Goal: Feedback & Contribution: Contribute content

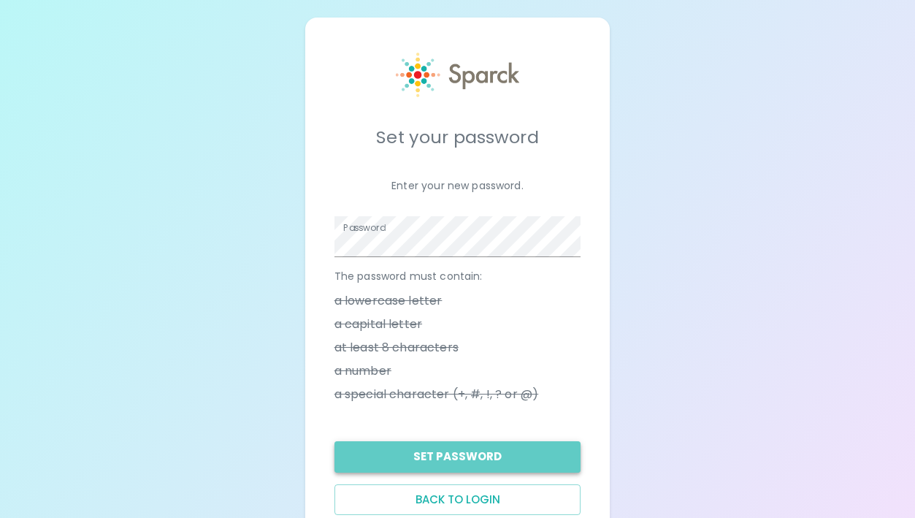
click at [520, 467] on button "Set Password" at bounding box center [457, 456] width 247 height 31
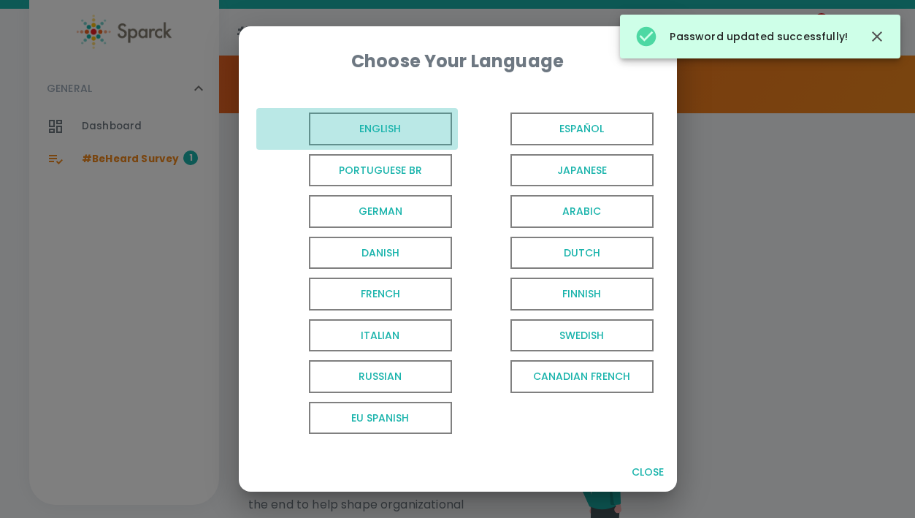
click at [410, 126] on span "English" at bounding box center [380, 128] width 143 height 33
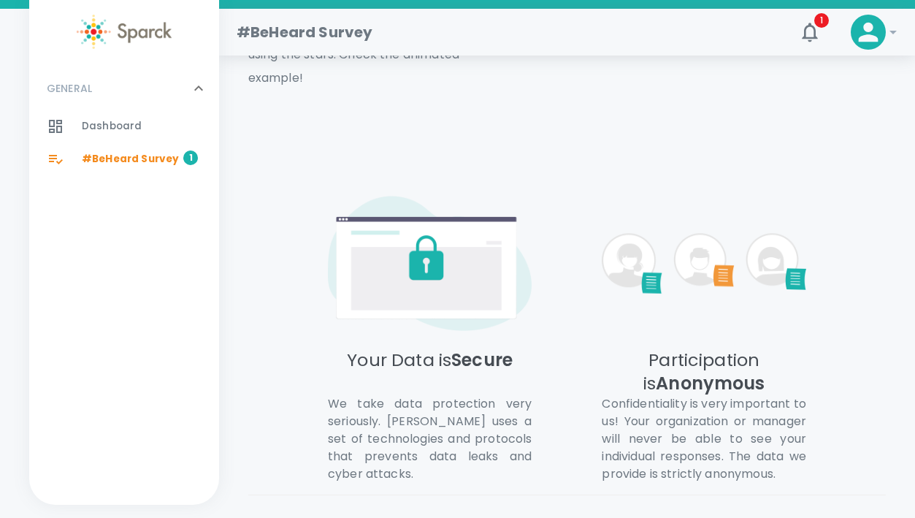
scroll to position [837, 0]
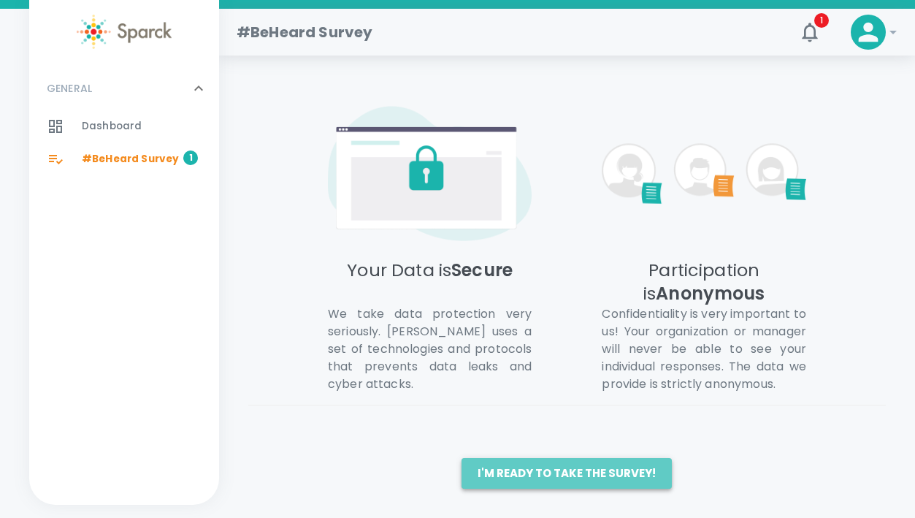
click at [569, 477] on button "I'm ready to take the survey!" at bounding box center [567, 473] width 210 height 31
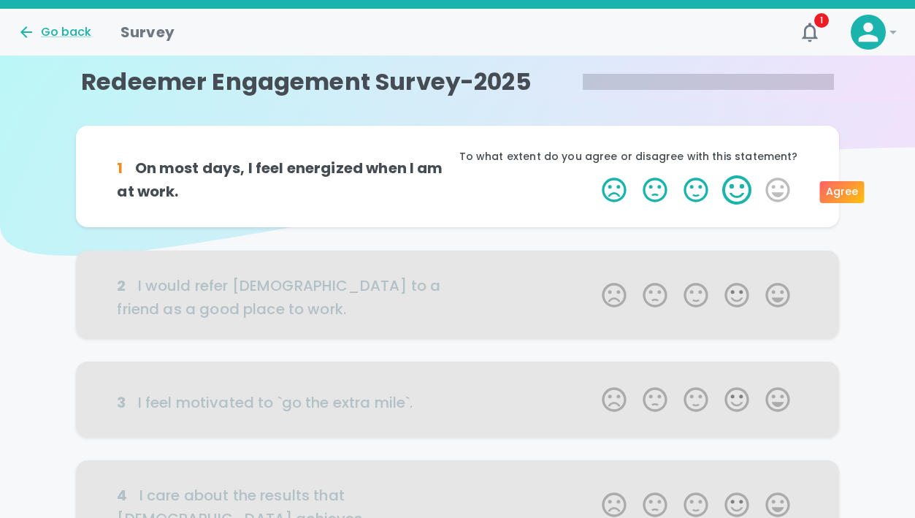
click at [732, 192] on label "4 Stars" at bounding box center [736, 189] width 41 height 29
click at [594, 175] on input "4 Stars" at bounding box center [593, 175] width 1 height 1
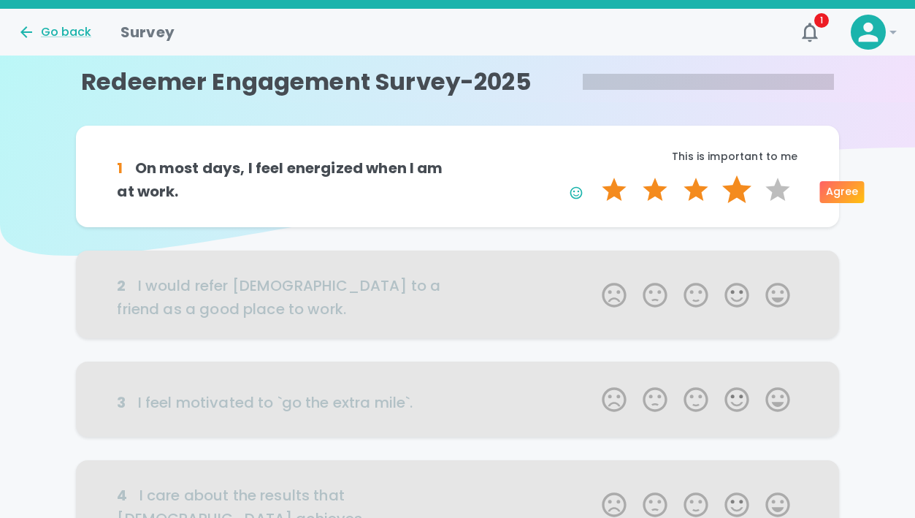
click at [737, 194] on label "4 Stars" at bounding box center [736, 189] width 41 height 29
click at [594, 175] on input "4 Stars" at bounding box center [593, 175] width 1 height 1
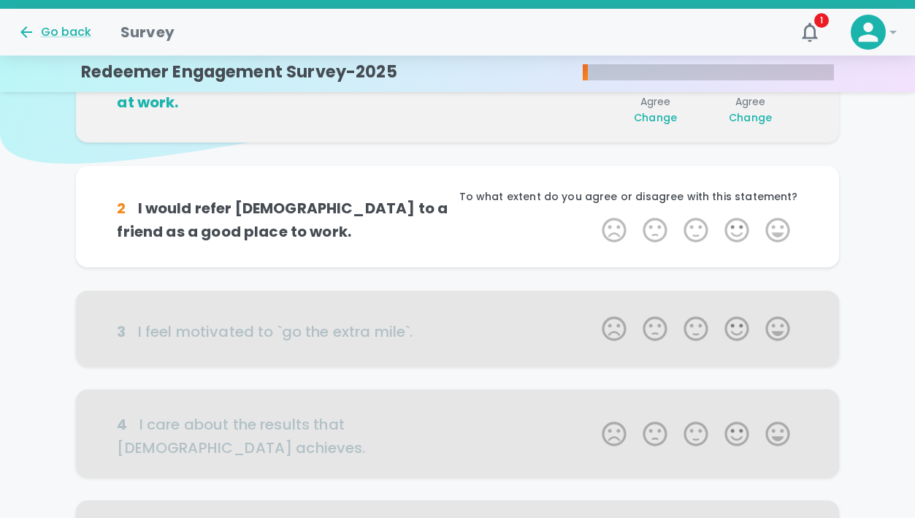
scroll to position [129, 0]
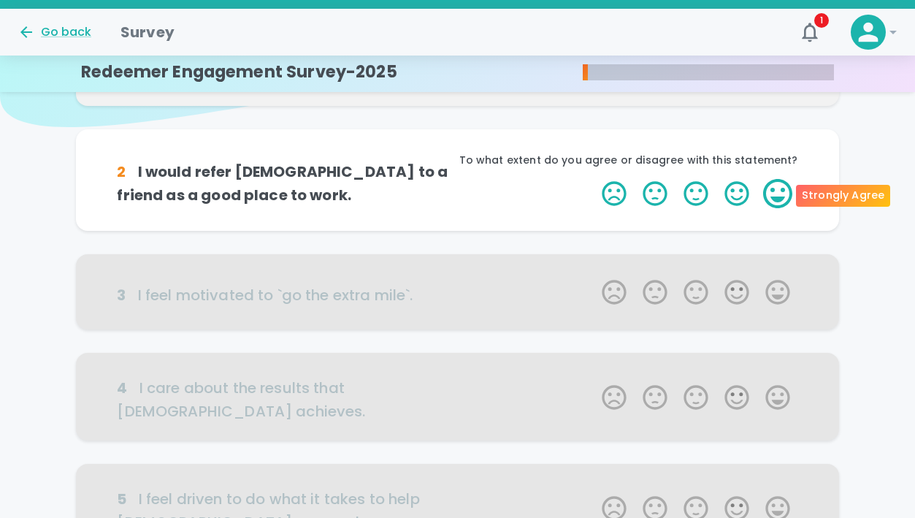
click at [784, 194] on label "5 Stars" at bounding box center [777, 193] width 41 height 29
click at [594, 179] on input "5 Stars" at bounding box center [593, 178] width 1 height 1
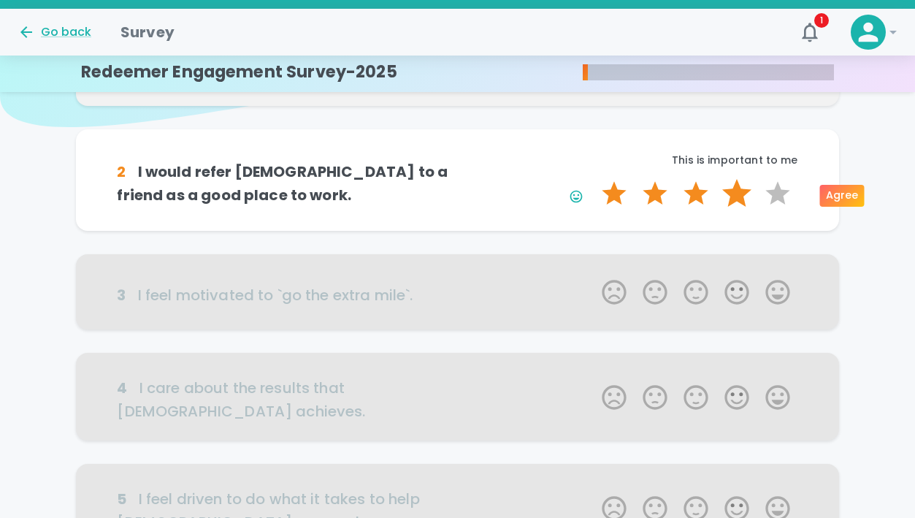
click at [728, 192] on label "4 Stars" at bounding box center [736, 193] width 41 height 29
click at [594, 179] on input "4 Stars" at bounding box center [593, 178] width 1 height 1
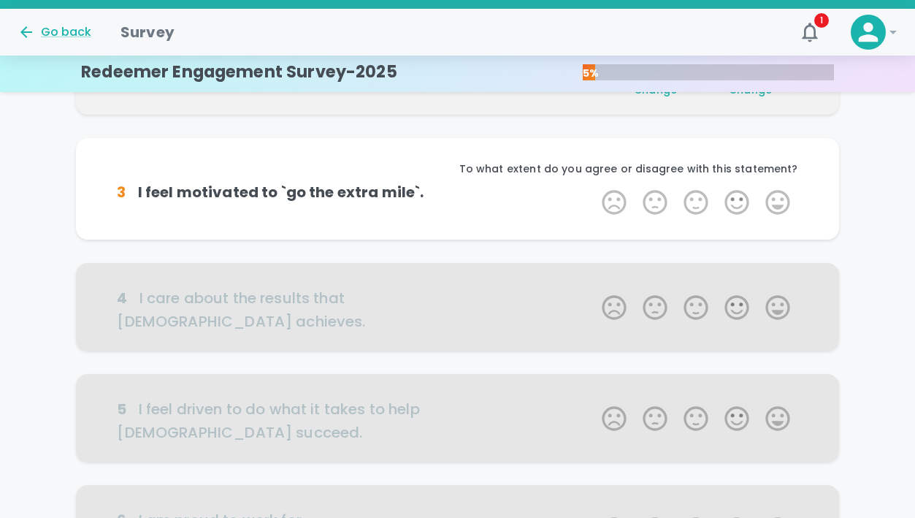
scroll to position [257, 0]
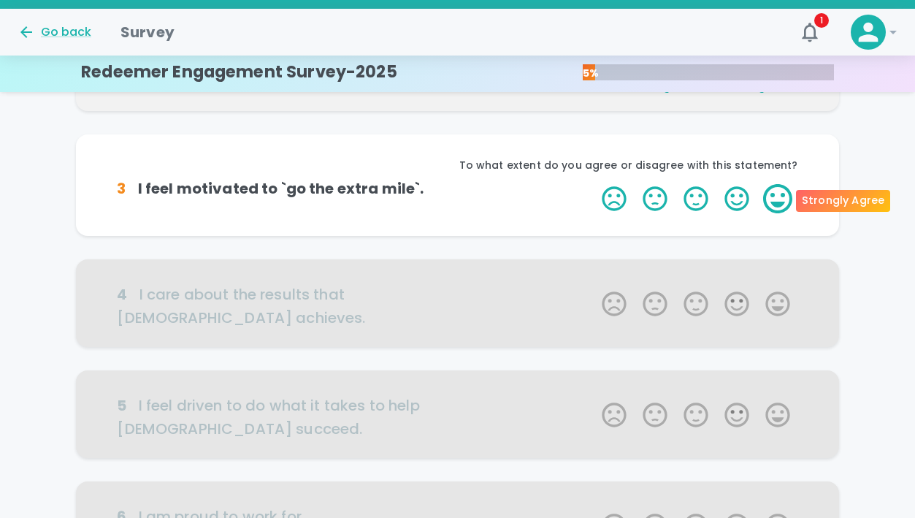
click at [775, 196] on label "5 Stars" at bounding box center [777, 198] width 41 height 29
click at [594, 184] on input "5 Stars" at bounding box center [593, 183] width 1 height 1
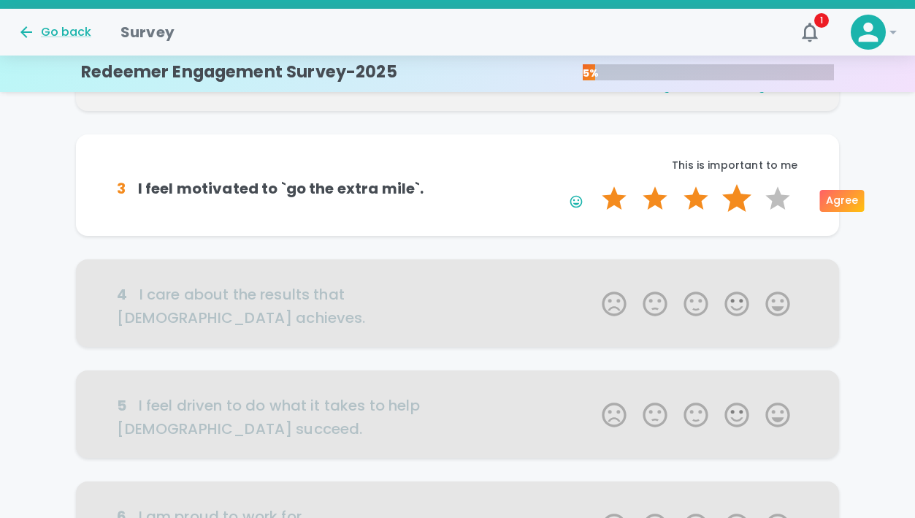
click at [738, 196] on label "4 Stars" at bounding box center [736, 198] width 41 height 29
click at [594, 184] on input "4 Stars" at bounding box center [593, 183] width 1 height 1
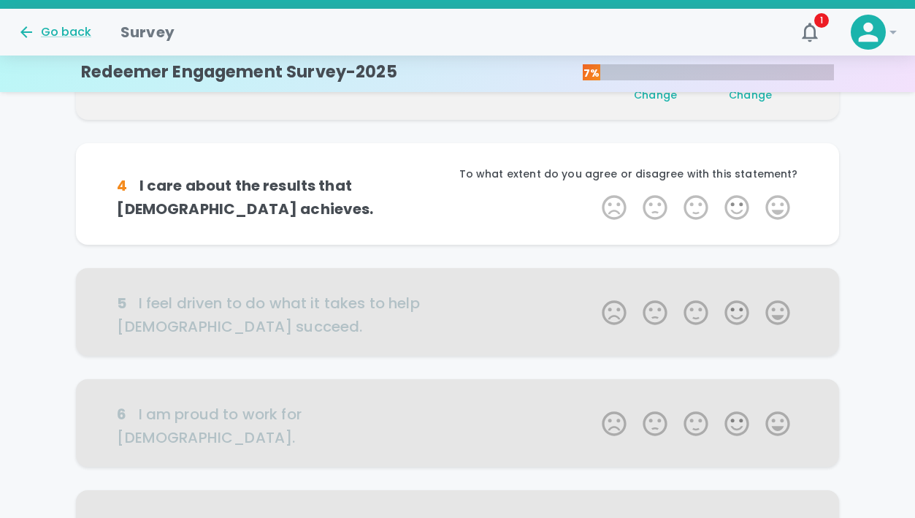
scroll to position [386, 0]
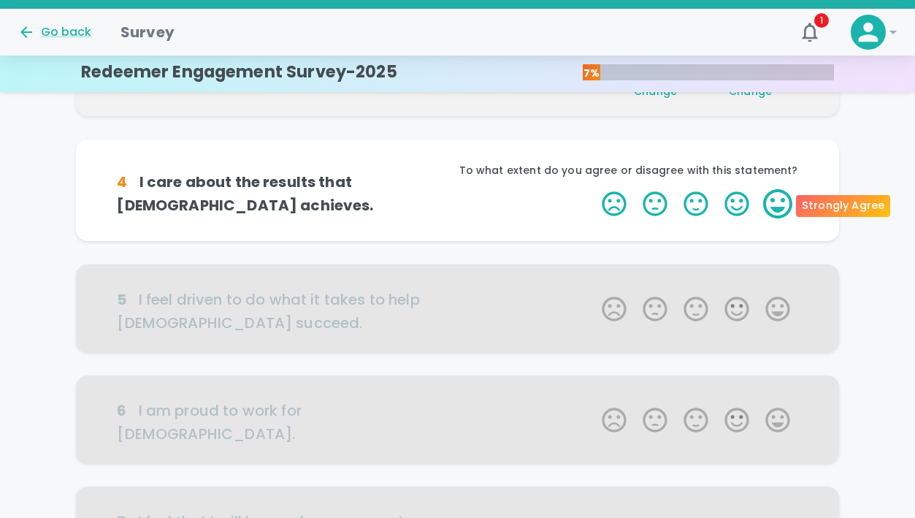
click at [777, 210] on label "5 Stars" at bounding box center [777, 203] width 41 height 29
click at [594, 189] on input "5 Stars" at bounding box center [593, 188] width 1 height 1
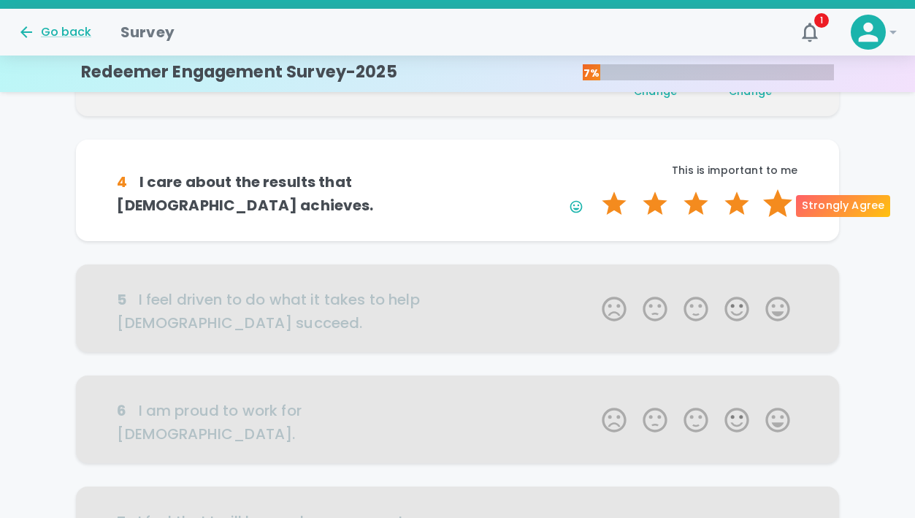
click at [775, 204] on label "5 Stars" at bounding box center [777, 203] width 41 height 29
click at [594, 189] on input "5 Stars" at bounding box center [593, 188] width 1 height 1
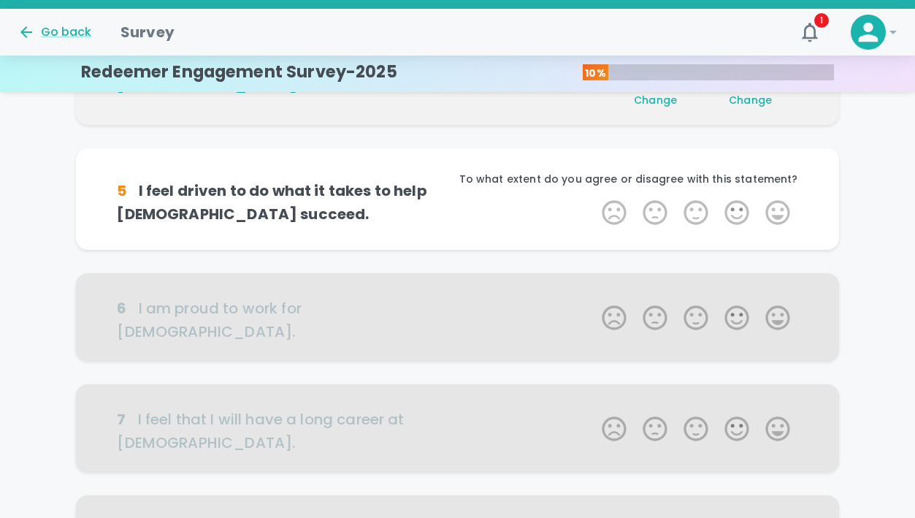
scroll to position [514, 0]
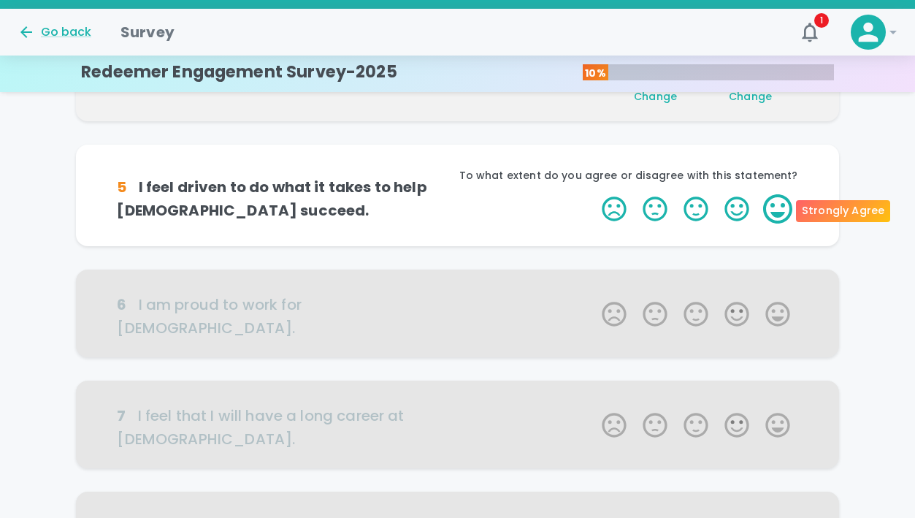
click at [771, 215] on label "5 Stars" at bounding box center [777, 208] width 41 height 29
click at [594, 194] on input "5 Stars" at bounding box center [593, 194] width 1 height 1
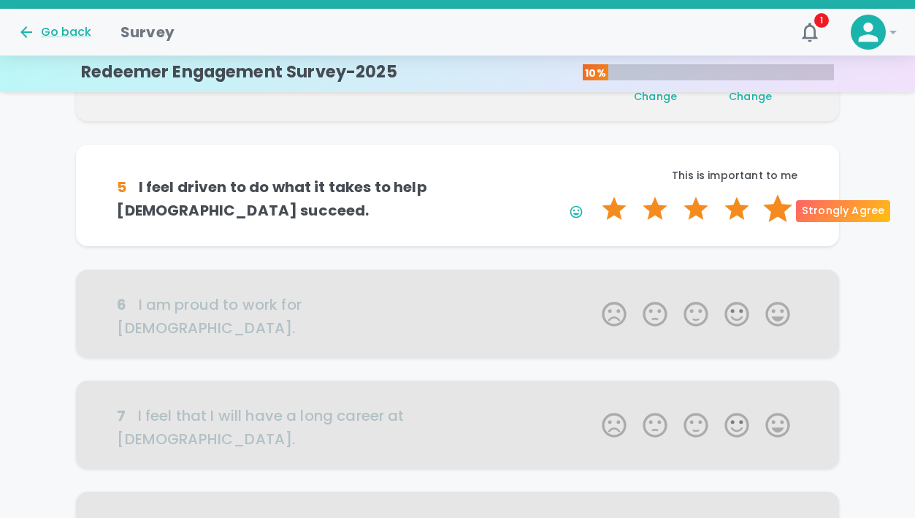
click at [767, 206] on label "5 Stars" at bounding box center [777, 208] width 41 height 29
click at [594, 194] on input "5 Stars" at bounding box center [593, 194] width 1 height 1
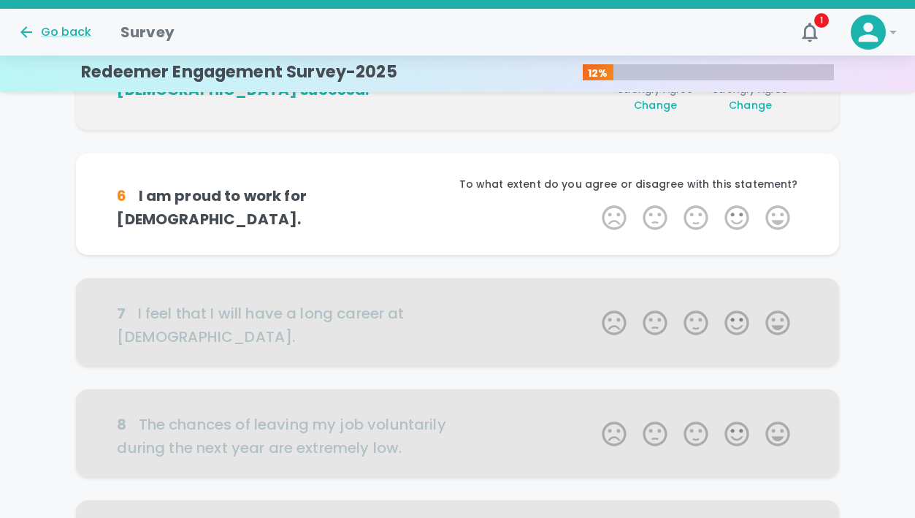
scroll to position [643, 0]
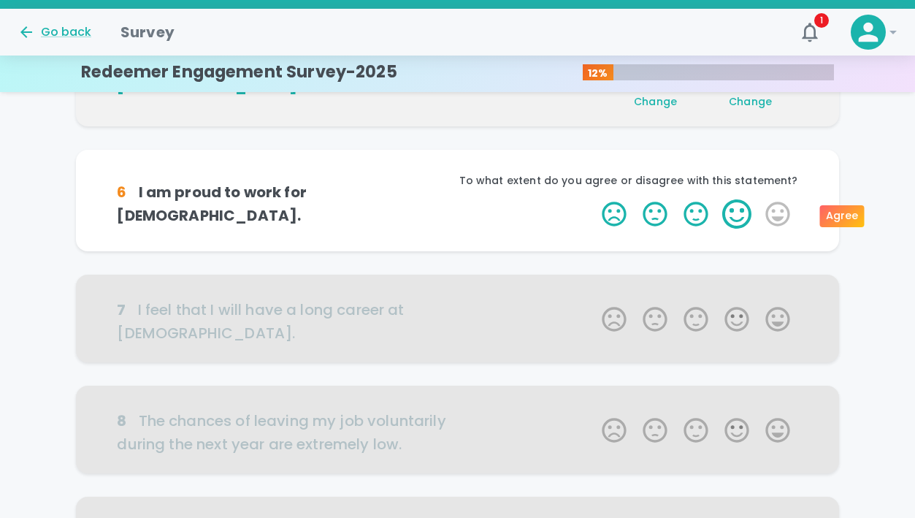
click at [742, 211] on label "4 Stars" at bounding box center [736, 213] width 41 height 29
click at [594, 199] on input "4 Stars" at bounding box center [593, 199] width 1 height 1
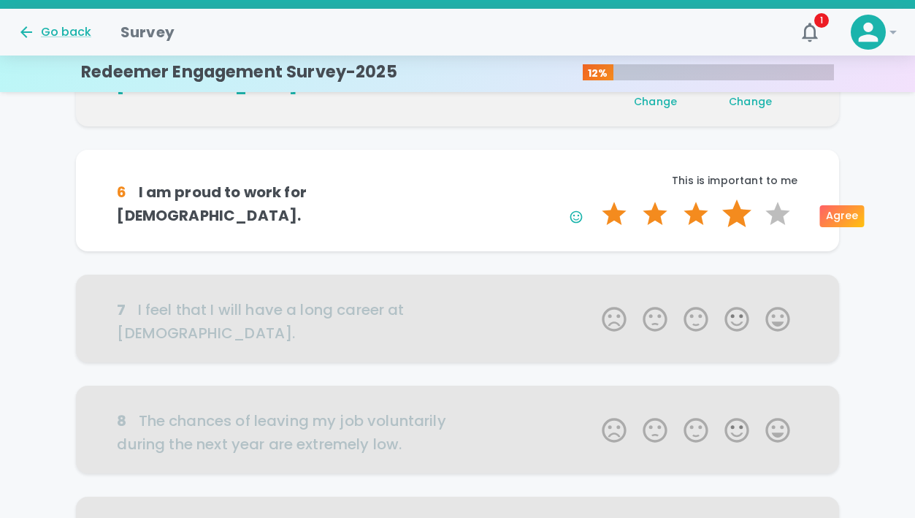
click at [740, 215] on label "4 Stars" at bounding box center [736, 213] width 41 height 29
click at [594, 199] on input "4 Stars" at bounding box center [593, 199] width 1 height 1
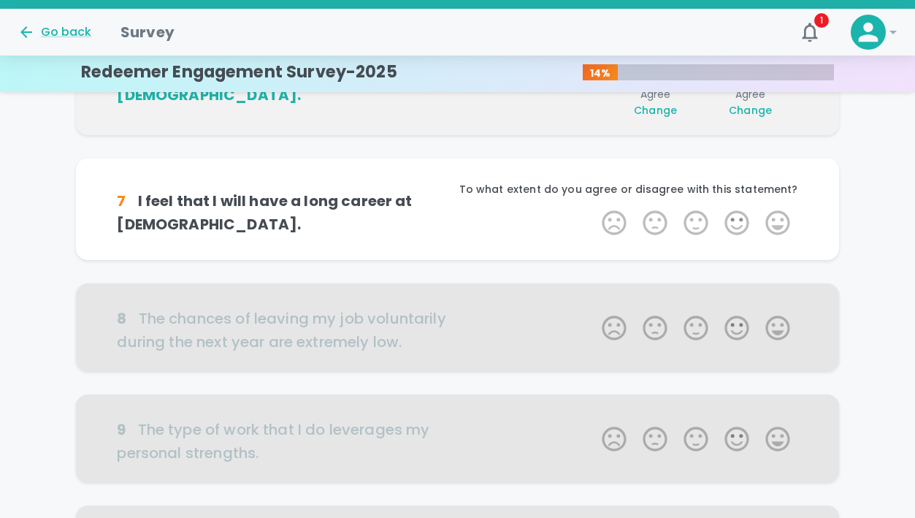
scroll to position [771, 0]
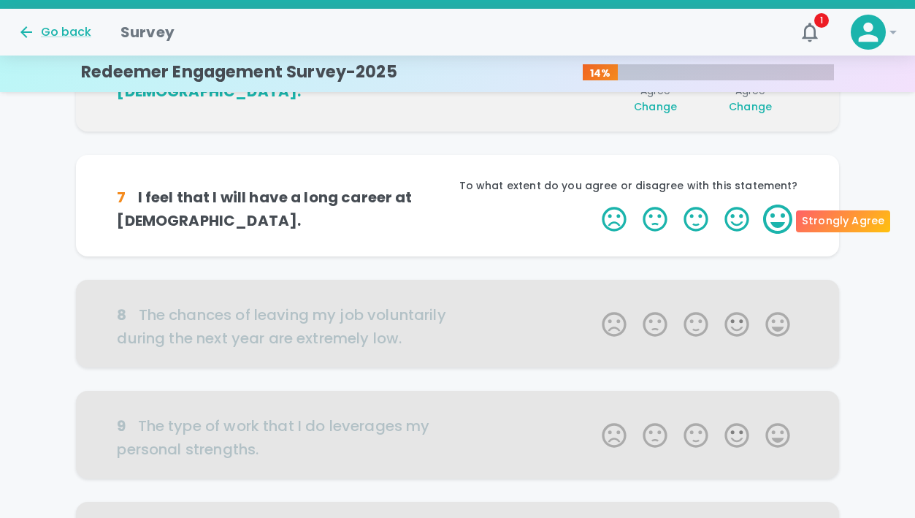
click at [764, 215] on label "5 Stars" at bounding box center [777, 218] width 41 height 29
click at [594, 204] on input "5 Stars" at bounding box center [593, 204] width 1 height 1
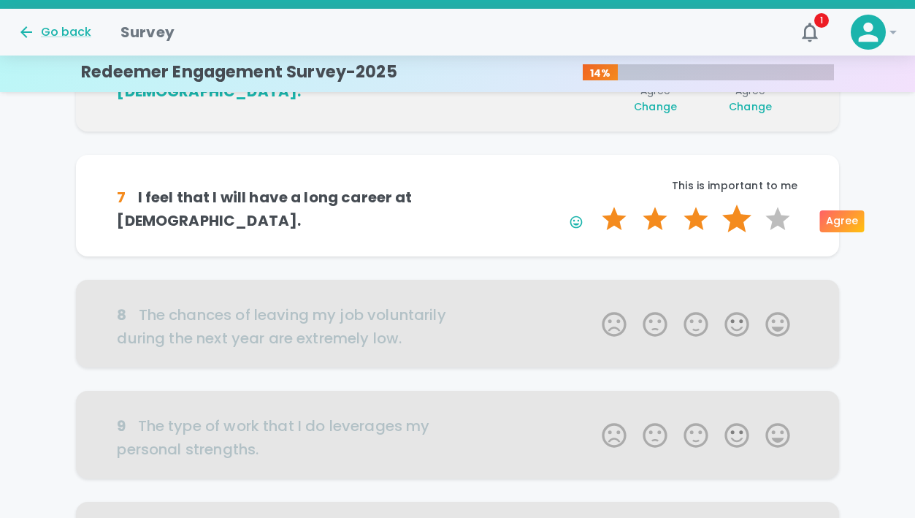
click at [746, 215] on label "4 Stars" at bounding box center [736, 218] width 41 height 29
click at [594, 204] on input "4 Stars" at bounding box center [593, 204] width 1 height 1
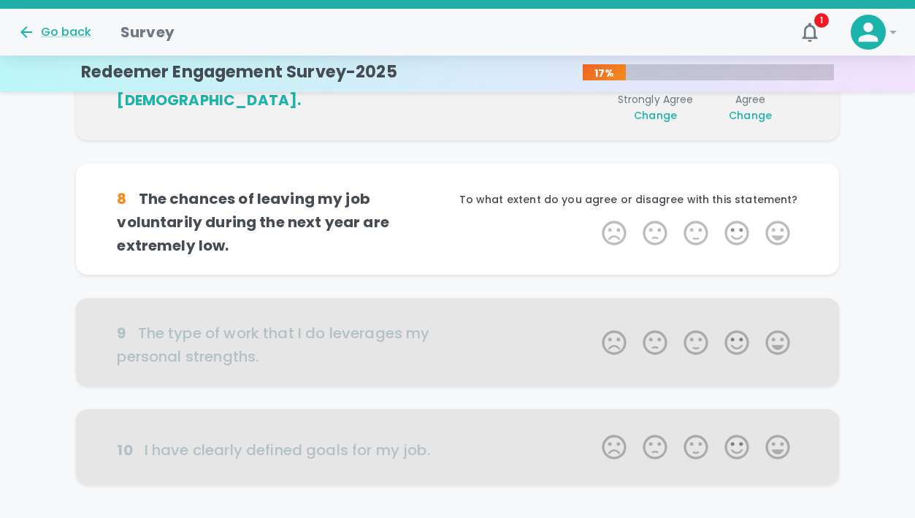
scroll to position [900, 0]
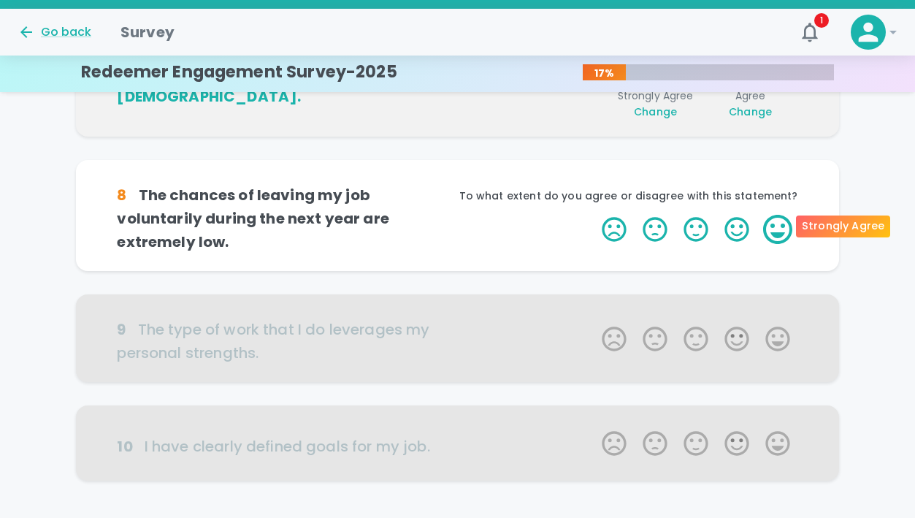
click at [770, 216] on label "5 Stars" at bounding box center [777, 229] width 41 height 29
click at [594, 215] on input "5 Stars" at bounding box center [593, 214] width 1 height 1
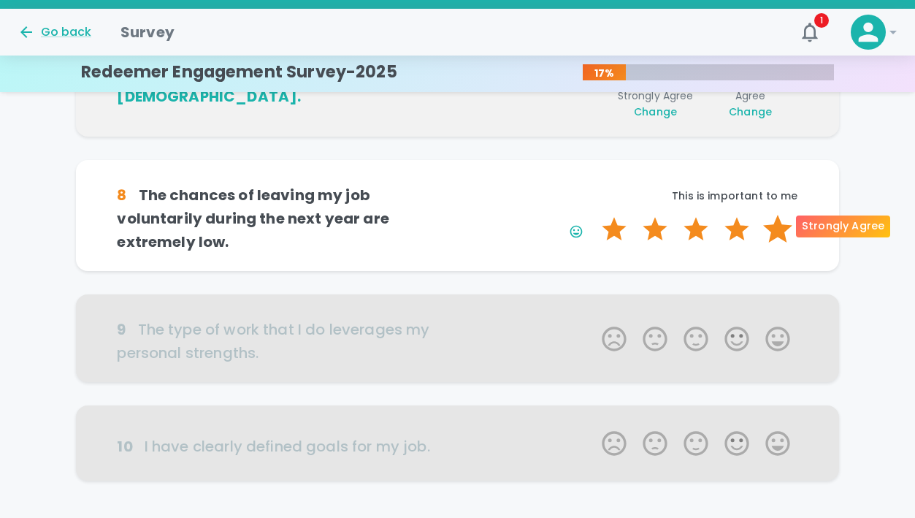
click at [778, 227] on label "5 Stars" at bounding box center [777, 229] width 41 height 29
click at [594, 215] on input "5 Stars" at bounding box center [593, 214] width 1 height 1
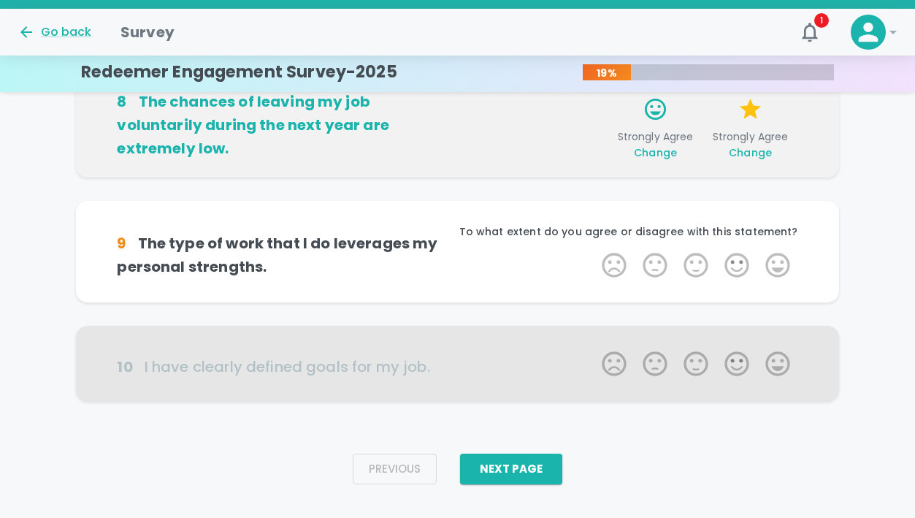
scroll to position [994, 0]
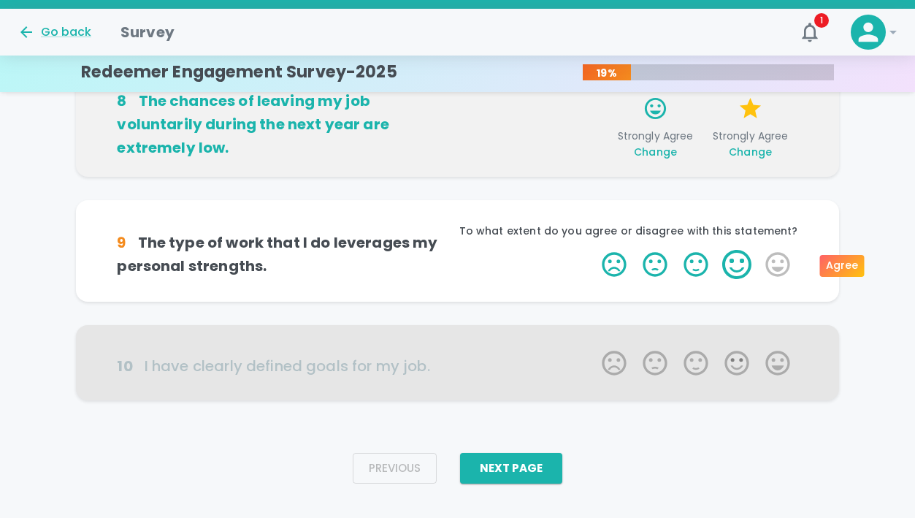
click at [742, 256] on label "4 Stars" at bounding box center [736, 264] width 41 height 29
click at [594, 250] on input "4 Stars" at bounding box center [593, 249] width 1 height 1
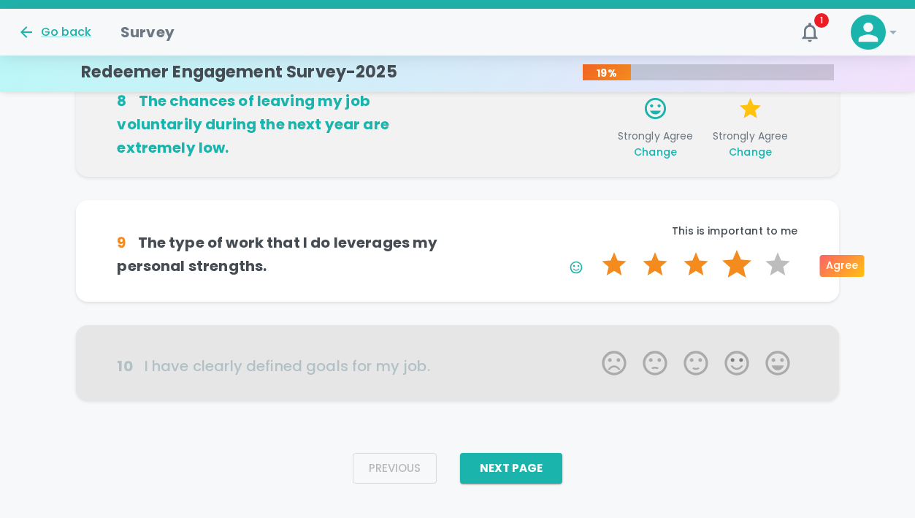
click at [732, 263] on label "4 Stars" at bounding box center [736, 264] width 41 height 29
click at [594, 250] on input "4 Stars" at bounding box center [593, 249] width 1 height 1
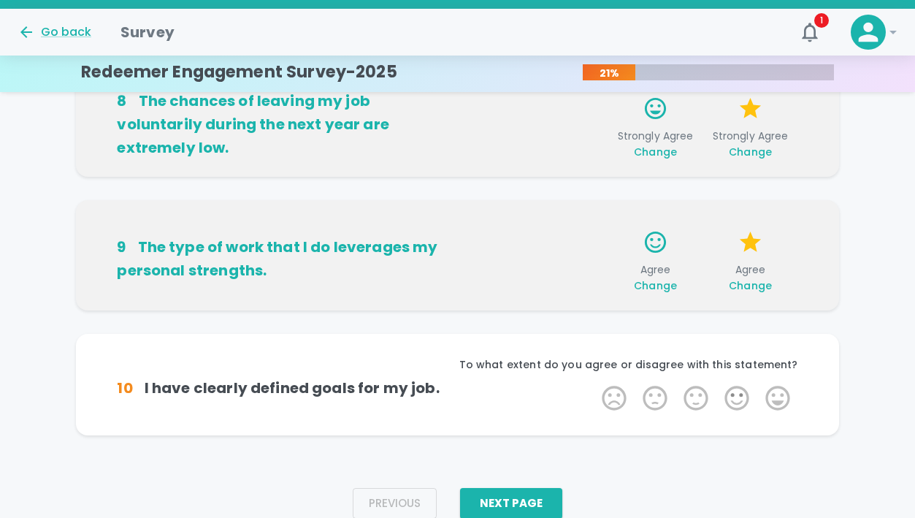
scroll to position [1016, 0]
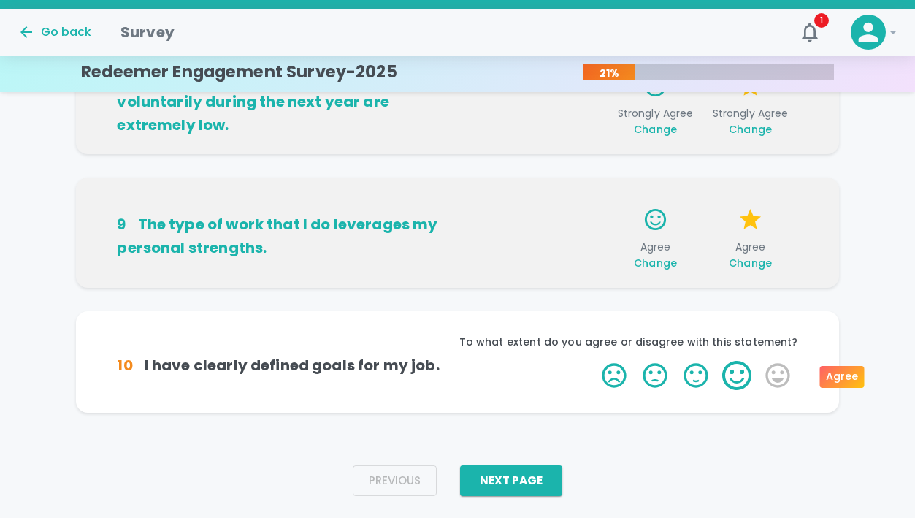
click at [739, 378] on label "4 Stars" at bounding box center [736, 375] width 41 height 29
click at [594, 361] on input "4 Stars" at bounding box center [593, 360] width 1 height 1
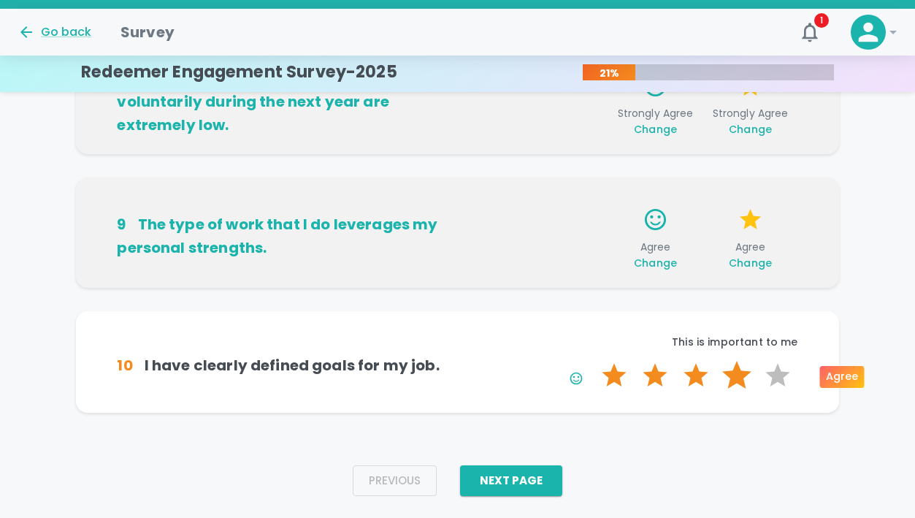
click at [733, 376] on label "4 Stars" at bounding box center [736, 375] width 41 height 29
click at [594, 361] on input "4 Stars" at bounding box center [593, 360] width 1 height 1
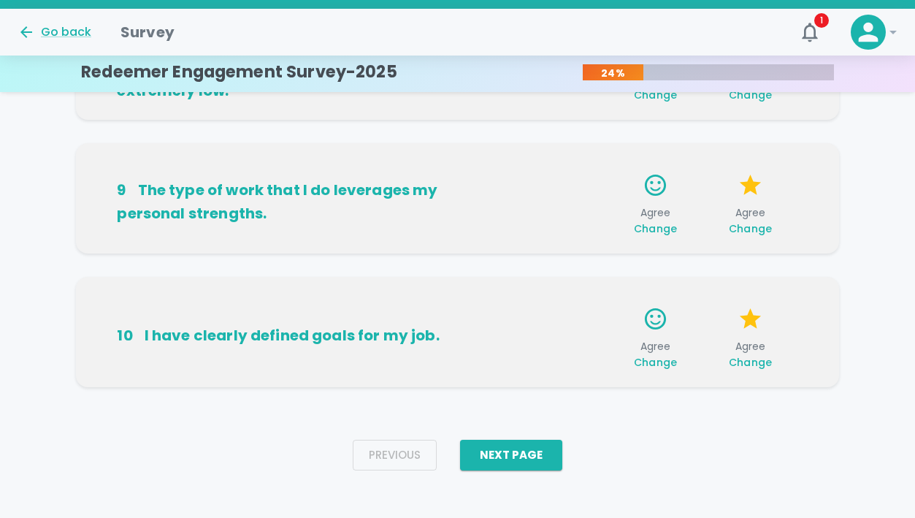
scroll to position [1052, 0]
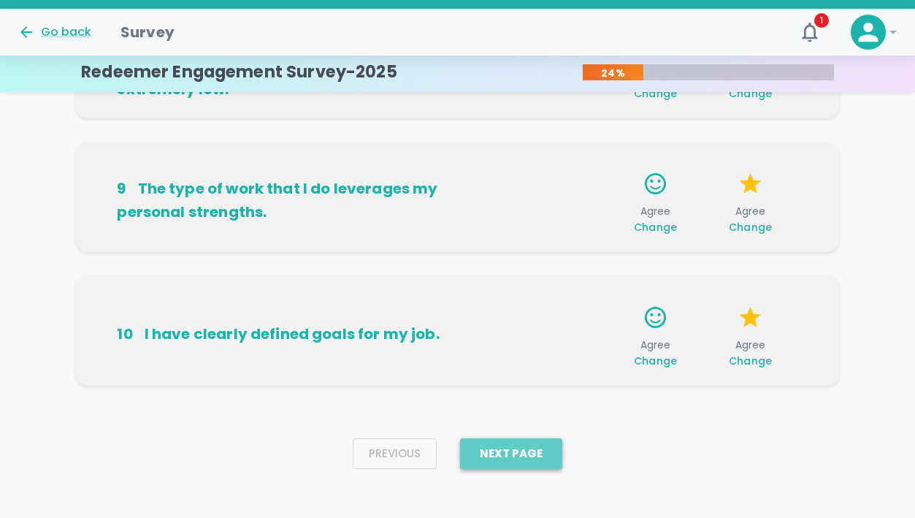
click at [529, 449] on button "Next Page" at bounding box center [511, 453] width 102 height 31
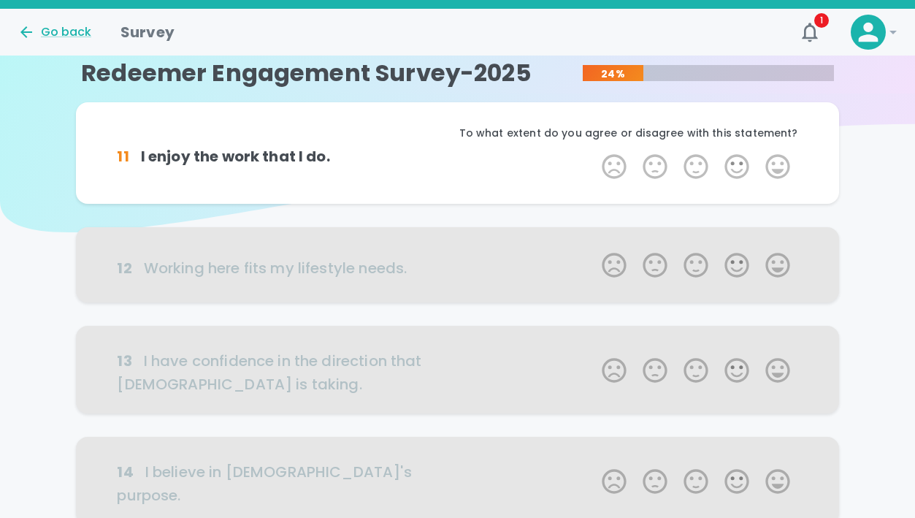
scroll to position [0, 0]
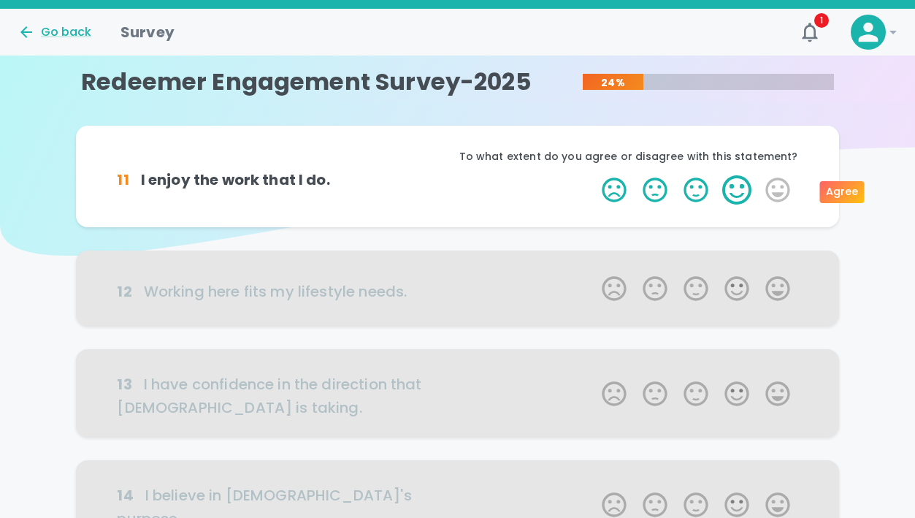
click at [743, 191] on label "4 Stars" at bounding box center [736, 189] width 41 height 29
click at [594, 175] on input "4 Stars" at bounding box center [593, 175] width 1 height 1
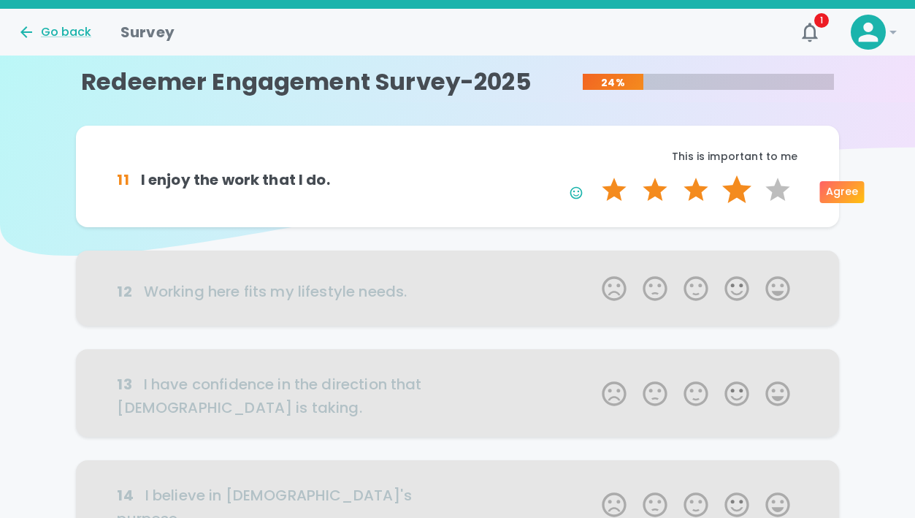
click at [737, 191] on label "4 Stars" at bounding box center [736, 189] width 41 height 29
click at [594, 175] on input "4 Stars" at bounding box center [593, 175] width 1 height 1
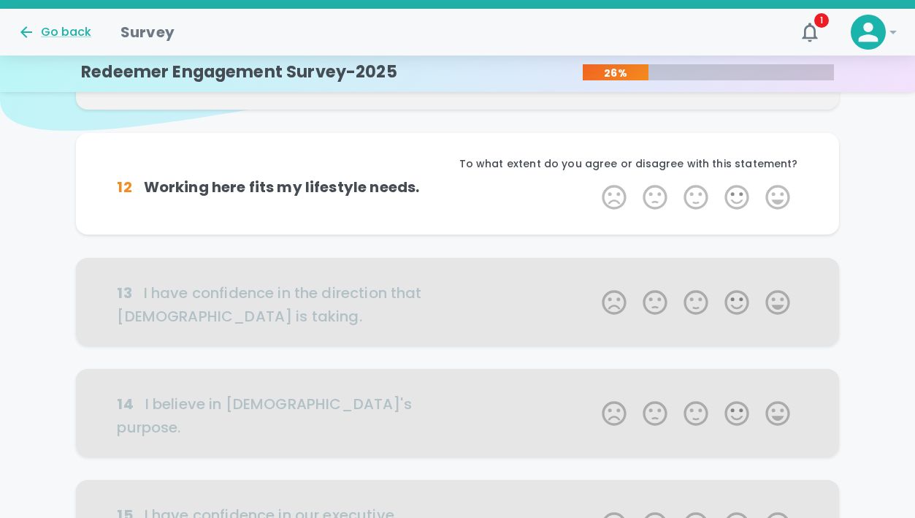
scroll to position [129, 0]
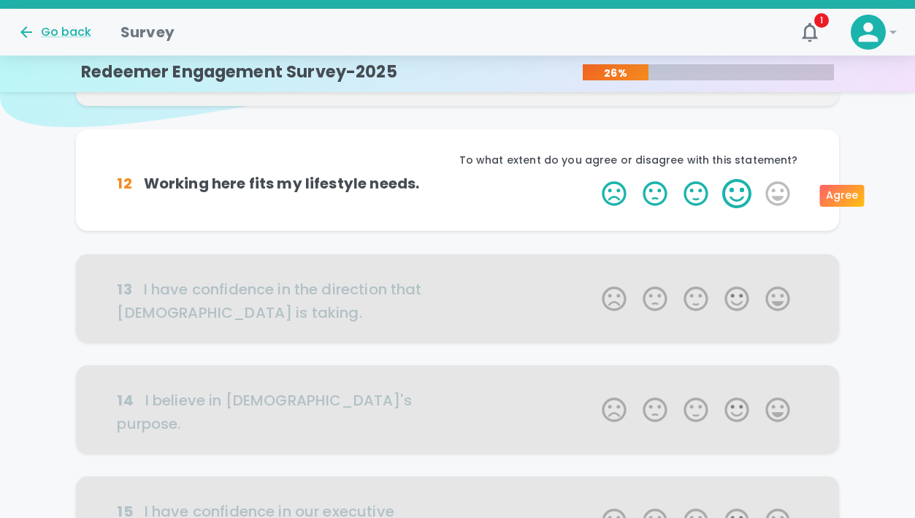
click at [751, 198] on label "4 Stars" at bounding box center [736, 193] width 41 height 29
click at [594, 179] on input "4 Stars" at bounding box center [593, 178] width 1 height 1
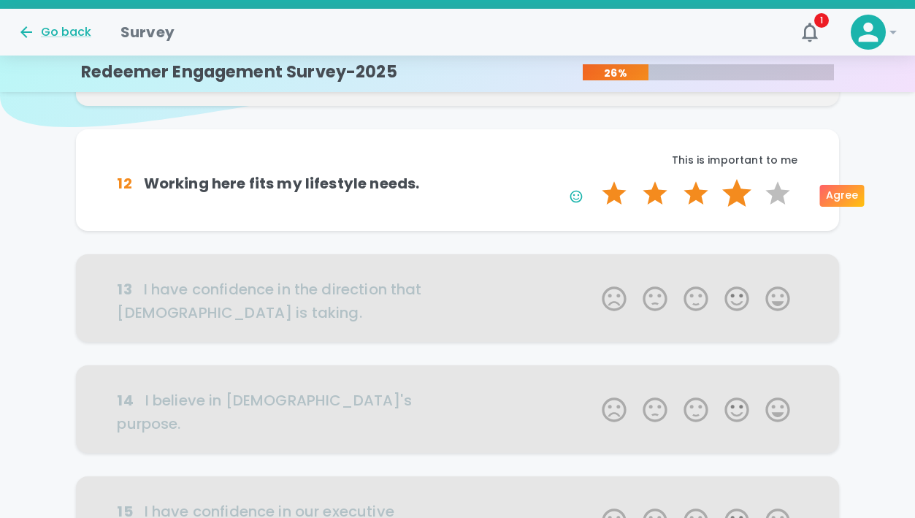
click at [740, 195] on label "4 Stars" at bounding box center [736, 193] width 41 height 29
click at [594, 179] on input "4 Stars" at bounding box center [593, 178] width 1 height 1
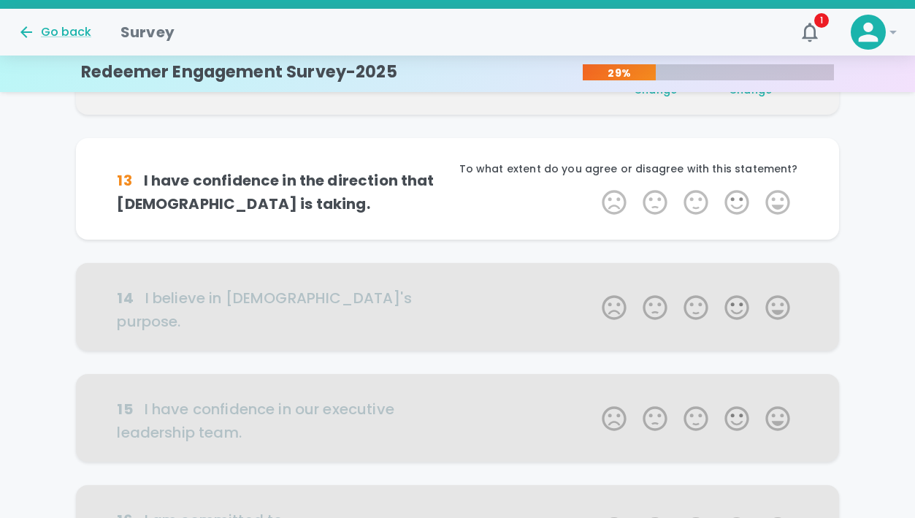
scroll to position [257, 0]
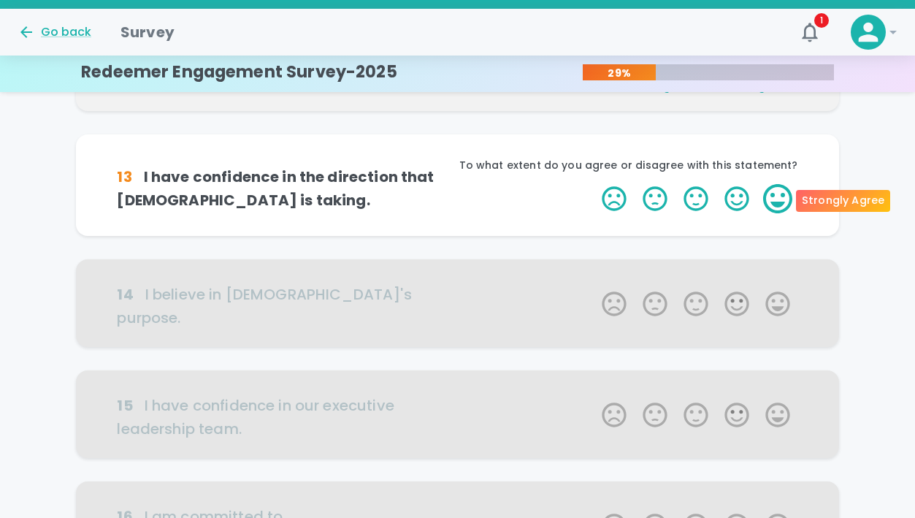
click at [764, 195] on label "5 Stars" at bounding box center [777, 198] width 41 height 29
click at [594, 184] on input "5 Stars" at bounding box center [593, 183] width 1 height 1
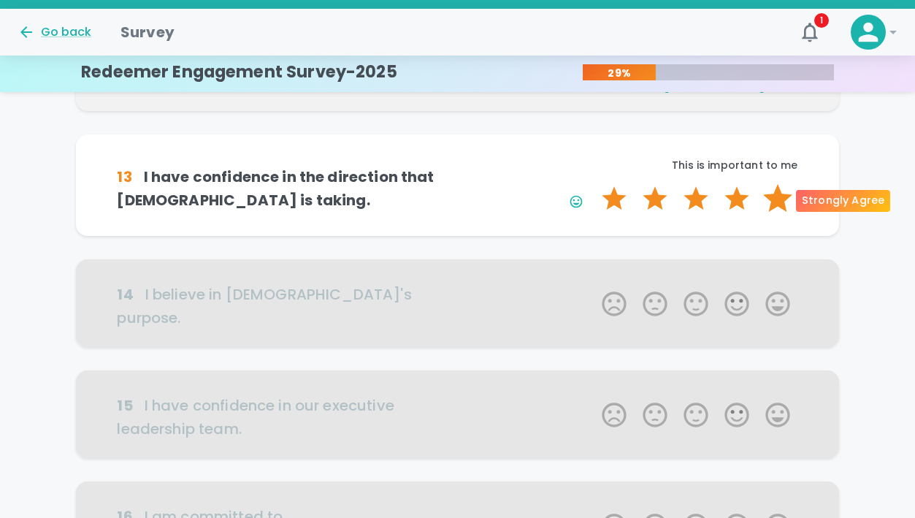
click at [775, 199] on label "5 Stars" at bounding box center [777, 198] width 41 height 29
click at [594, 184] on input "5 Stars" at bounding box center [593, 183] width 1 height 1
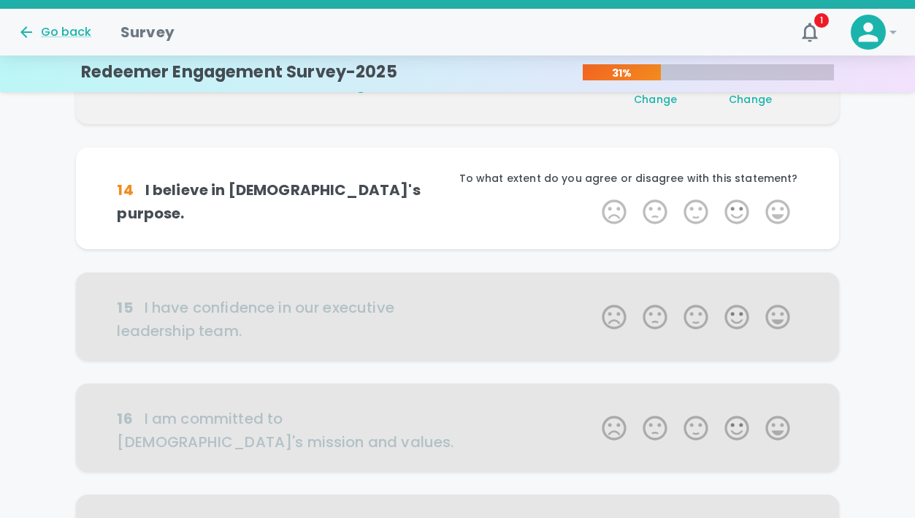
scroll to position [386, 0]
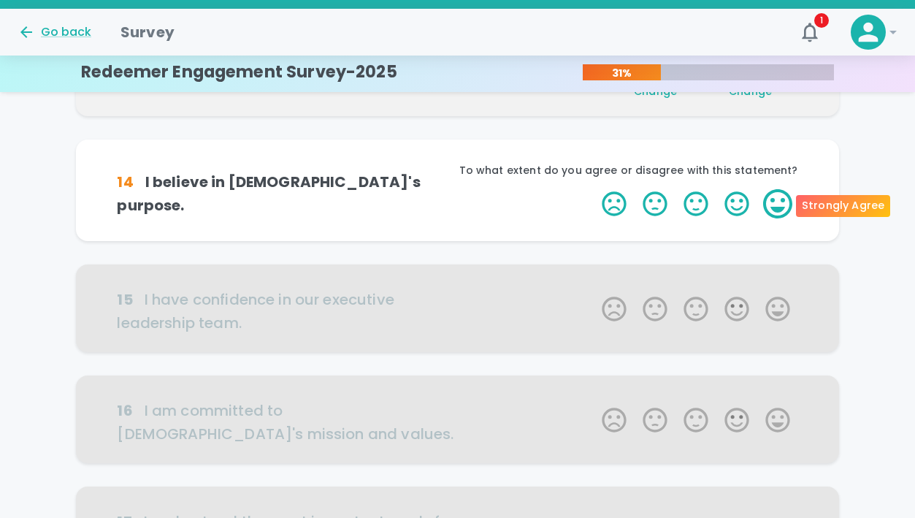
click at [775, 199] on label "5 Stars" at bounding box center [777, 203] width 41 height 29
click at [594, 189] on input "5 Stars" at bounding box center [593, 188] width 1 height 1
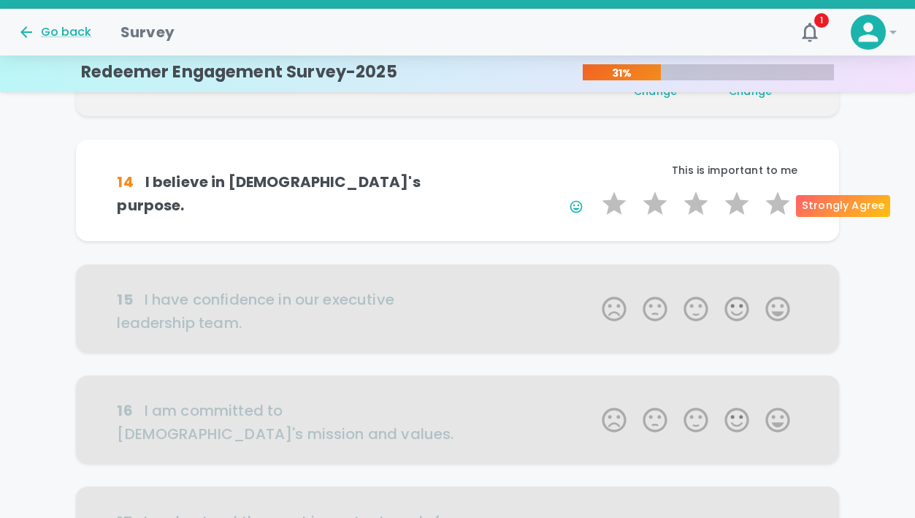
click at [775, 199] on label "5 Stars" at bounding box center [777, 203] width 41 height 29
click at [594, 189] on input "5 Stars" at bounding box center [593, 188] width 1 height 1
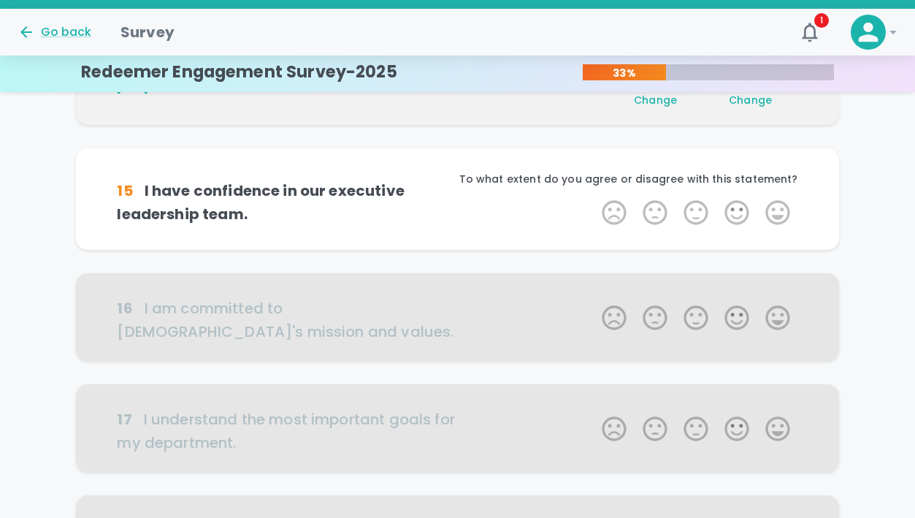
scroll to position [514, 0]
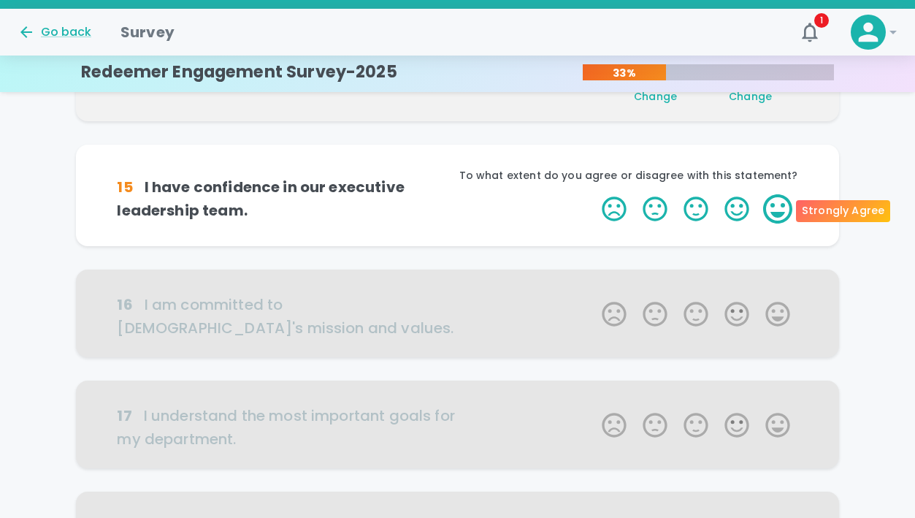
click at [777, 202] on label "5 Stars" at bounding box center [777, 208] width 41 height 29
click at [594, 194] on input "5 Stars" at bounding box center [593, 194] width 1 height 1
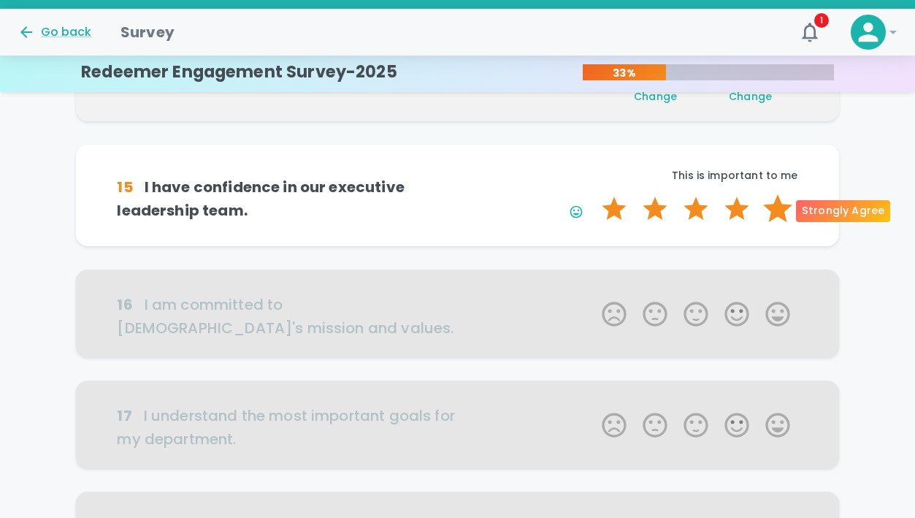
click at [781, 212] on label "5 Stars" at bounding box center [777, 208] width 41 height 29
click at [594, 194] on input "5 Stars" at bounding box center [593, 194] width 1 height 1
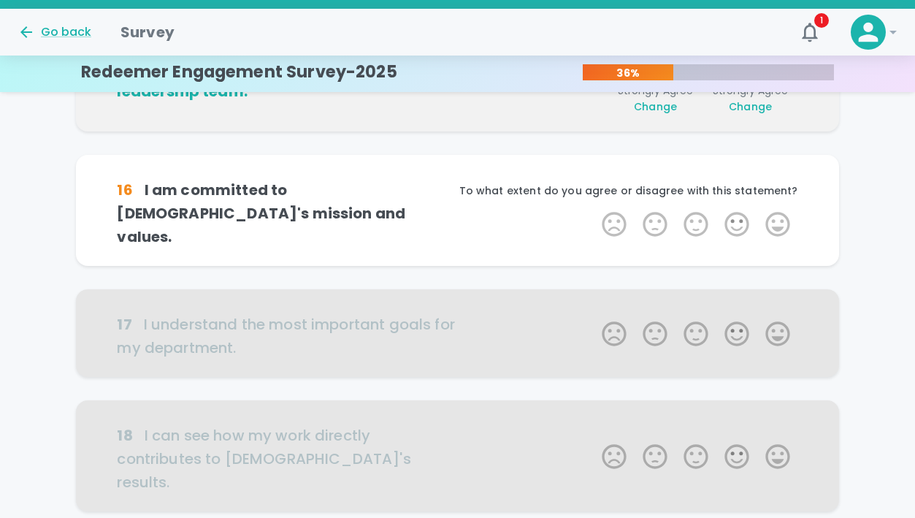
scroll to position [643, 0]
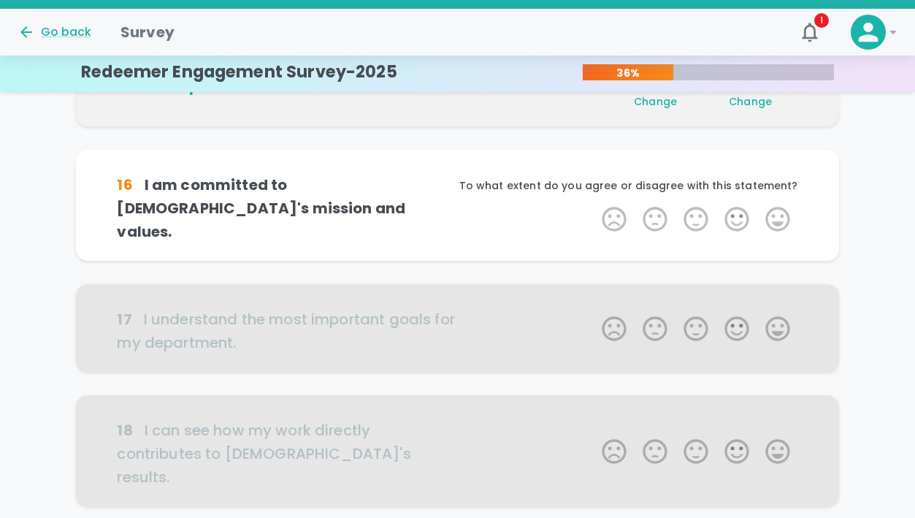
click at [781, 212] on label "5 Stars" at bounding box center [777, 218] width 41 height 29
click at [594, 204] on input "5 Stars" at bounding box center [593, 204] width 1 height 1
click at [781, 212] on label "5 Stars" at bounding box center [777, 218] width 41 height 29
click at [594, 204] on input "5 Stars" at bounding box center [593, 204] width 1 height 1
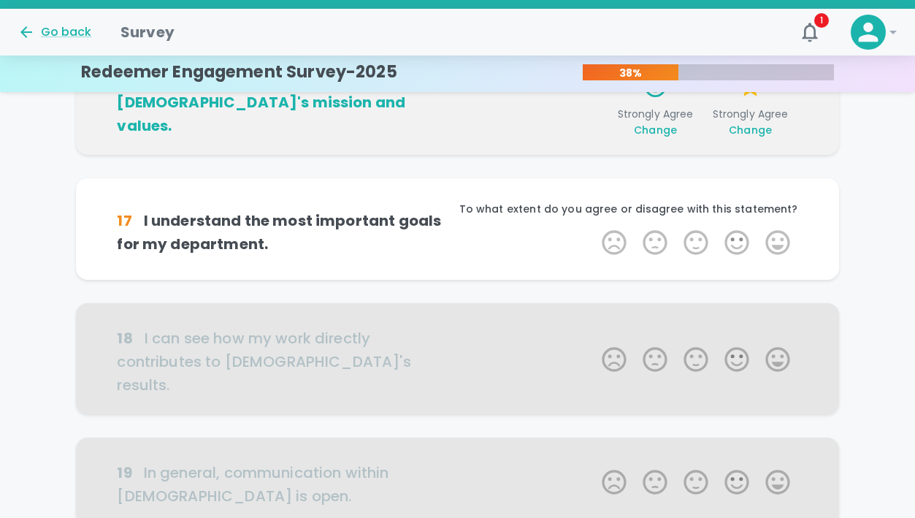
scroll to position [750, 0]
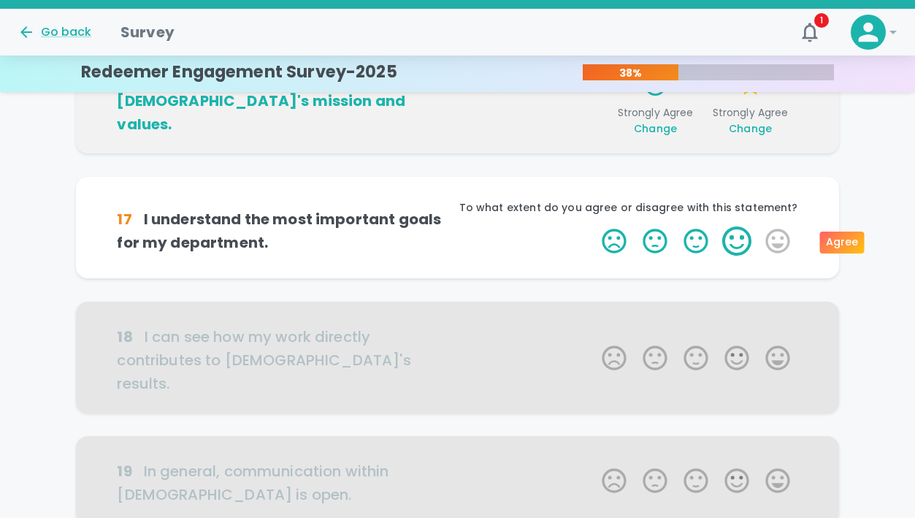
click at [735, 239] on label "4 Stars" at bounding box center [736, 240] width 41 height 29
click at [594, 226] on input "4 Stars" at bounding box center [593, 226] width 1 height 1
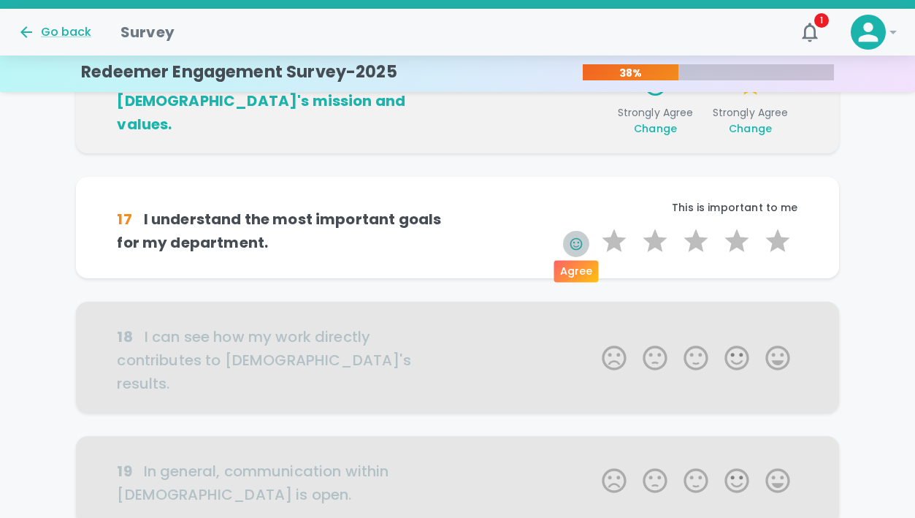
click at [575, 244] on icon "button" at bounding box center [576, 244] width 15 height 15
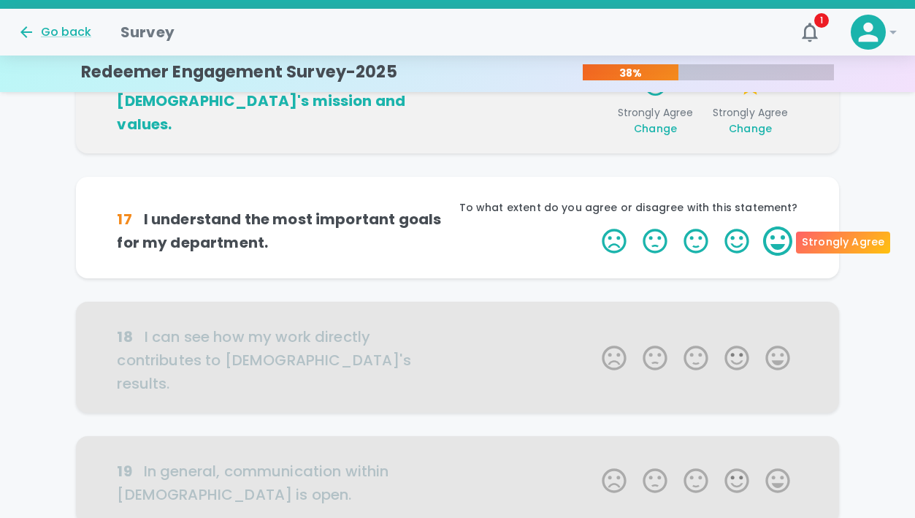
click at [770, 240] on label "5 Stars" at bounding box center [777, 240] width 41 height 29
click at [594, 226] on input "5 Stars" at bounding box center [593, 226] width 1 height 1
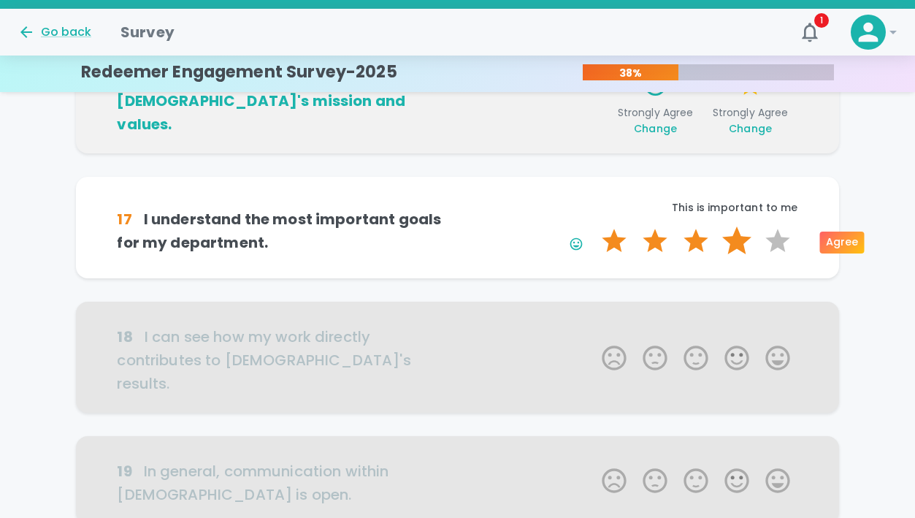
click at [747, 237] on label "4 Stars" at bounding box center [736, 240] width 41 height 29
click at [594, 226] on input "4 Stars" at bounding box center [593, 226] width 1 height 1
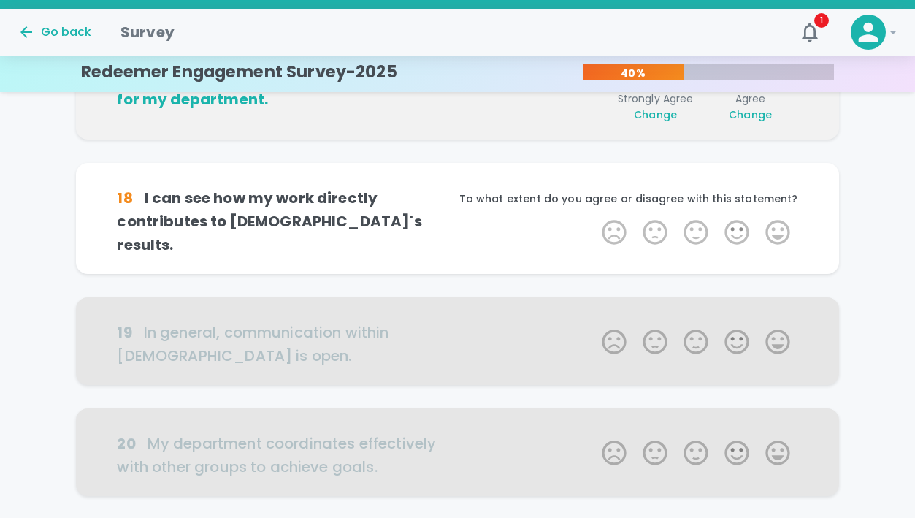
scroll to position [898, 0]
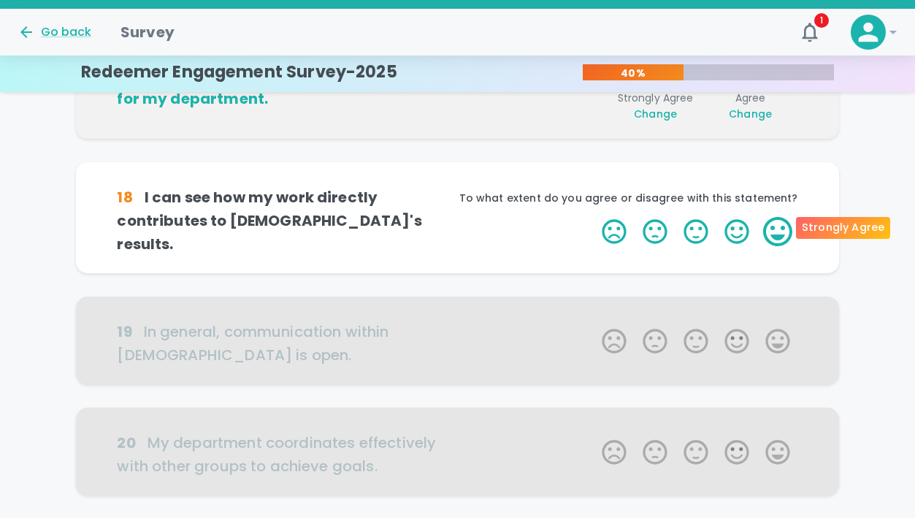
click at [769, 225] on label "5 Stars" at bounding box center [777, 231] width 41 height 29
click at [594, 217] on input "5 Stars" at bounding box center [593, 216] width 1 height 1
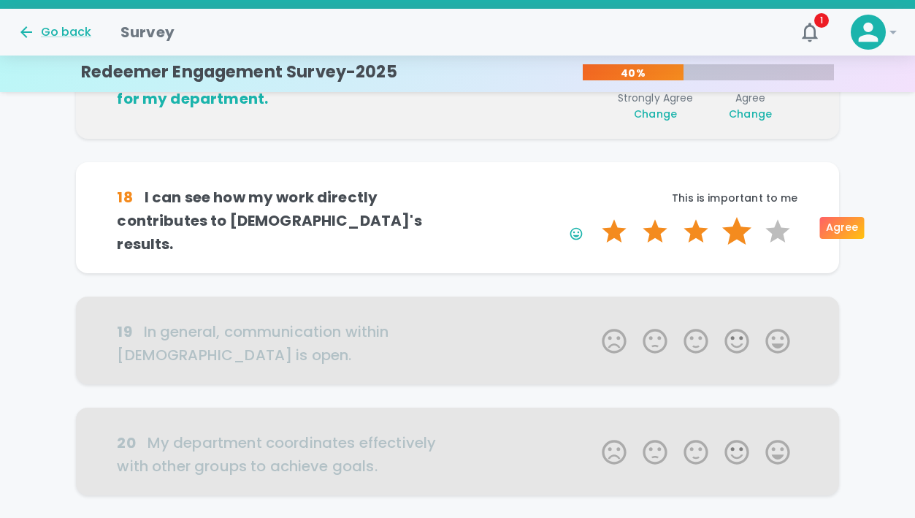
click at [752, 225] on label "4 Stars" at bounding box center [736, 231] width 41 height 29
click at [594, 217] on input "4 Stars" at bounding box center [593, 216] width 1 height 1
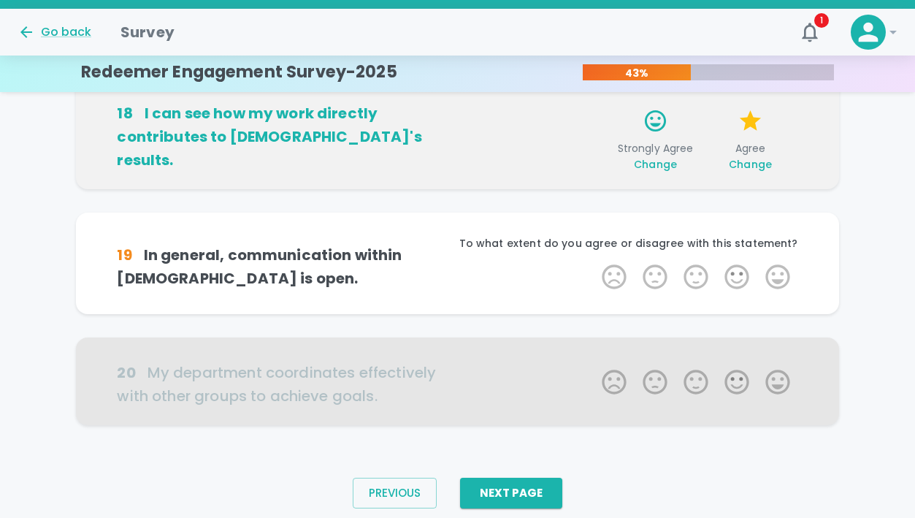
scroll to position [1007, 0]
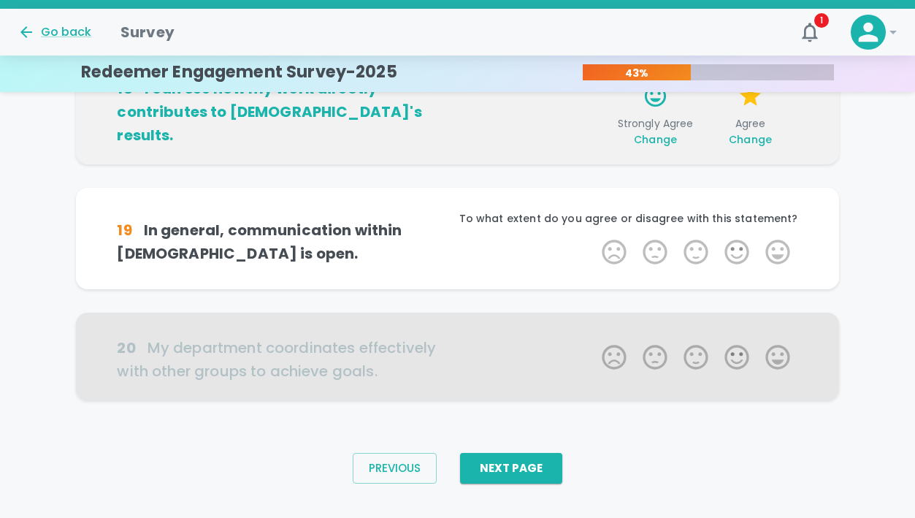
click at [757, 137] on span "Change" at bounding box center [750, 139] width 43 height 15
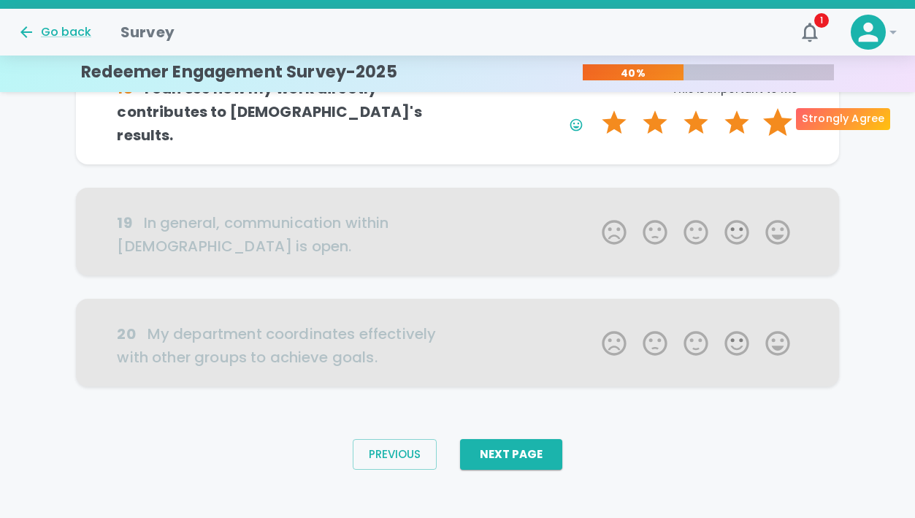
click at [767, 123] on label "5 Stars" at bounding box center [777, 122] width 41 height 29
click at [594, 108] on input "5 Stars" at bounding box center [593, 107] width 1 height 1
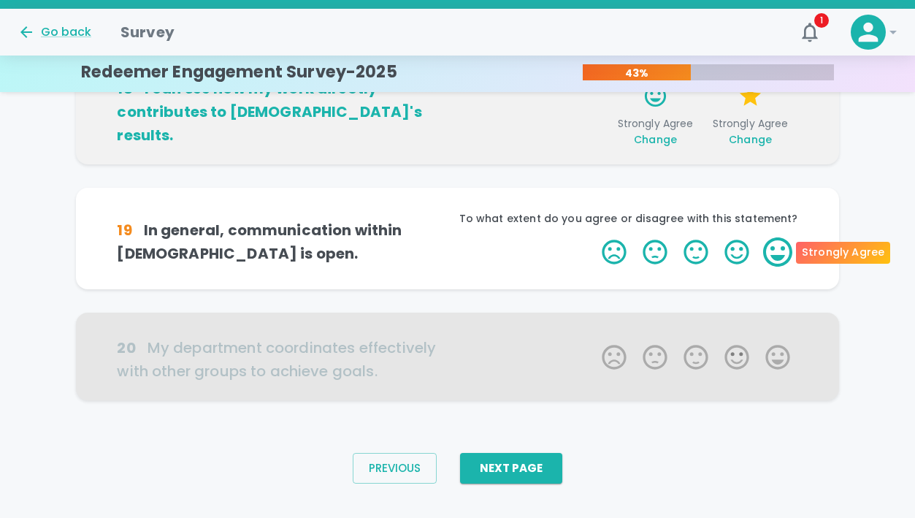
click at [771, 253] on label "5 Stars" at bounding box center [777, 251] width 41 height 29
click at [594, 237] on input "5 Stars" at bounding box center [593, 237] width 1 height 1
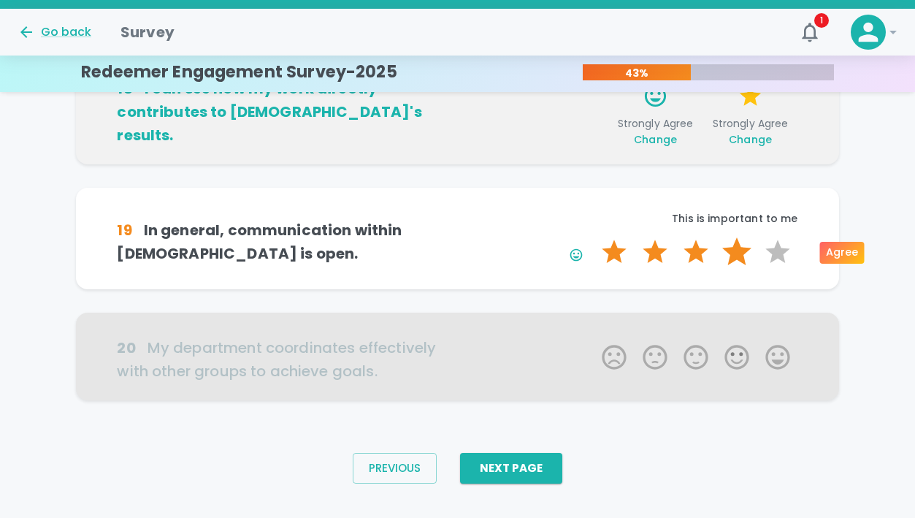
click at [740, 248] on label "4 Stars" at bounding box center [736, 251] width 41 height 29
click at [594, 237] on input "4 Stars" at bounding box center [593, 237] width 1 height 1
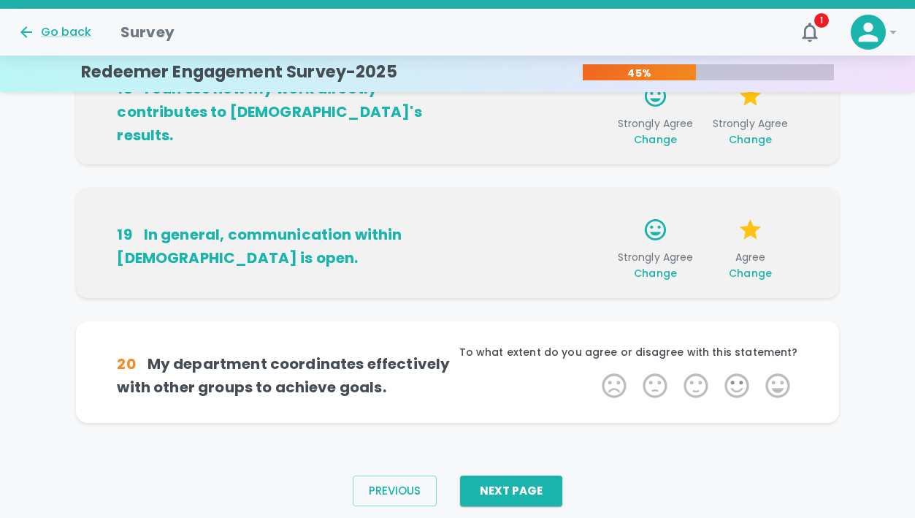
scroll to position [1030, 0]
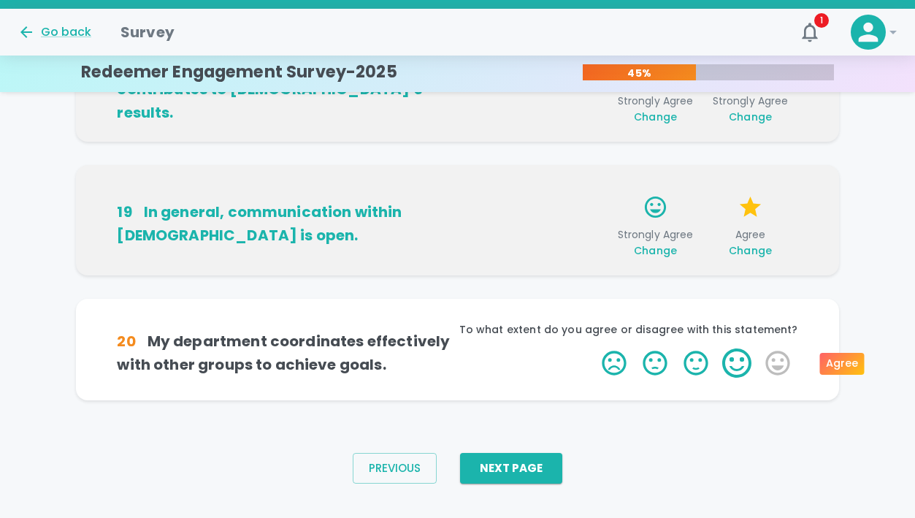
click at [729, 363] on label "4 Stars" at bounding box center [736, 362] width 41 height 29
click at [594, 348] on input "4 Stars" at bounding box center [593, 348] width 1 height 1
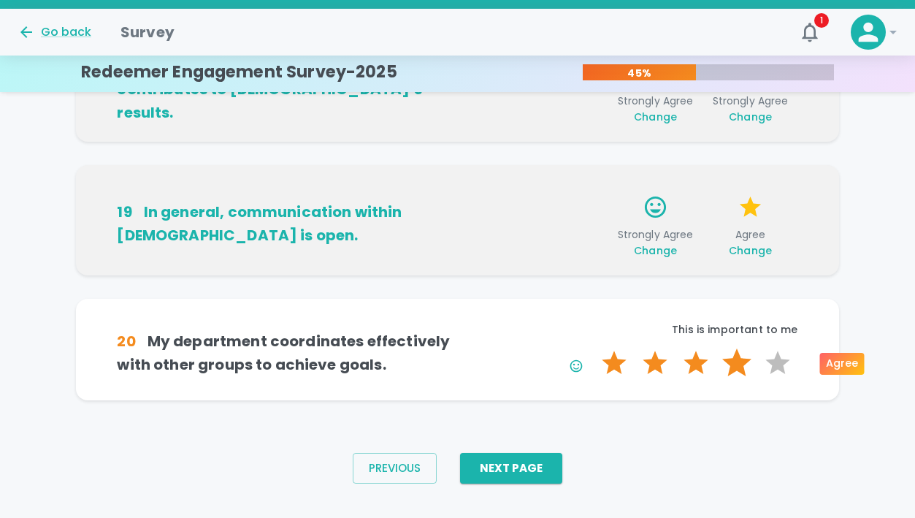
click at [729, 364] on label "4 Stars" at bounding box center [736, 362] width 41 height 29
click at [594, 348] on input "4 Stars" at bounding box center [593, 348] width 1 height 1
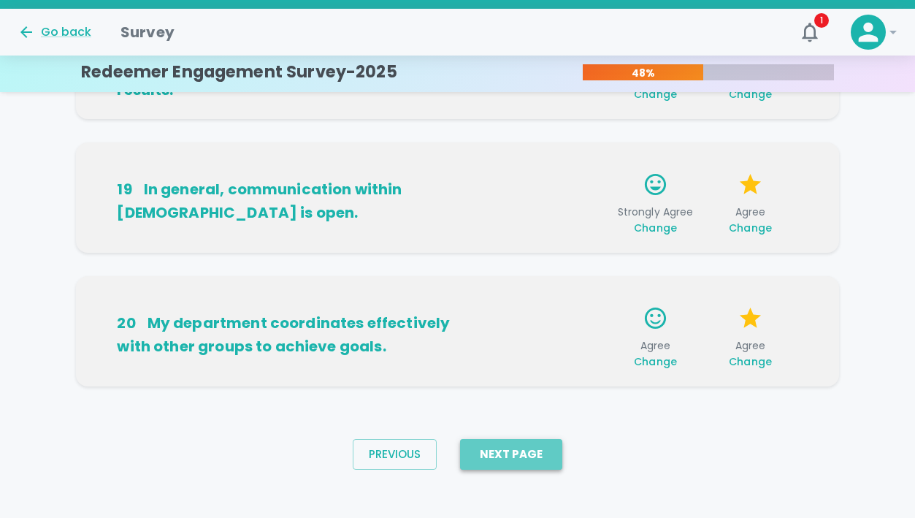
click at [519, 445] on button "Next Page" at bounding box center [511, 454] width 102 height 31
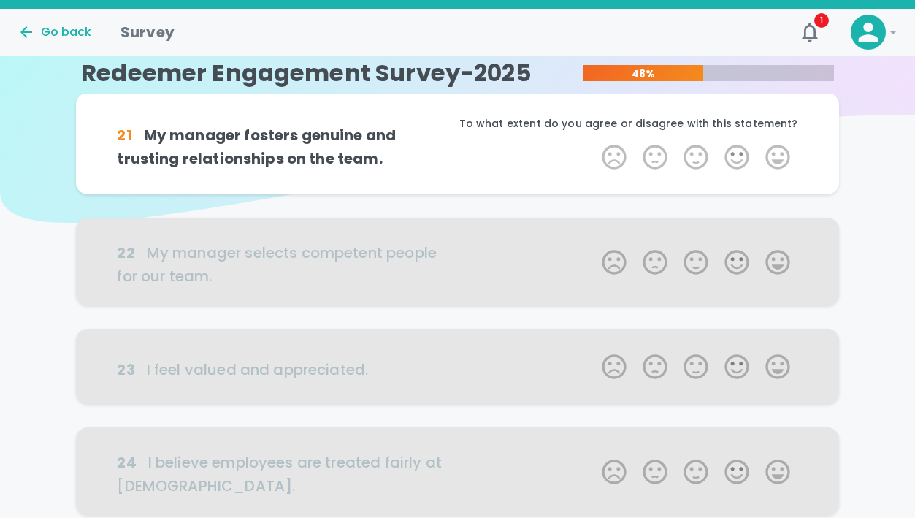
scroll to position [0, 0]
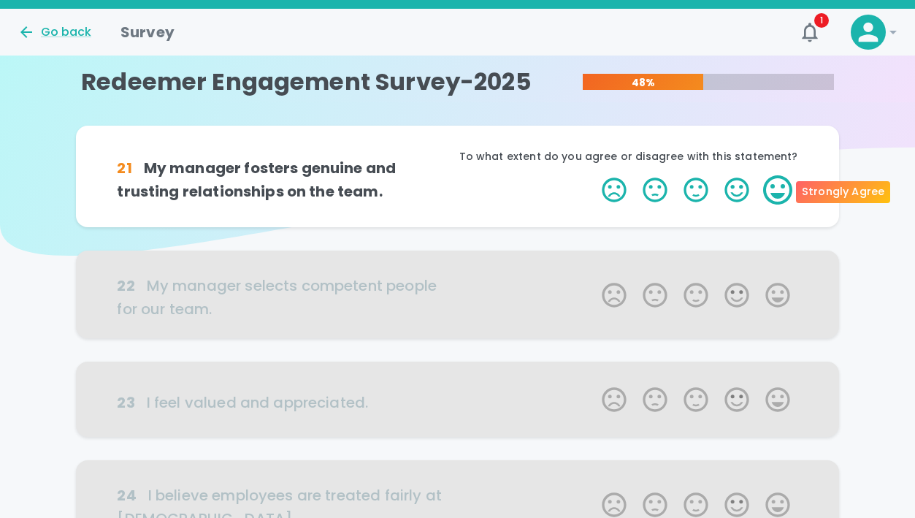
click at [778, 186] on label "5 Stars" at bounding box center [777, 189] width 41 height 29
click at [594, 175] on input "5 Stars" at bounding box center [593, 175] width 1 height 1
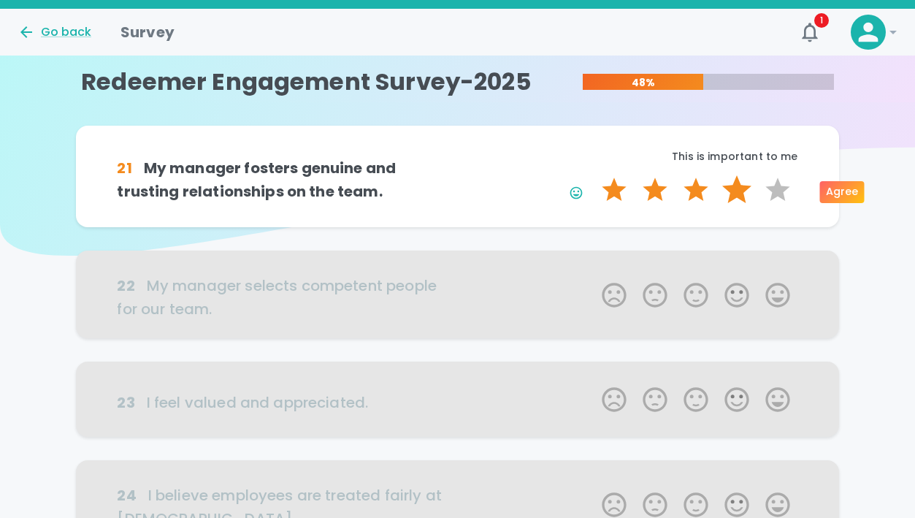
click at [740, 188] on label "4 Stars" at bounding box center [736, 189] width 41 height 29
click at [594, 175] on input "4 Stars" at bounding box center [593, 175] width 1 height 1
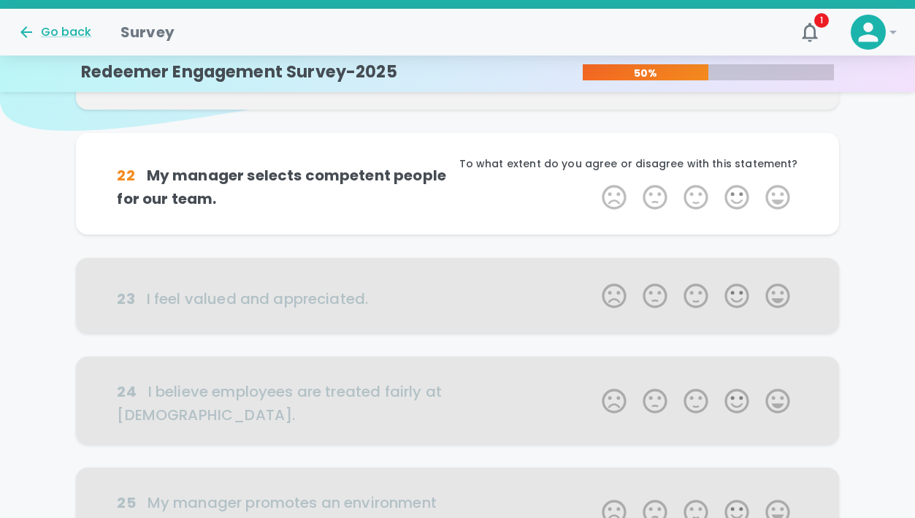
scroll to position [129, 0]
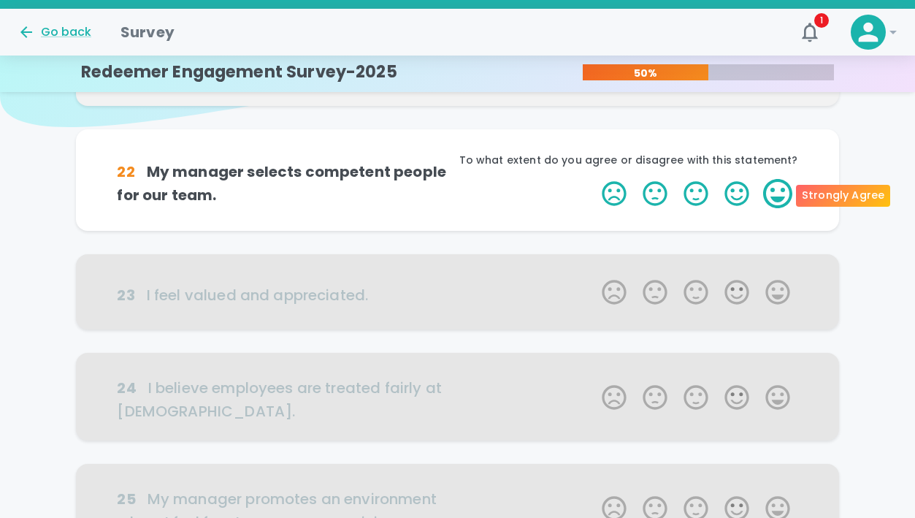
click at [781, 196] on label "5 Stars" at bounding box center [777, 193] width 41 height 29
click at [594, 179] on input "5 Stars" at bounding box center [593, 178] width 1 height 1
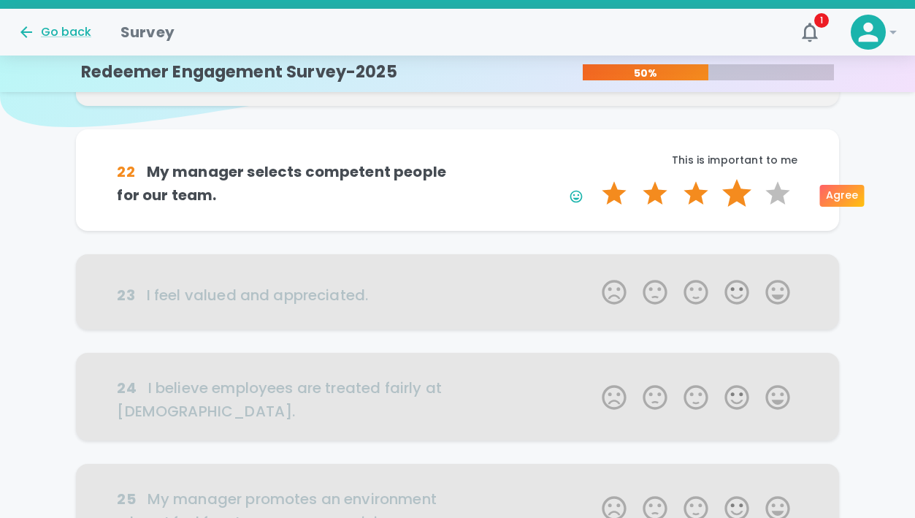
click at [730, 194] on label "4 Stars" at bounding box center [736, 193] width 41 height 29
click at [594, 179] on input "4 Stars" at bounding box center [593, 178] width 1 height 1
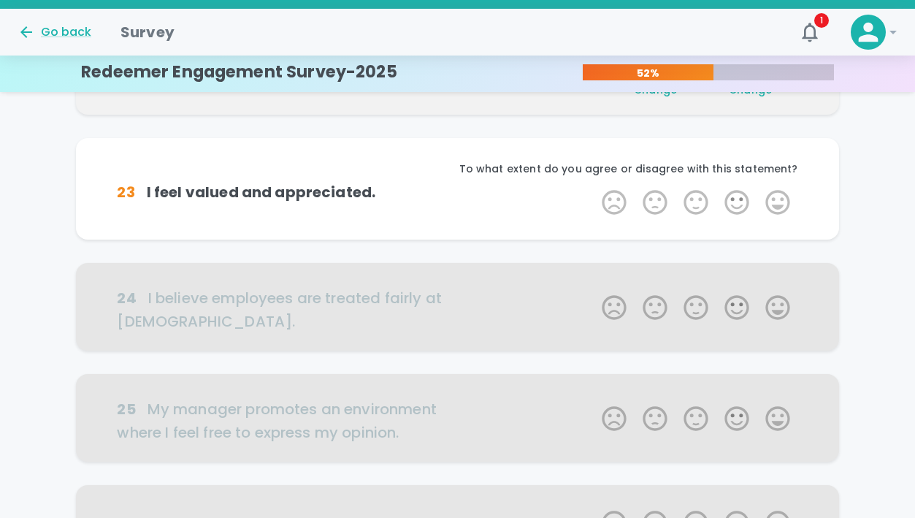
scroll to position [257, 0]
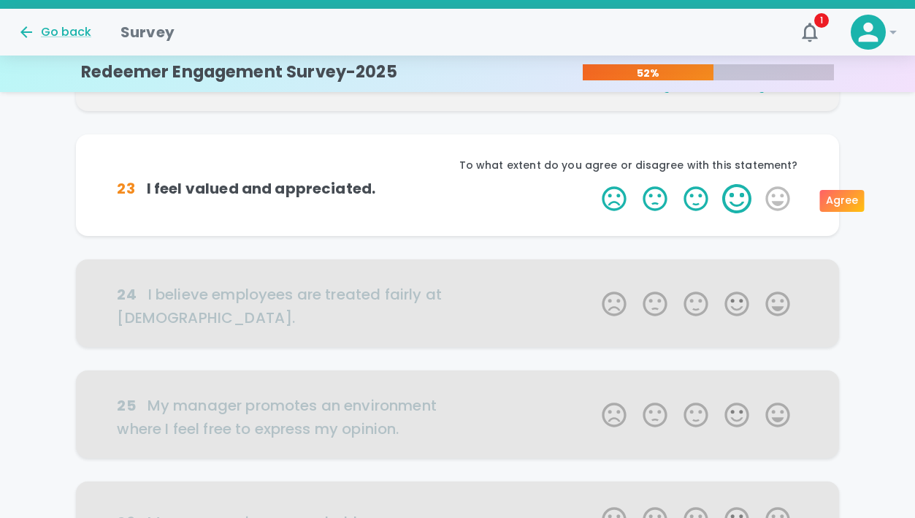
click at [738, 204] on label "4 Stars" at bounding box center [736, 198] width 41 height 29
click at [594, 184] on input "4 Stars" at bounding box center [593, 183] width 1 height 1
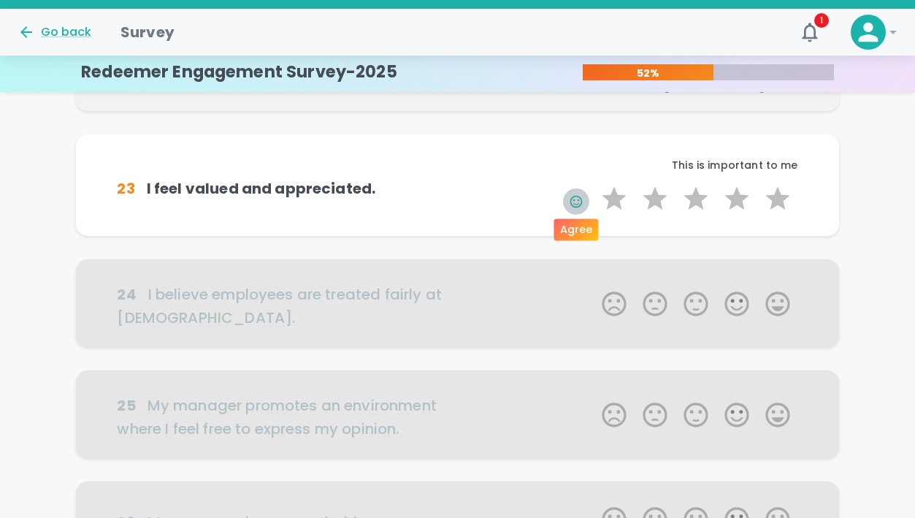
click at [581, 204] on icon "button" at bounding box center [576, 201] width 15 height 15
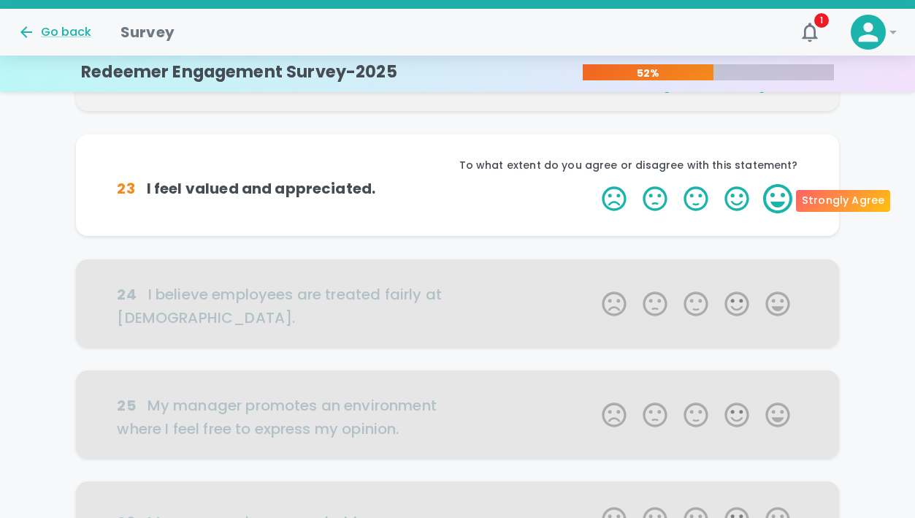
click at [768, 203] on label "5 Stars" at bounding box center [777, 198] width 41 height 29
click at [594, 184] on input "5 Stars" at bounding box center [593, 183] width 1 height 1
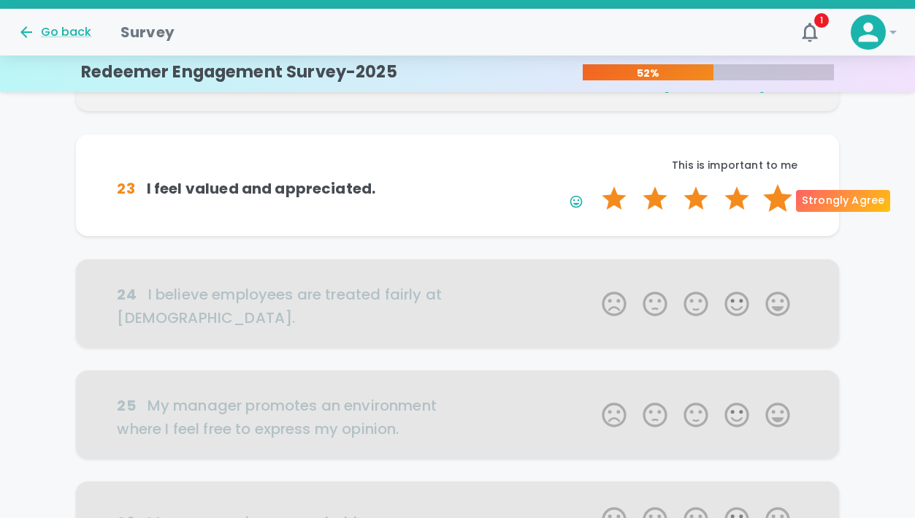
click at [780, 202] on label "5 Stars" at bounding box center [777, 198] width 41 height 29
click at [594, 184] on input "5 Stars" at bounding box center [593, 183] width 1 height 1
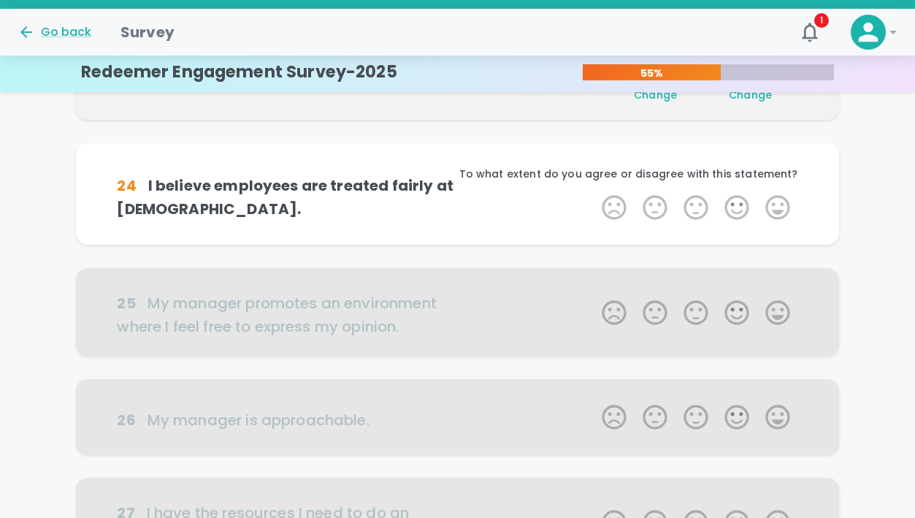
scroll to position [386, 0]
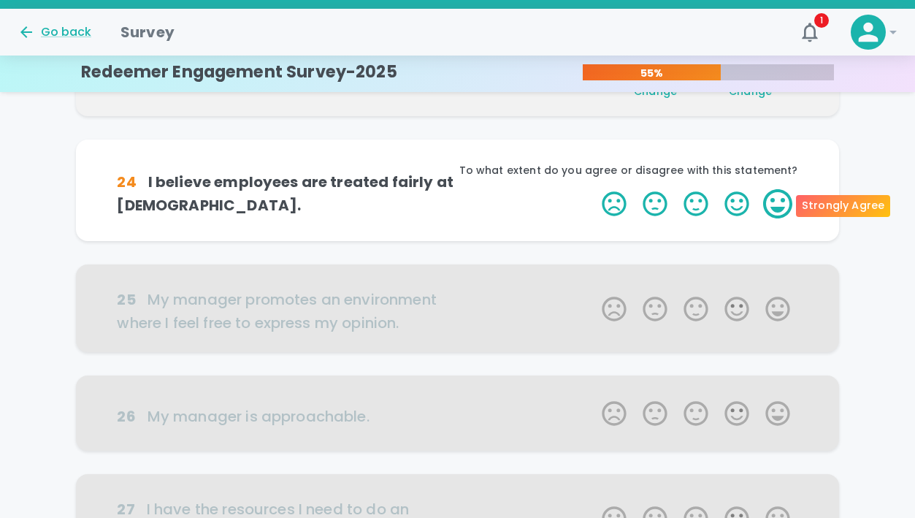
click at [773, 213] on label "5 Stars" at bounding box center [777, 203] width 41 height 29
click at [594, 189] on input "5 Stars" at bounding box center [593, 188] width 1 height 1
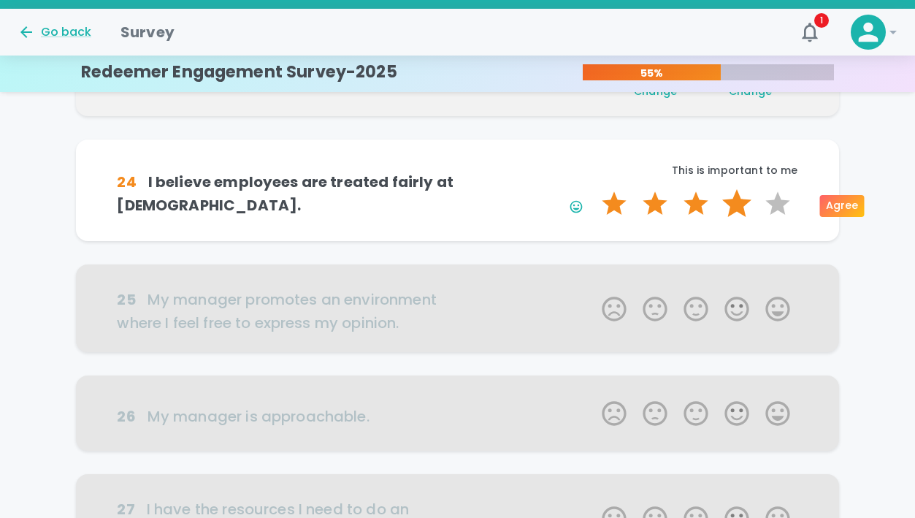
click at [738, 202] on label "4 Stars" at bounding box center [736, 203] width 41 height 29
click at [594, 189] on input "4 Stars" at bounding box center [593, 188] width 1 height 1
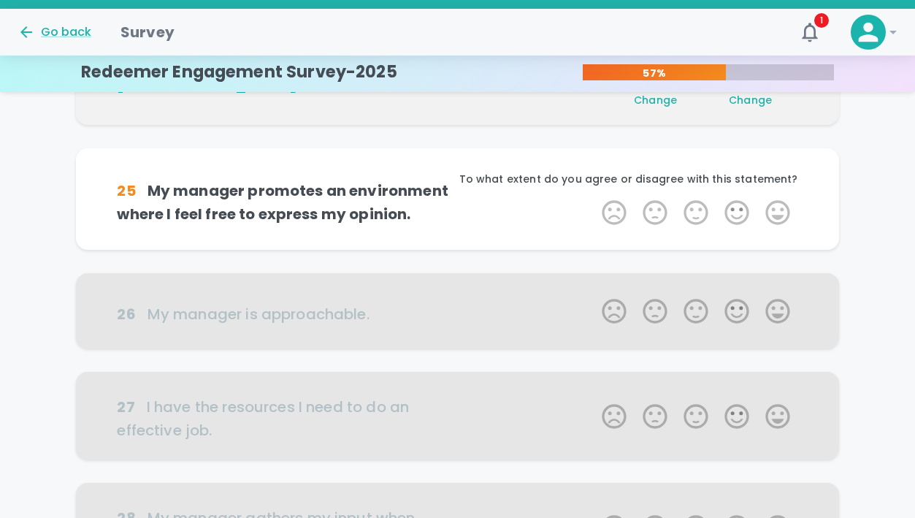
scroll to position [514, 0]
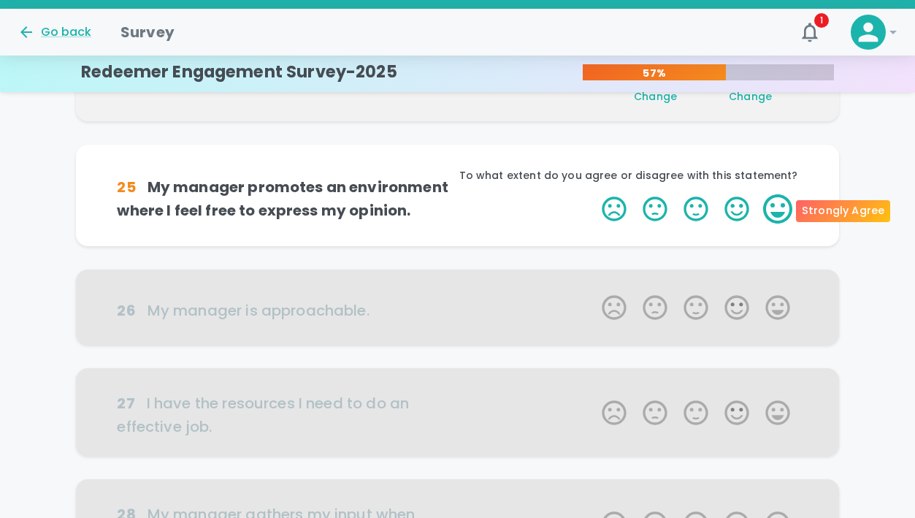
click at [775, 211] on label "5 Stars" at bounding box center [777, 208] width 41 height 29
click at [594, 194] on input "5 Stars" at bounding box center [593, 194] width 1 height 1
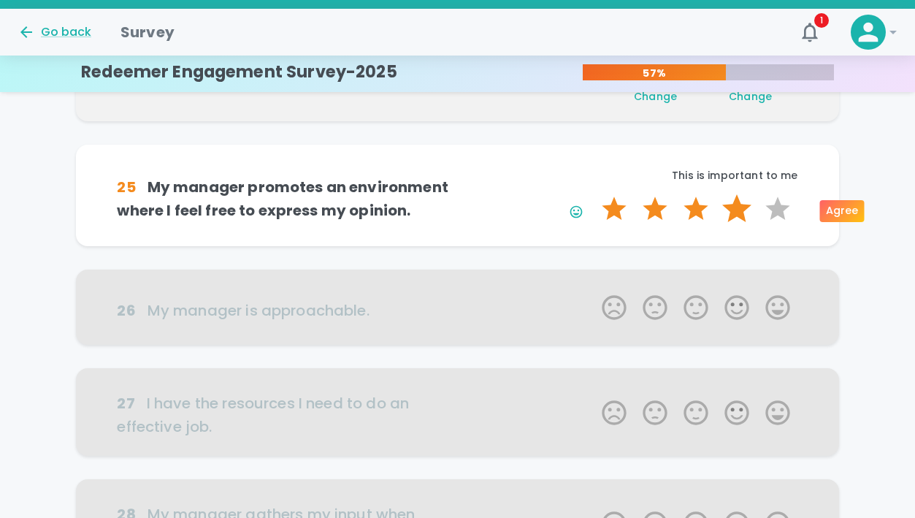
click at [739, 213] on label "4 Stars" at bounding box center [736, 208] width 41 height 29
click at [594, 194] on input "4 Stars" at bounding box center [593, 194] width 1 height 1
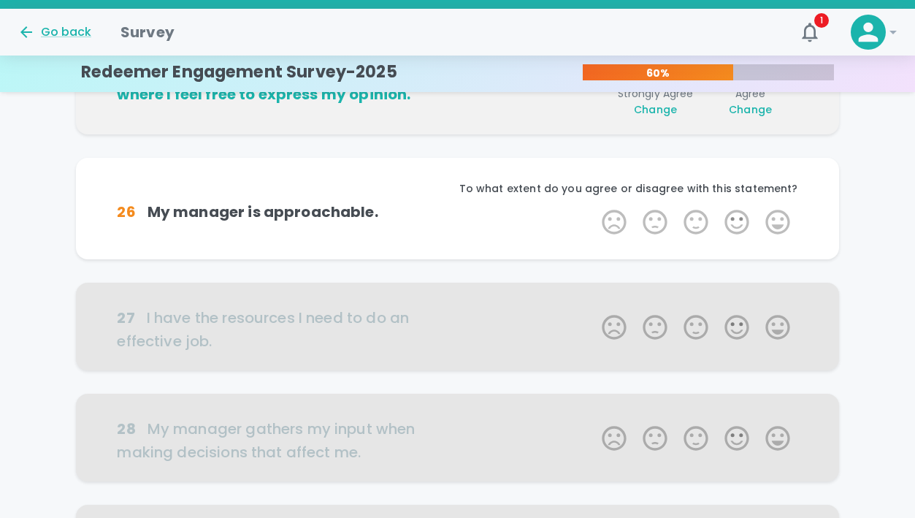
scroll to position [643, 0]
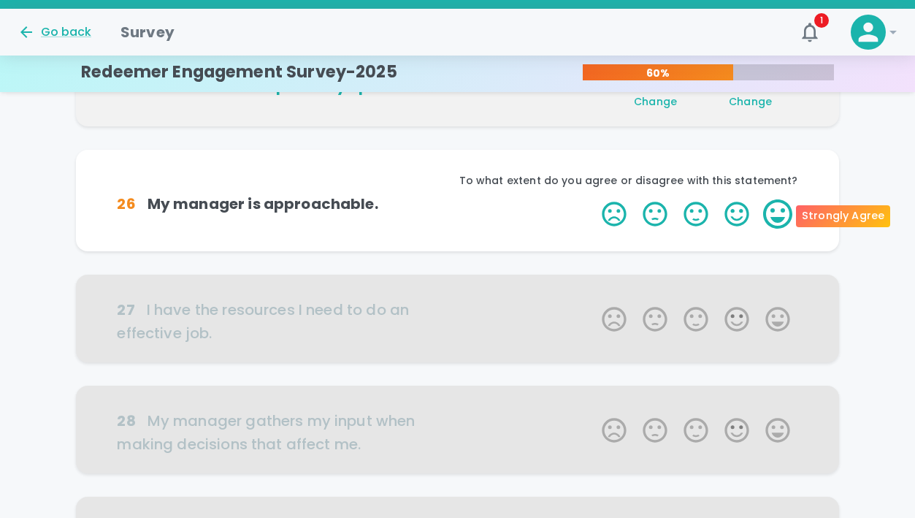
click at [771, 217] on label "5 Stars" at bounding box center [777, 213] width 41 height 29
click at [594, 199] on input "5 Stars" at bounding box center [593, 199] width 1 height 1
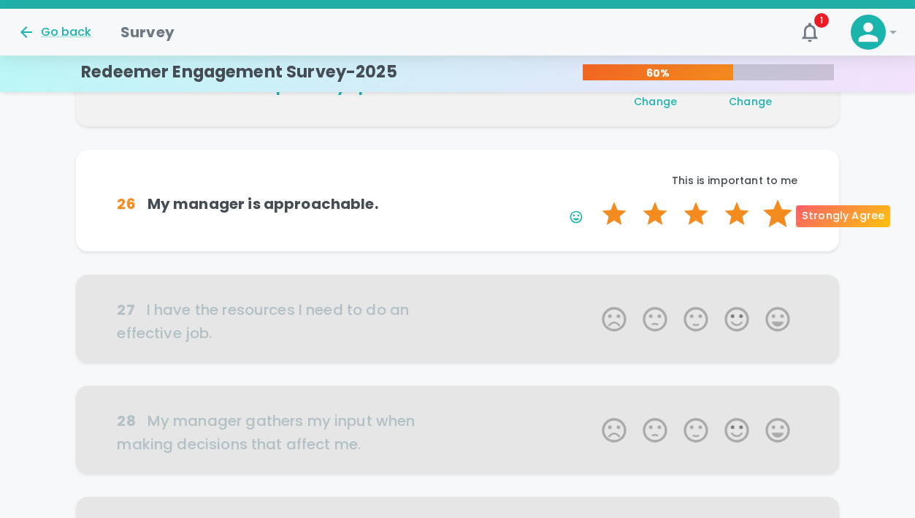
click at [772, 217] on label "5 Stars" at bounding box center [777, 213] width 41 height 29
click at [594, 199] on input "5 Stars" at bounding box center [593, 199] width 1 height 1
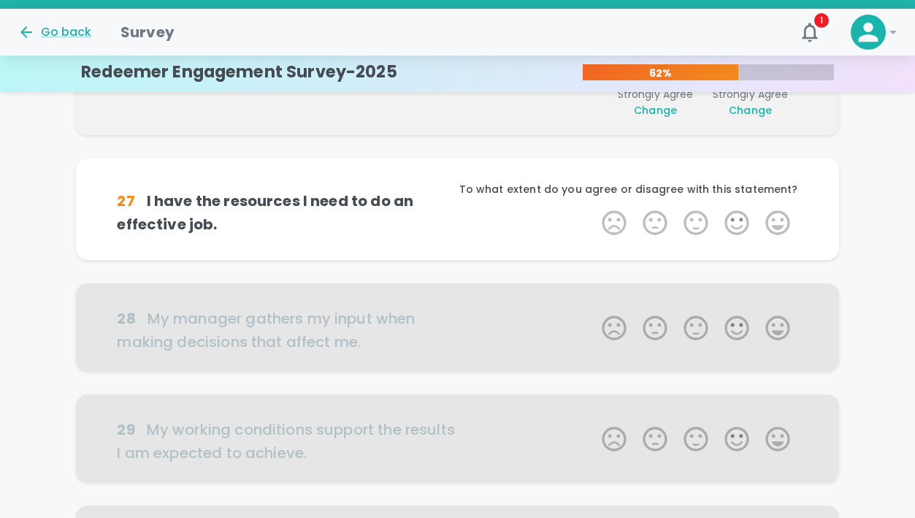
scroll to position [771, 0]
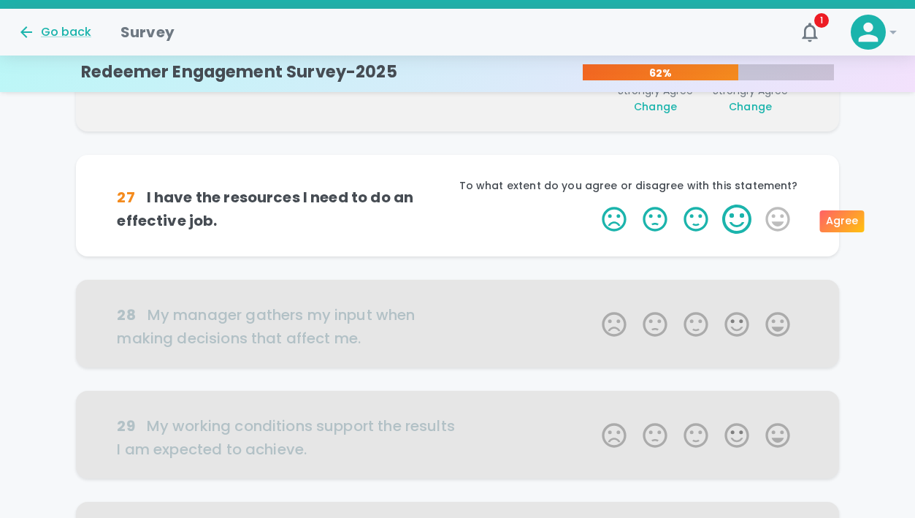
click at [753, 216] on label "4 Stars" at bounding box center [736, 218] width 41 height 29
click at [594, 204] on input "4 Stars" at bounding box center [593, 204] width 1 height 1
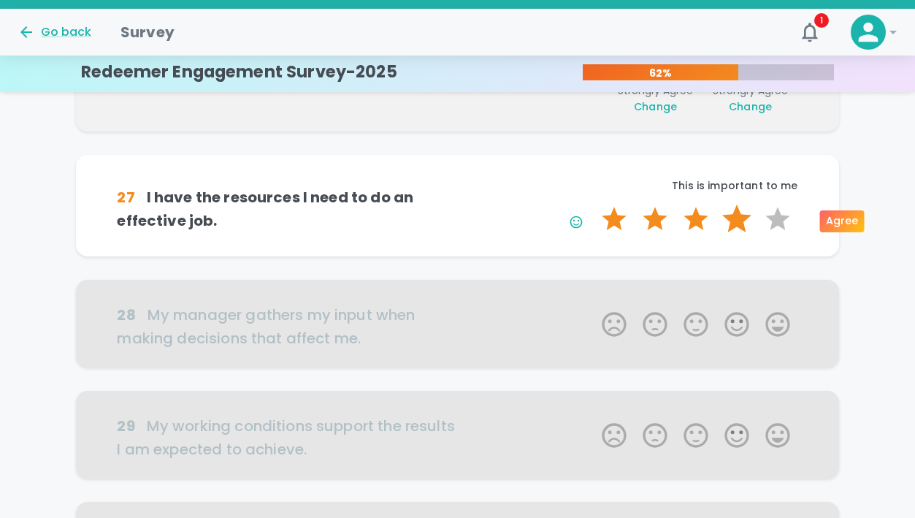
click at [746, 217] on label "4 Stars" at bounding box center [736, 218] width 41 height 29
click at [594, 204] on input "4 Stars" at bounding box center [593, 204] width 1 height 1
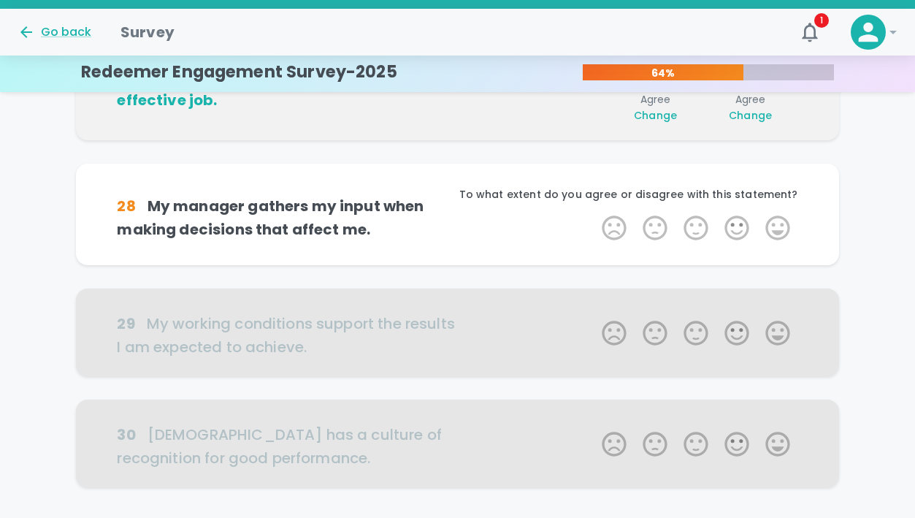
scroll to position [900, 0]
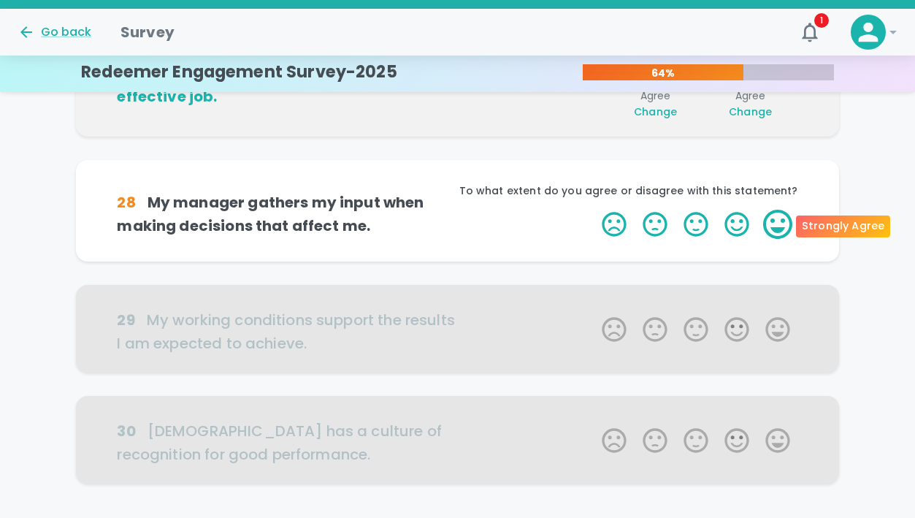
click at [775, 232] on label "5 Stars" at bounding box center [777, 224] width 41 height 29
click at [594, 210] on input "5 Stars" at bounding box center [593, 209] width 1 height 1
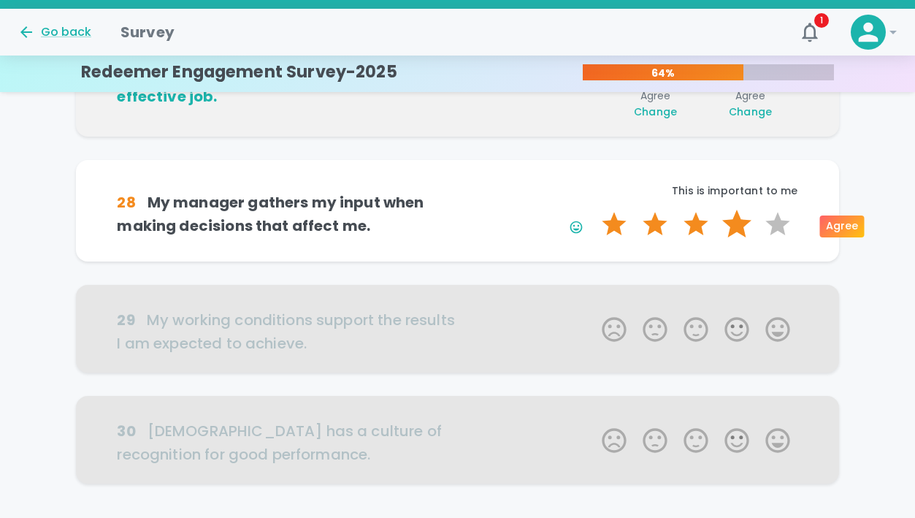
click at [739, 220] on label "4 Stars" at bounding box center [736, 224] width 41 height 29
click at [594, 210] on input "4 Stars" at bounding box center [593, 209] width 1 height 1
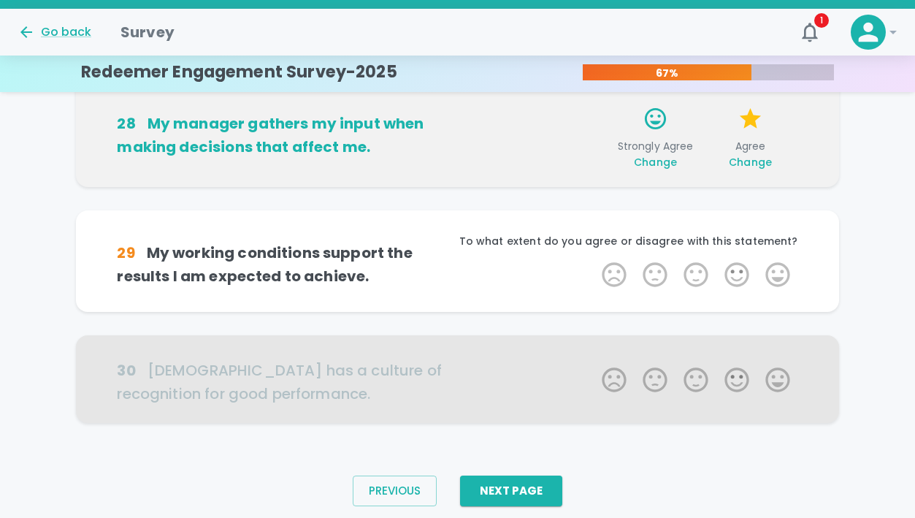
scroll to position [1007, 0]
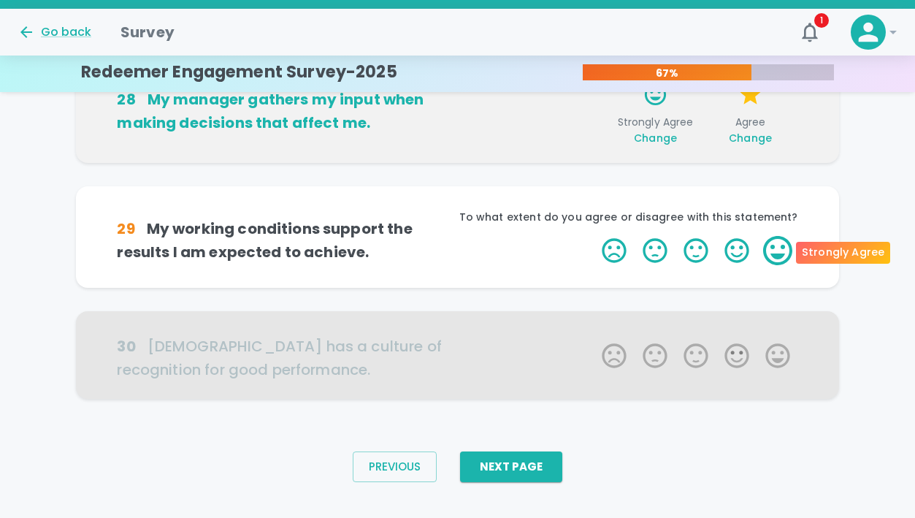
click at [762, 238] on label "5 Stars" at bounding box center [777, 250] width 41 height 29
click at [594, 236] on input "5 Stars" at bounding box center [593, 235] width 1 height 1
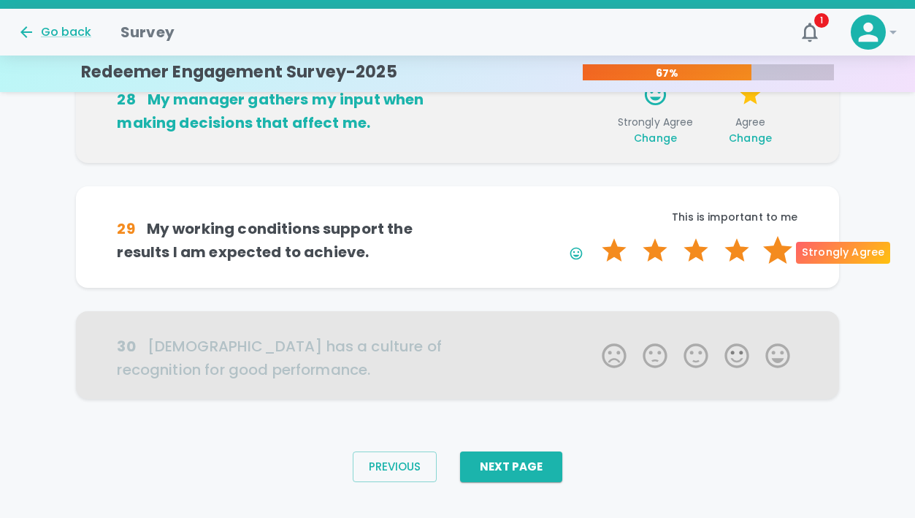
click at [770, 248] on label "5 Stars" at bounding box center [777, 250] width 41 height 29
click at [594, 236] on input "5 Stars" at bounding box center [593, 235] width 1 height 1
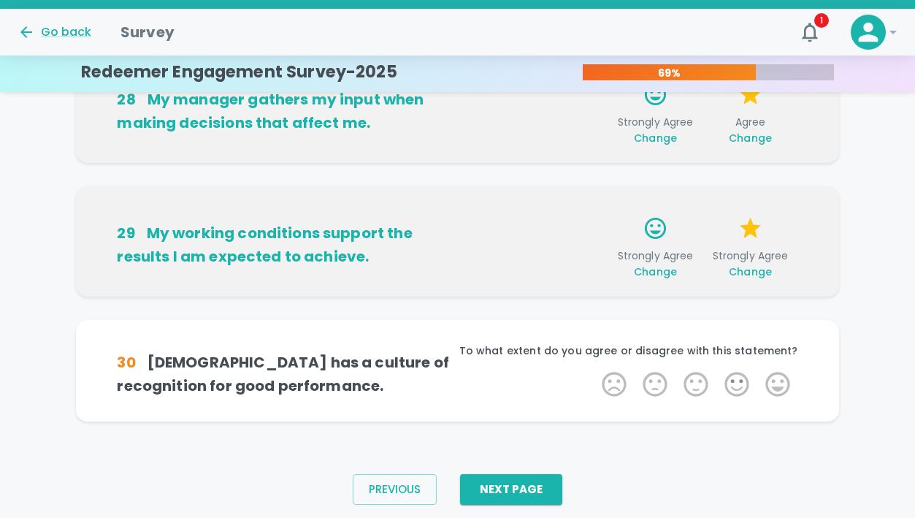
scroll to position [1030, 0]
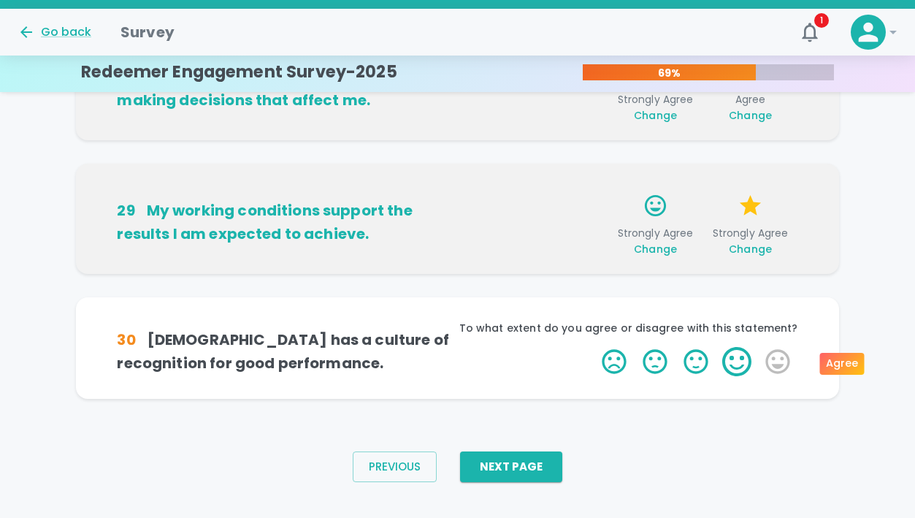
click at [736, 353] on label "4 Stars" at bounding box center [736, 361] width 41 height 29
click at [594, 347] on input "4 Stars" at bounding box center [593, 346] width 1 height 1
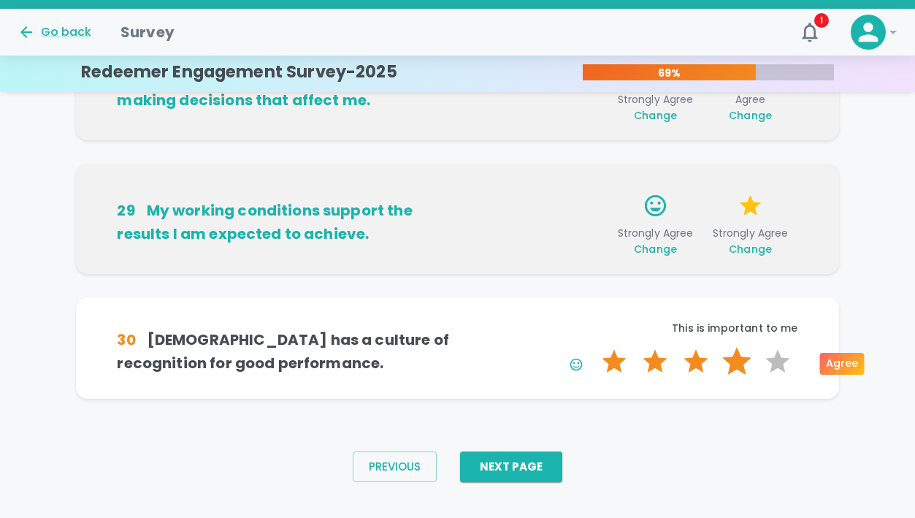
click at [727, 358] on label "4 Stars" at bounding box center [736, 361] width 41 height 29
click at [594, 347] on input "4 Stars" at bounding box center [593, 346] width 1 height 1
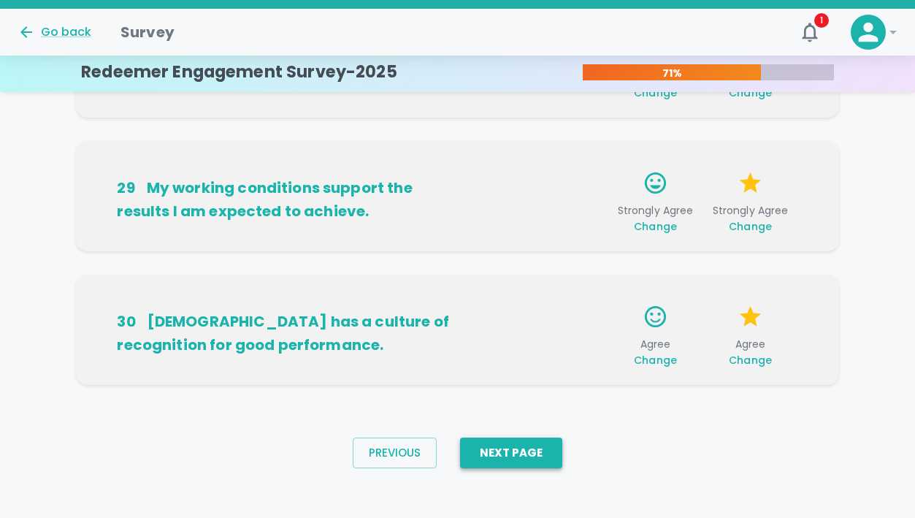
click at [510, 451] on button "Next Page" at bounding box center [511, 452] width 102 height 31
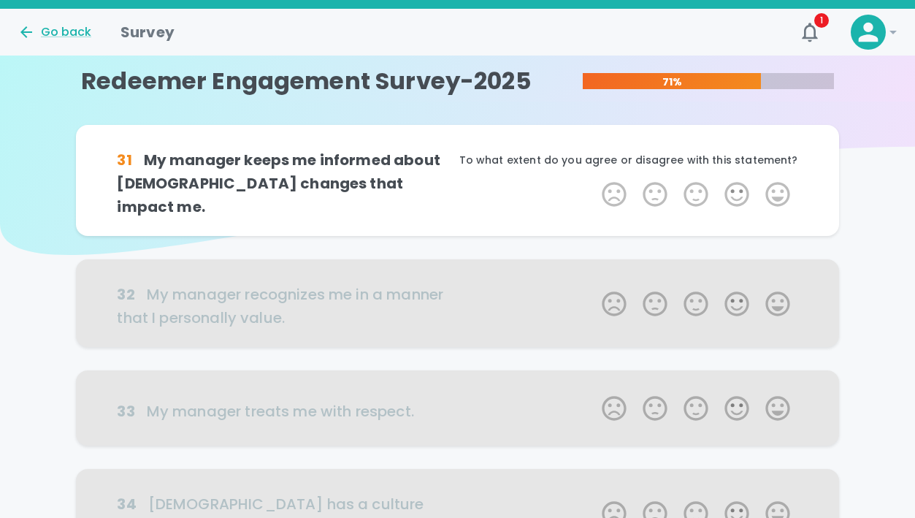
scroll to position [0, 0]
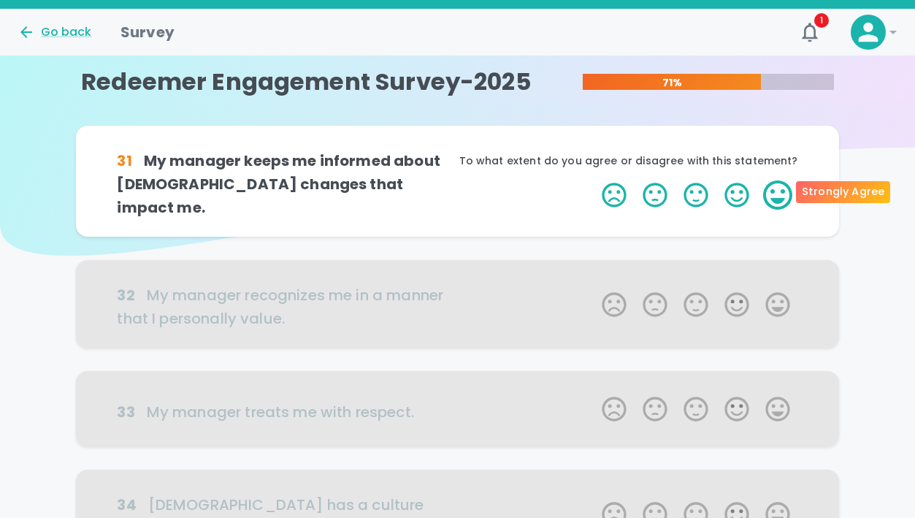
click at [775, 196] on label "5 Stars" at bounding box center [777, 194] width 41 height 29
click at [594, 180] on input "5 Stars" at bounding box center [593, 180] width 1 height 1
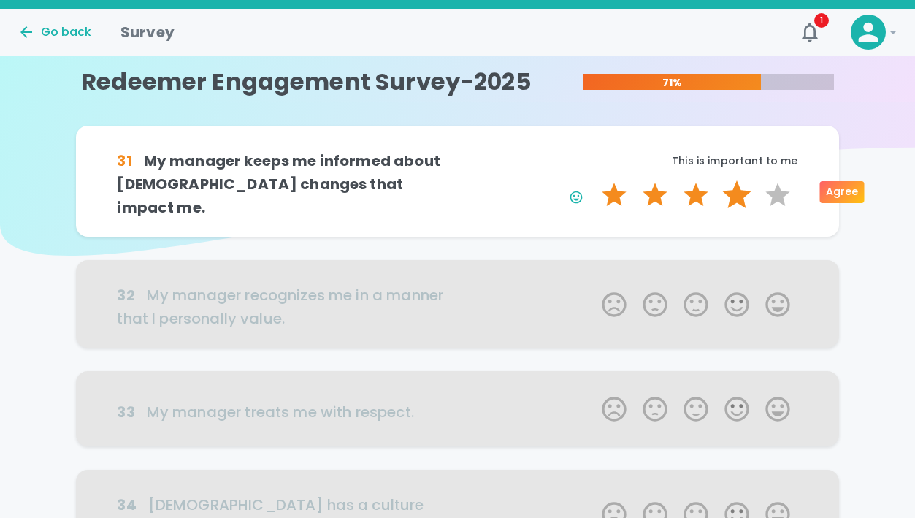
click at [732, 191] on label "4 Stars" at bounding box center [736, 194] width 41 height 29
click at [594, 180] on input "4 Stars" at bounding box center [593, 180] width 1 height 1
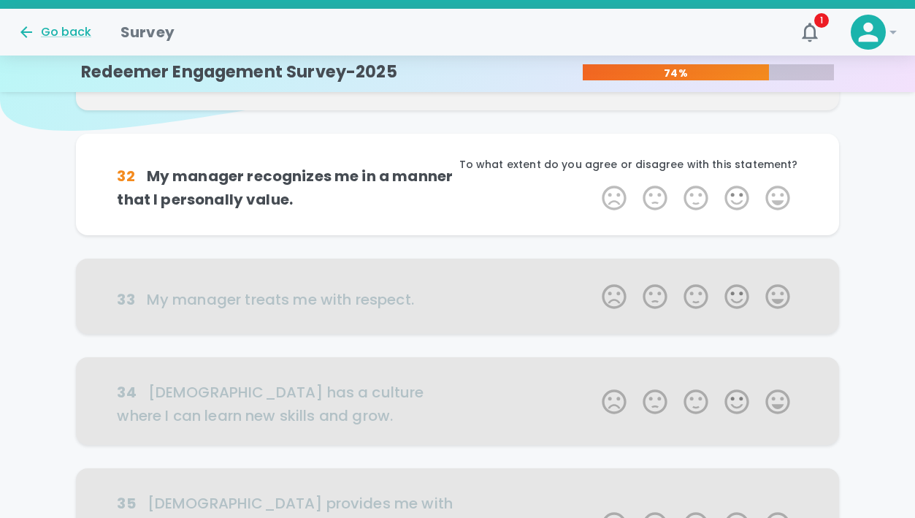
scroll to position [129, 0]
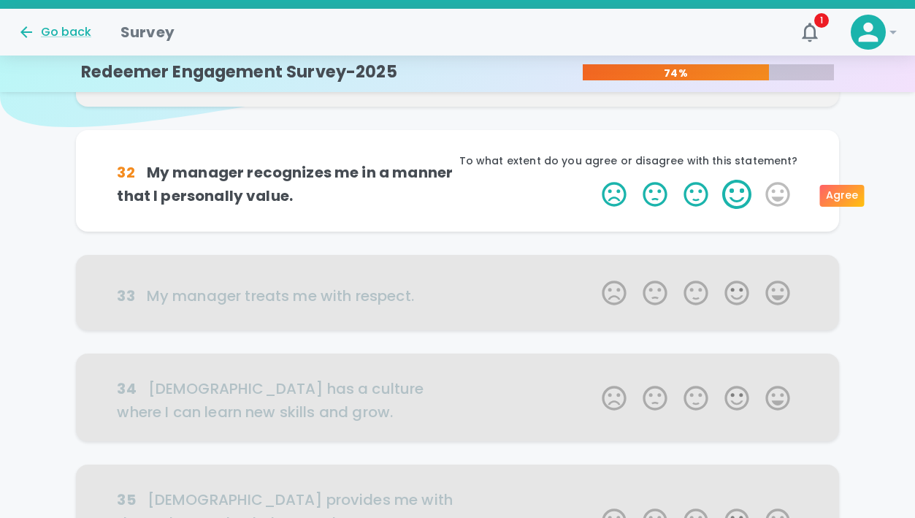
click at [736, 193] on label "4 Stars" at bounding box center [736, 194] width 41 height 29
click at [594, 180] on input "4 Stars" at bounding box center [593, 179] width 1 height 1
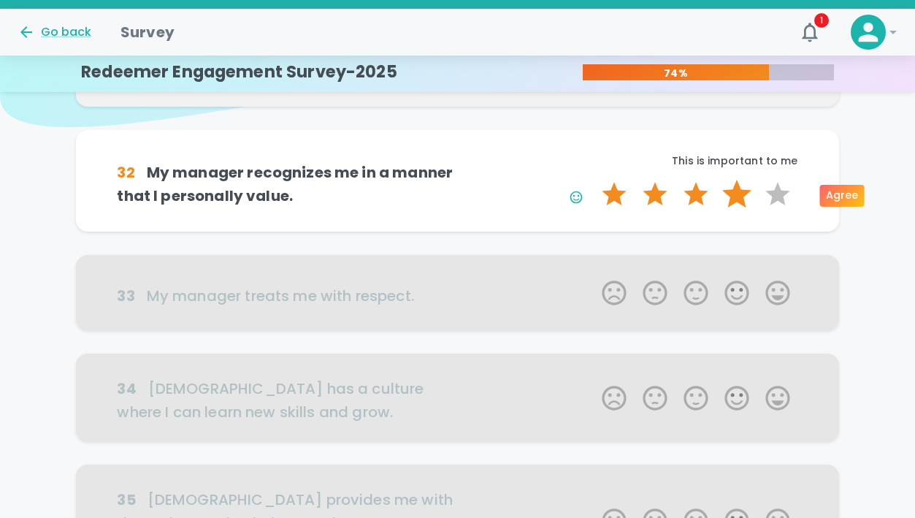
click at [738, 194] on label "4 Stars" at bounding box center [736, 194] width 41 height 29
click at [594, 180] on input "4 Stars" at bounding box center [593, 179] width 1 height 1
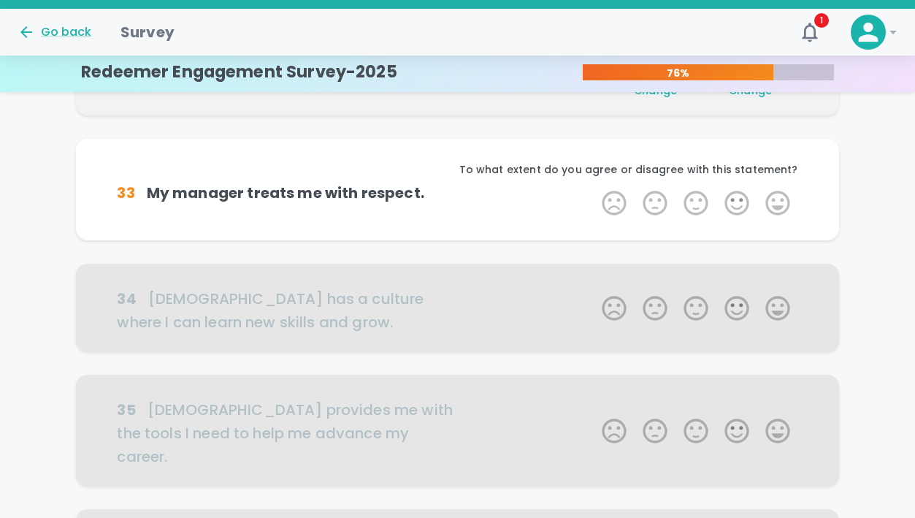
scroll to position [257, 0]
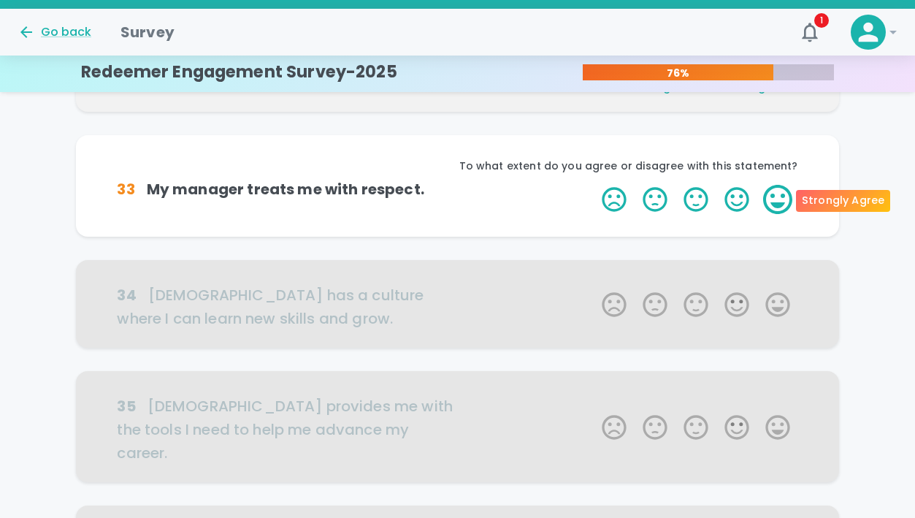
click at [772, 206] on label "5 Stars" at bounding box center [777, 199] width 41 height 29
click at [594, 185] on input "5 Stars" at bounding box center [593, 184] width 1 height 1
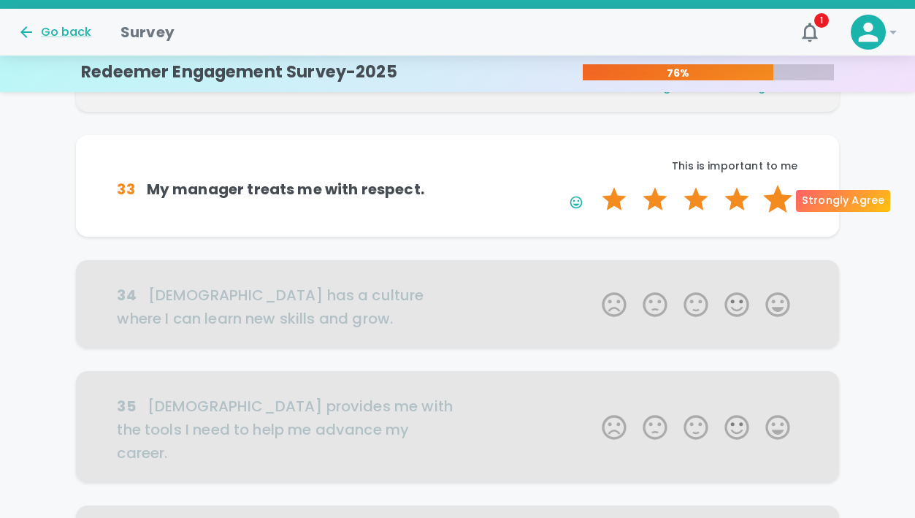
click at [778, 193] on label "5 Stars" at bounding box center [777, 199] width 41 height 29
click at [594, 185] on input "5 Stars" at bounding box center [593, 184] width 1 height 1
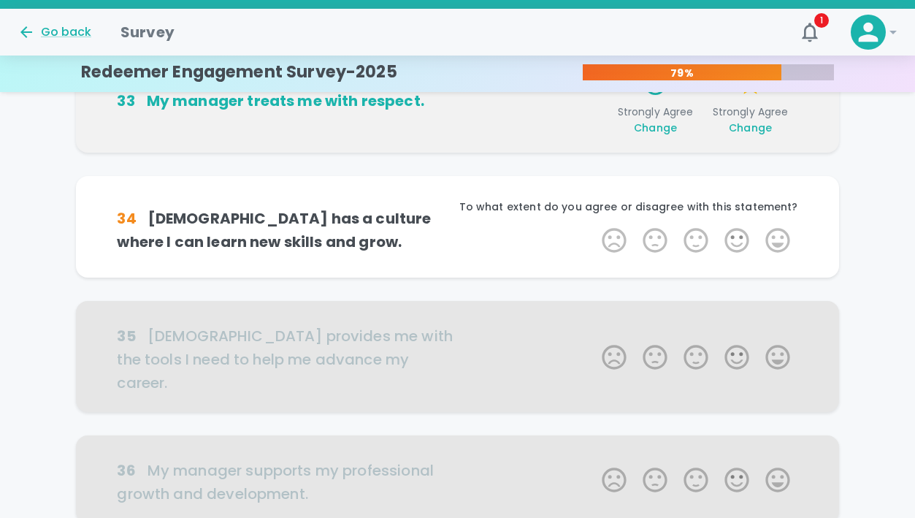
scroll to position [386, 0]
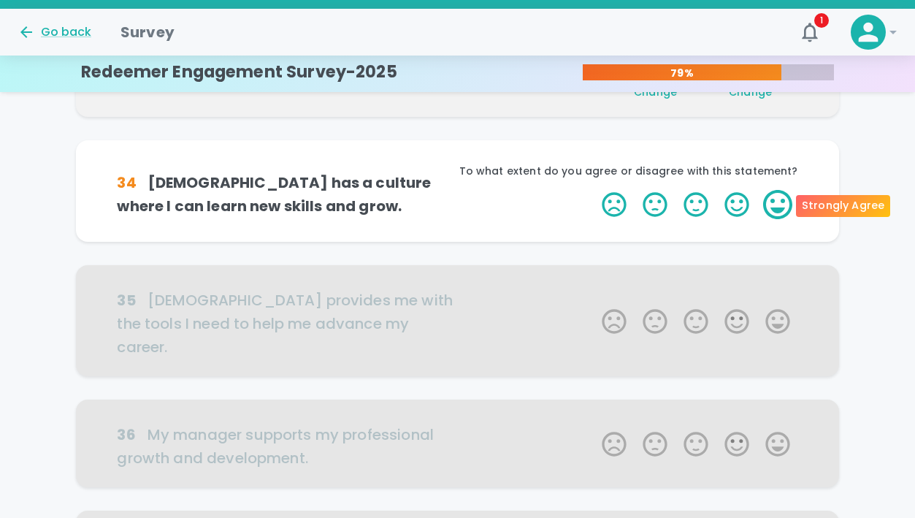
click at [778, 202] on label "5 Stars" at bounding box center [777, 204] width 41 height 29
click at [594, 190] on input "5 Stars" at bounding box center [593, 189] width 1 height 1
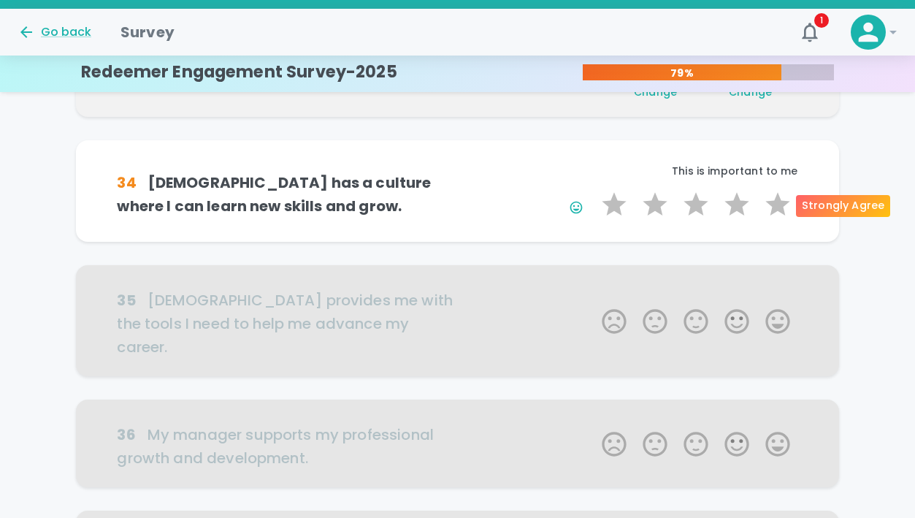
click at [778, 202] on label "5 Stars" at bounding box center [777, 204] width 41 height 29
click at [594, 190] on input "5 Stars" at bounding box center [593, 189] width 1 height 1
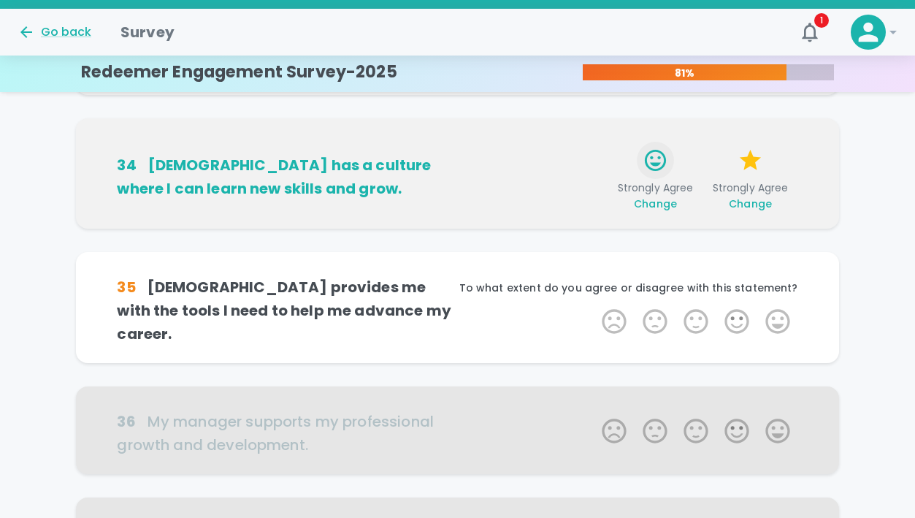
scroll to position [404, 0]
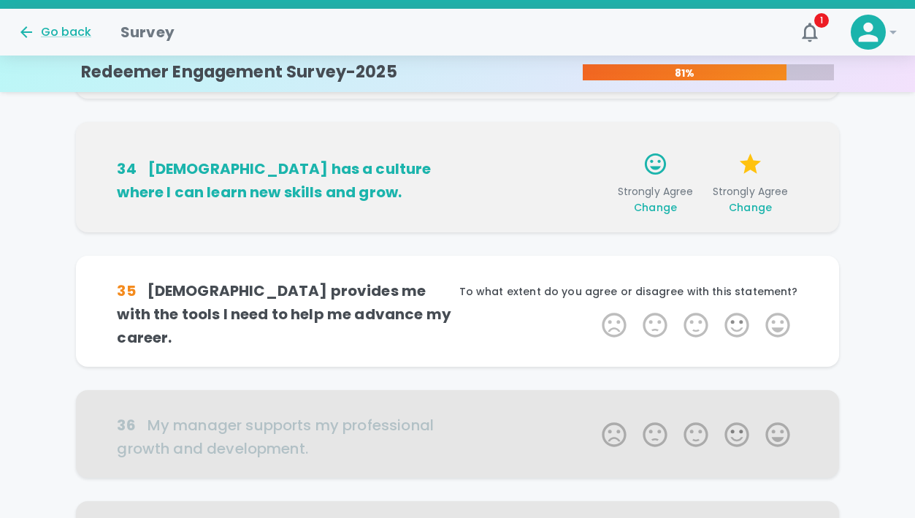
click at [639, 210] on span "Change" at bounding box center [655, 207] width 43 height 15
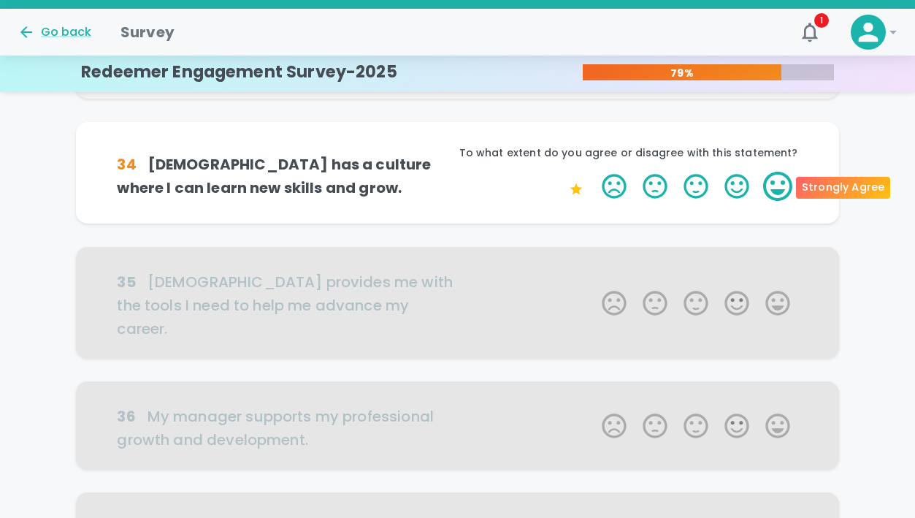
click at [774, 180] on label "5 Stars" at bounding box center [777, 186] width 41 height 29
click at [594, 172] on input "5 Stars" at bounding box center [593, 171] width 1 height 1
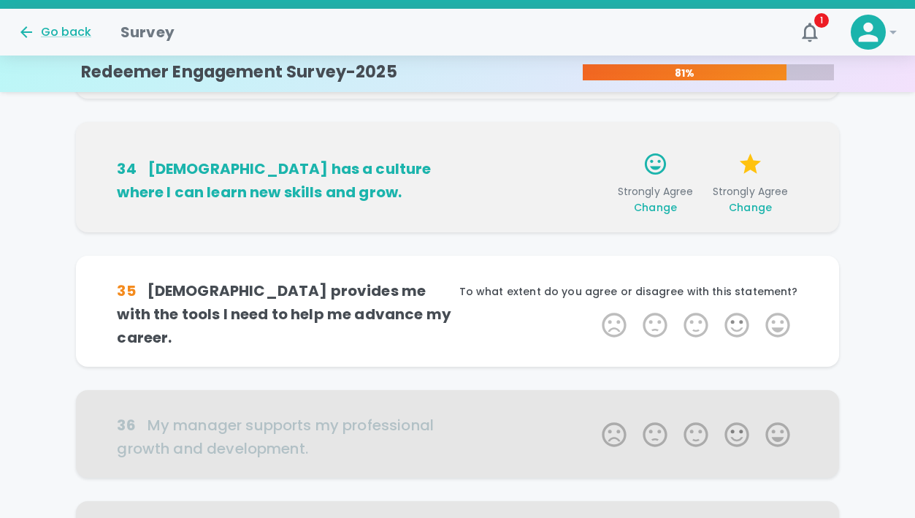
click at [744, 210] on span "Change" at bounding box center [750, 207] width 43 height 15
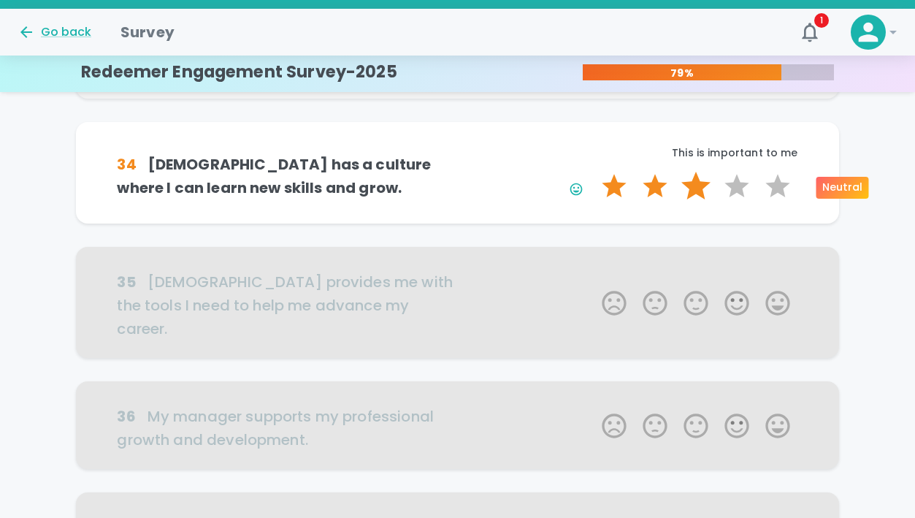
click at [703, 180] on label "3 Stars" at bounding box center [695, 186] width 41 height 29
click at [594, 172] on input "3 Stars" at bounding box center [593, 171] width 1 height 1
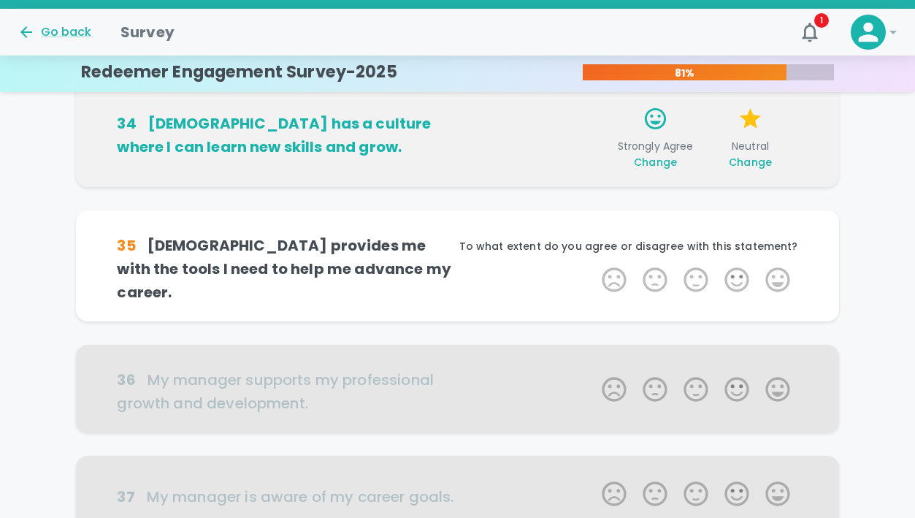
scroll to position [452, 0]
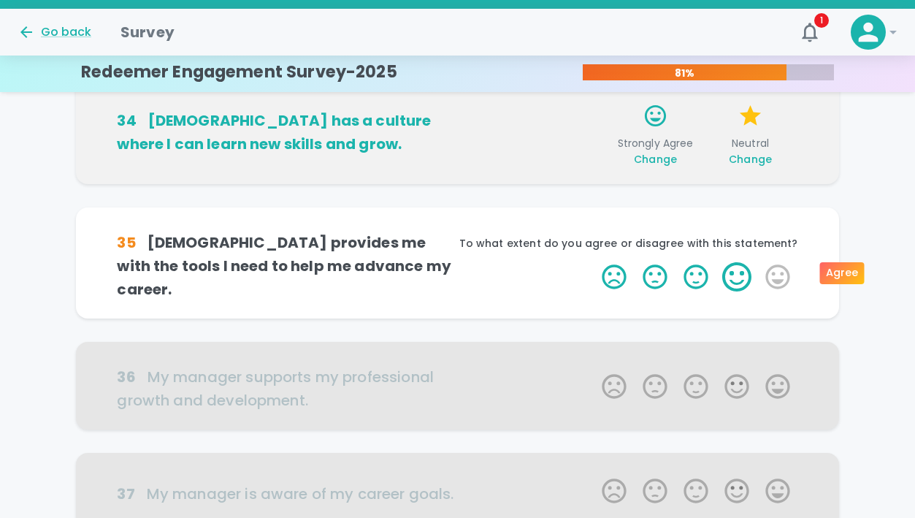
click at [743, 269] on label "4 Stars" at bounding box center [736, 276] width 41 height 29
click at [594, 262] on input "4 Stars" at bounding box center [593, 261] width 1 height 1
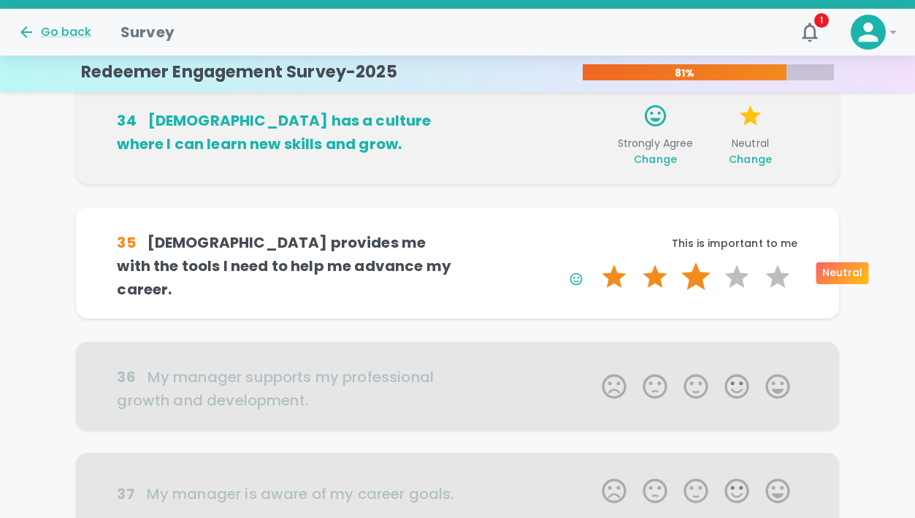
click at [695, 267] on label "3 Stars" at bounding box center [695, 276] width 41 height 29
click at [594, 262] on input "3 Stars" at bounding box center [593, 261] width 1 height 1
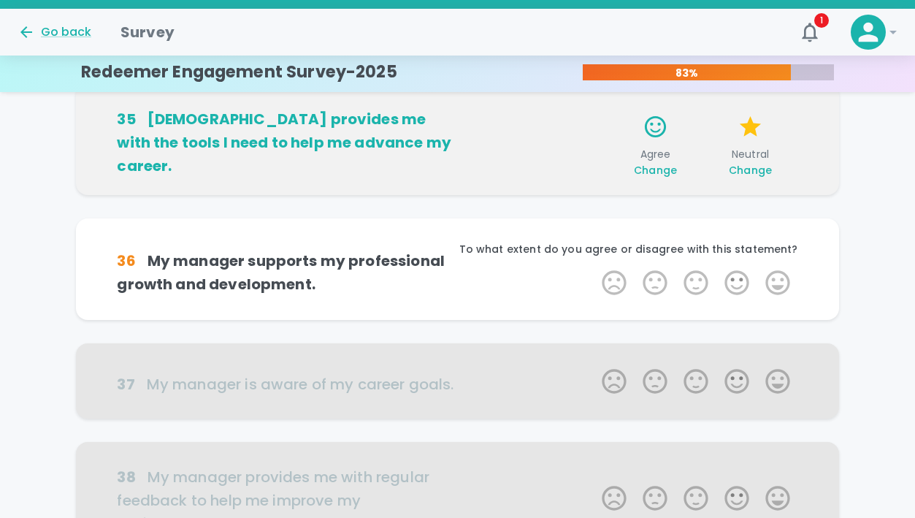
scroll to position [581, 0]
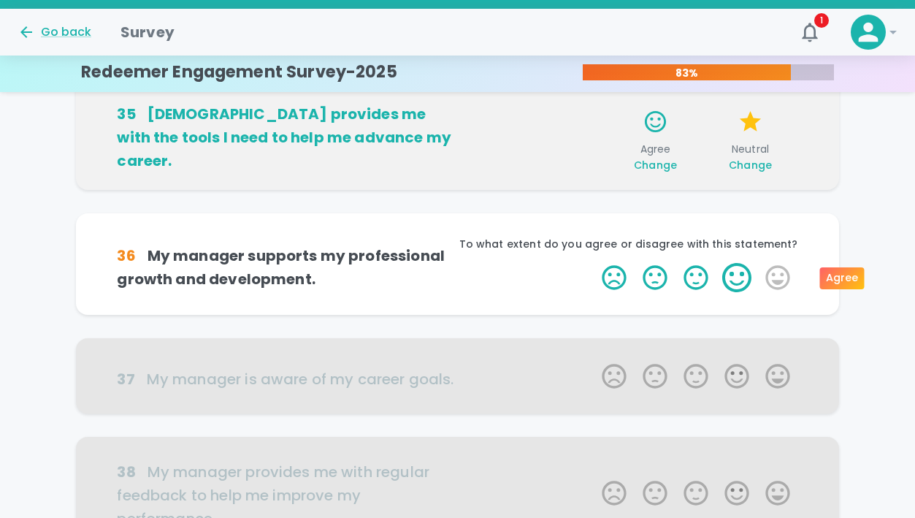
click at [749, 272] on label "4 Stars" at bounding box center [736, 277] width 41 height 29
click at [594, 263] on input "4 Stars" at bounding box center [593, 262] width 1 height 1
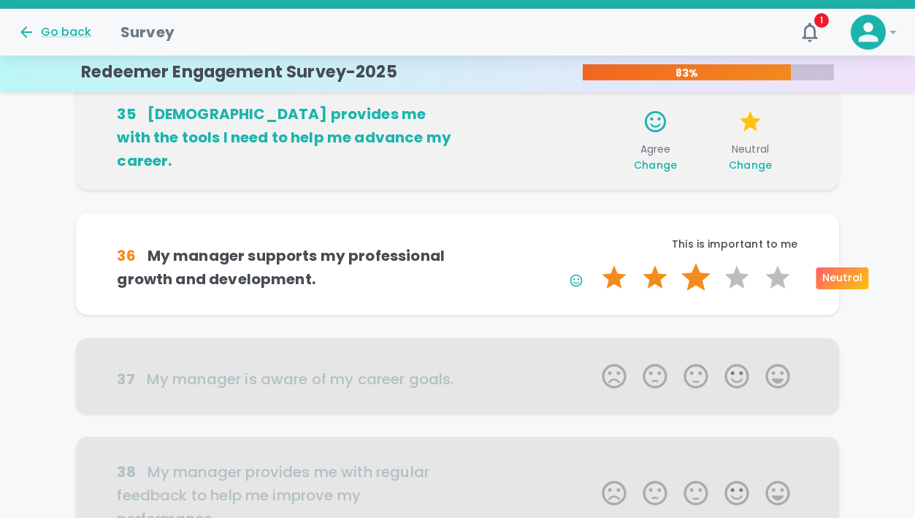
click at [696, 282] on label "3 Stars" at bounding box center [695, 277] width 41 height 29
click at [594, 263] on input "3 Stars" at bounding box center [593, 262] width 1 height 1
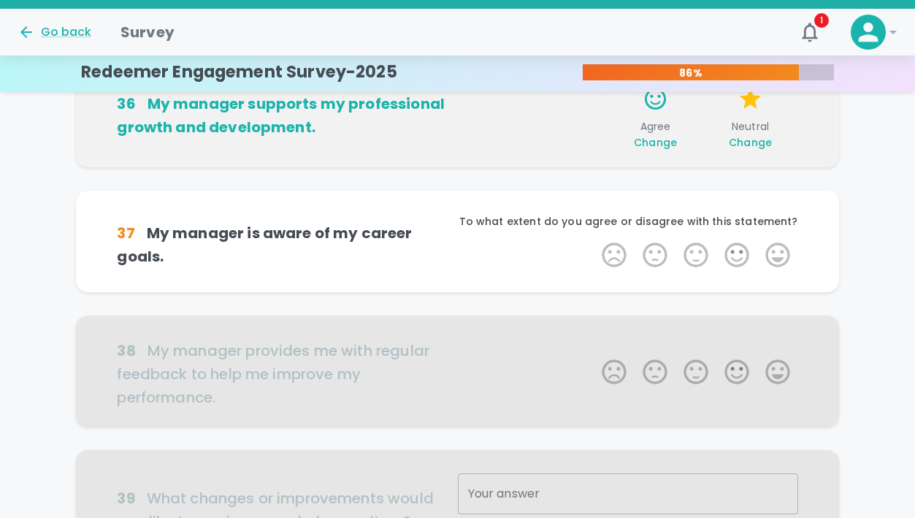
scroll to position [739, 0]
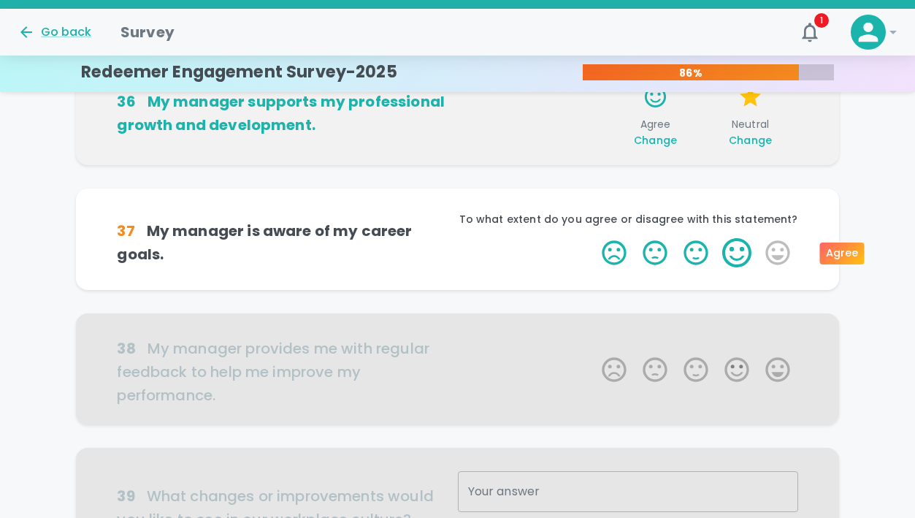
click at [741, 260] on label "4 Stars" at bounding box center [736, 252] width 41 height 29
click at [594, 238] on input "4 Stars" at bounding box center [593, 237] width 1 height 1
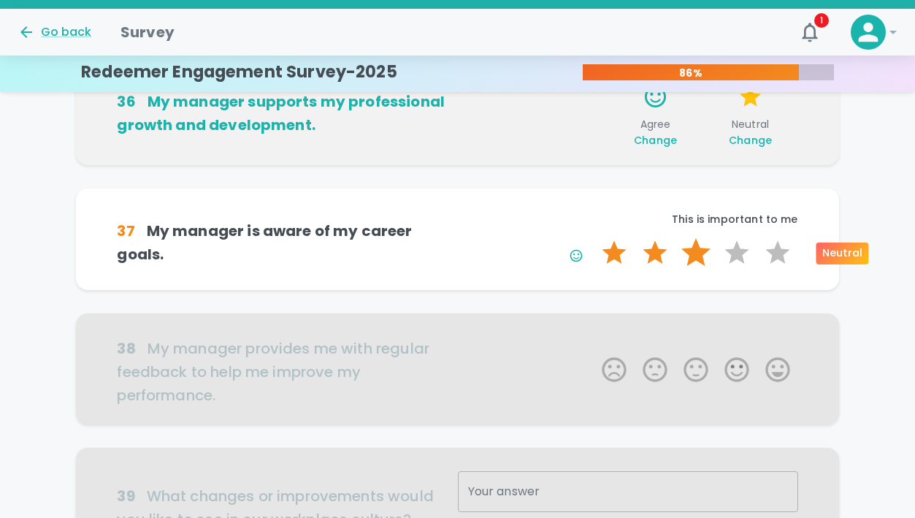
click at [697, 254] on label "3 Stars" at bounding box center [695, 252] width 41 height 29
click at [594, 238] on input "3 Stars" at bounding box center [593, 237] width 1 height 1
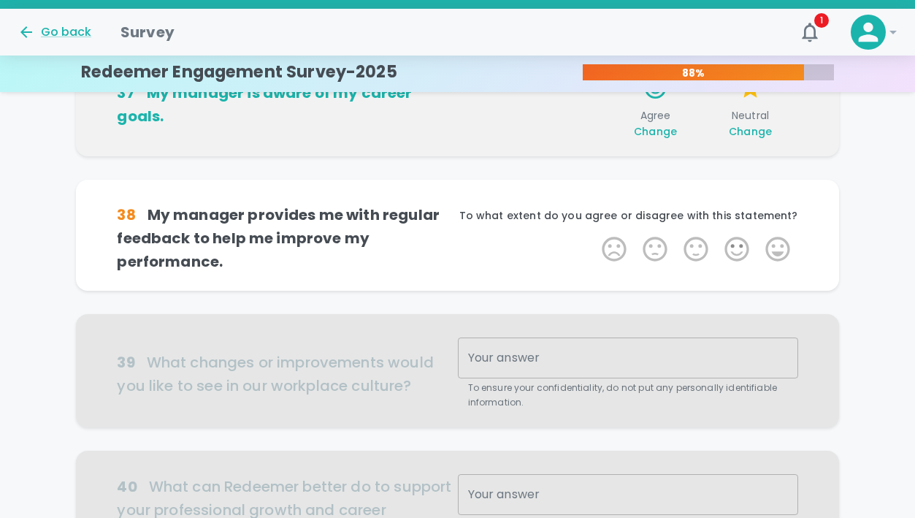
scroll to position [885, 0]
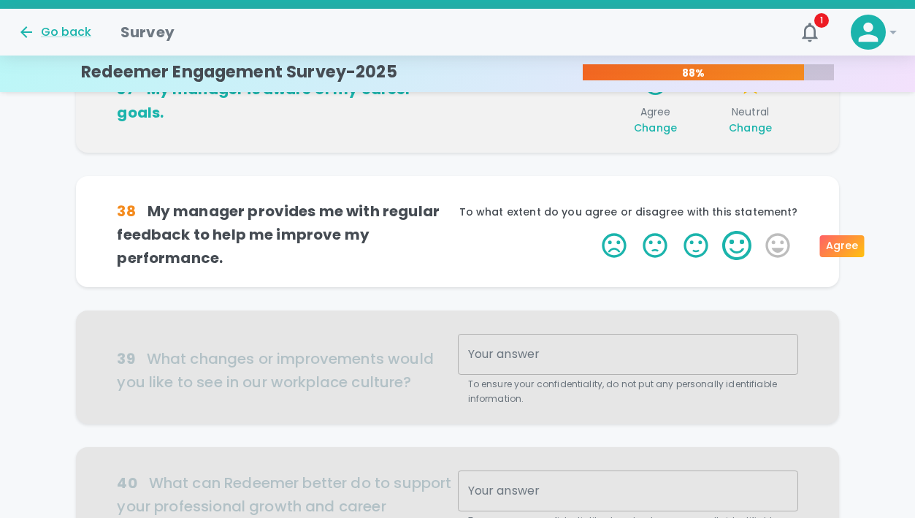
click at [740, 237] on label "4 Stars" at bounding box center [736, 245] width 41 height 29
click at [594, 231] on input "4 Stars" at bounding box center [593, 230] width 1 height 1
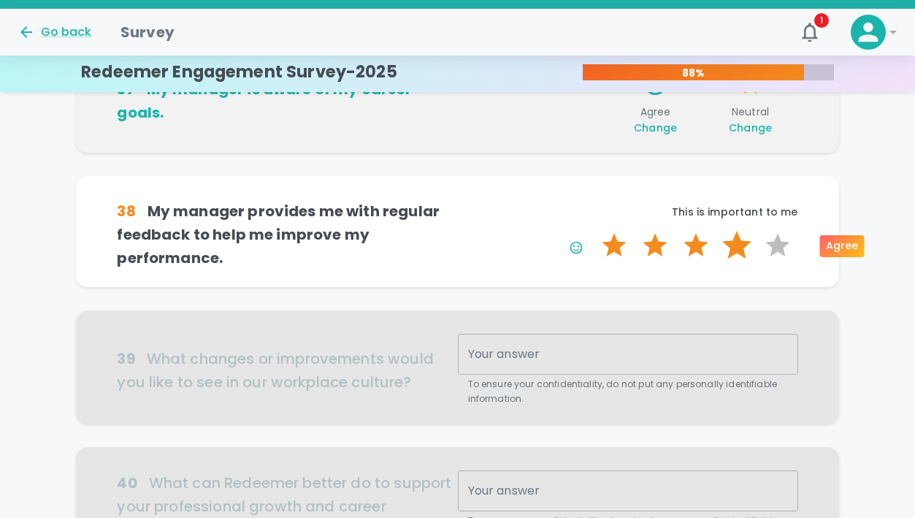
click at [733, 248] on label "4 Stars" at bounding box center [736, 245] width 41 height 29
click at [594, 231] on input "4 Stars" at bounding box center [593, 230] width 1 height 1
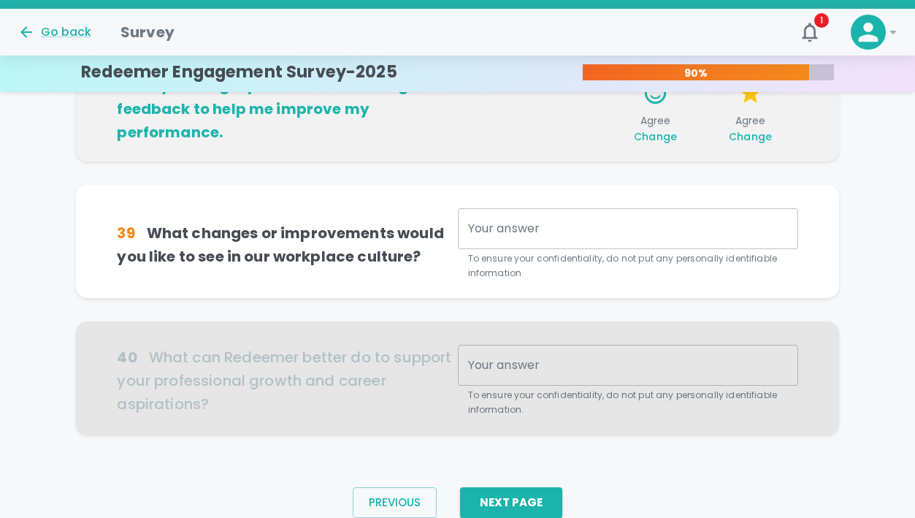
scroll to position [1014, 0]
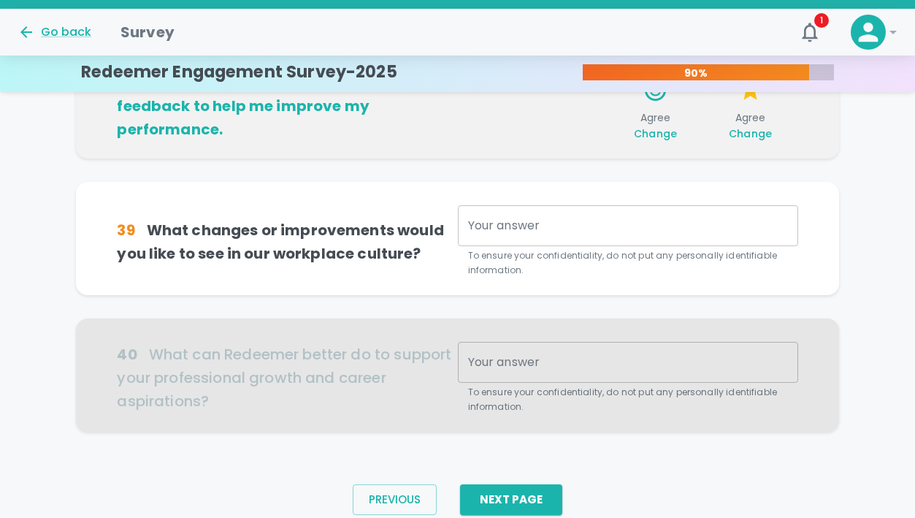
click at [579, 222] on textarea "Your answer" at bounding box center [628, 226] width 320 height 17
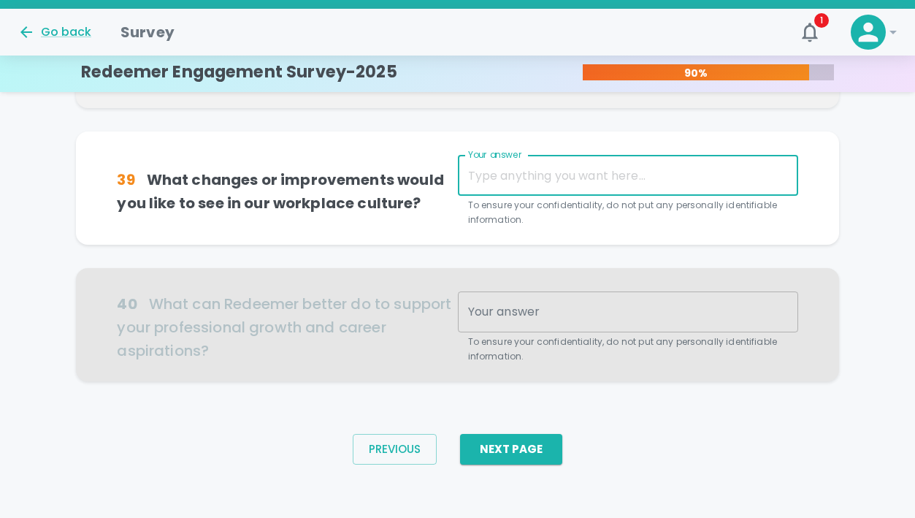
scroll to position [1068, 0]
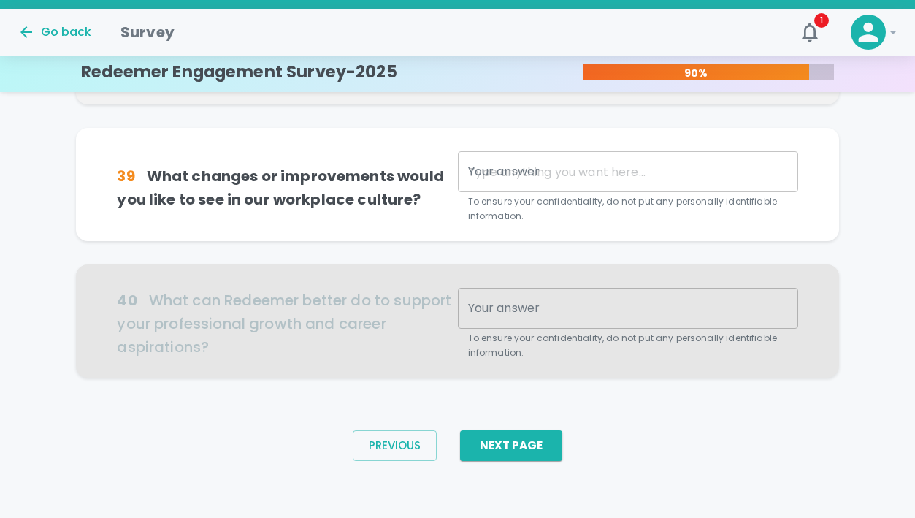
click at [554, 318] on div at bounding box center [457, 320] width 762 height 113
click at [510, 171] on textarea "Your answer" at bounding box center [628, 172] width 320 height 17
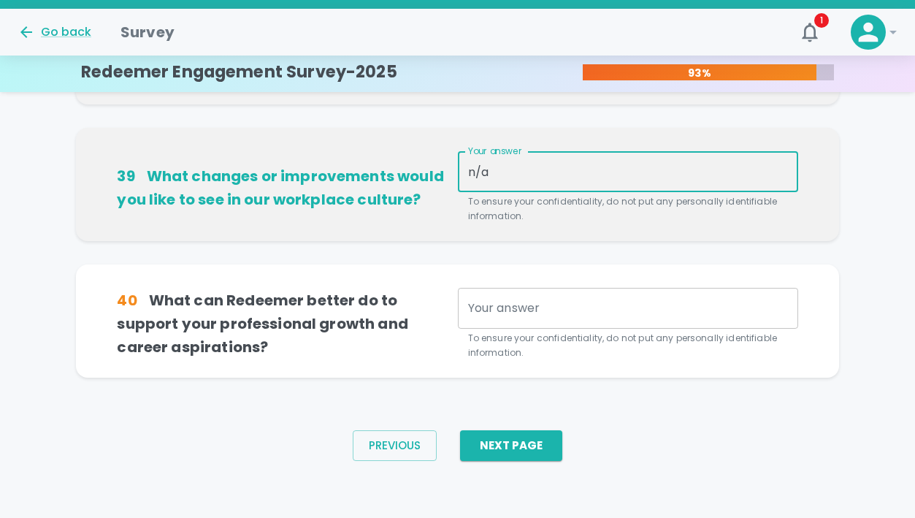
type textarea "n/a"
click at [505, 246] on div "39 What changes or improvements would you like to see in our workplace culture?…" at bounding box center [457, 196] width 762 height 137
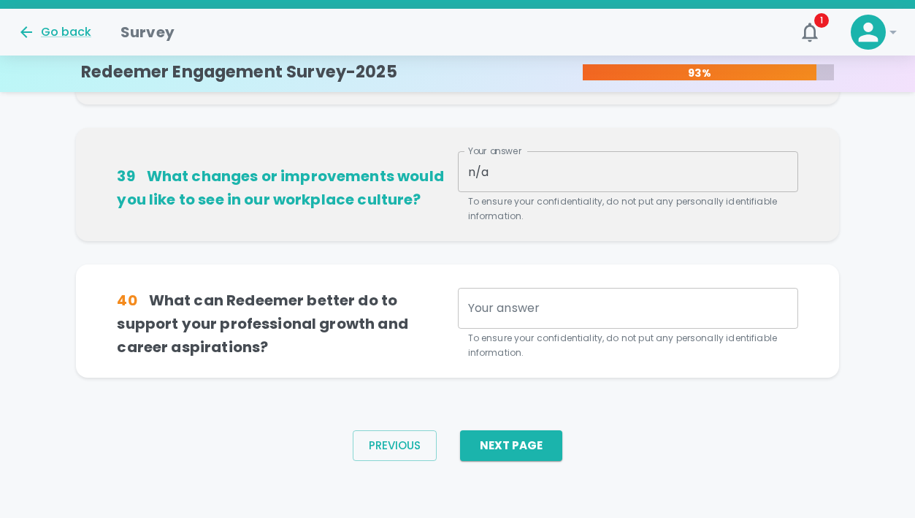
click at [507, 299] on textarea "Your answer" at bounding box center [628, 307] width 320 height 17
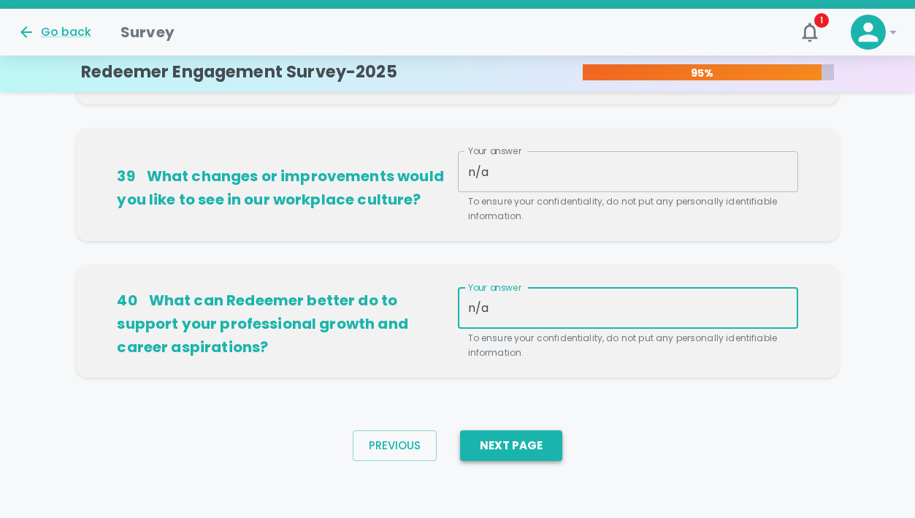
type textarea "n/a"
click at [525, 454] on button "Next Page" at bounding box center [511, 445] width 102 height 31
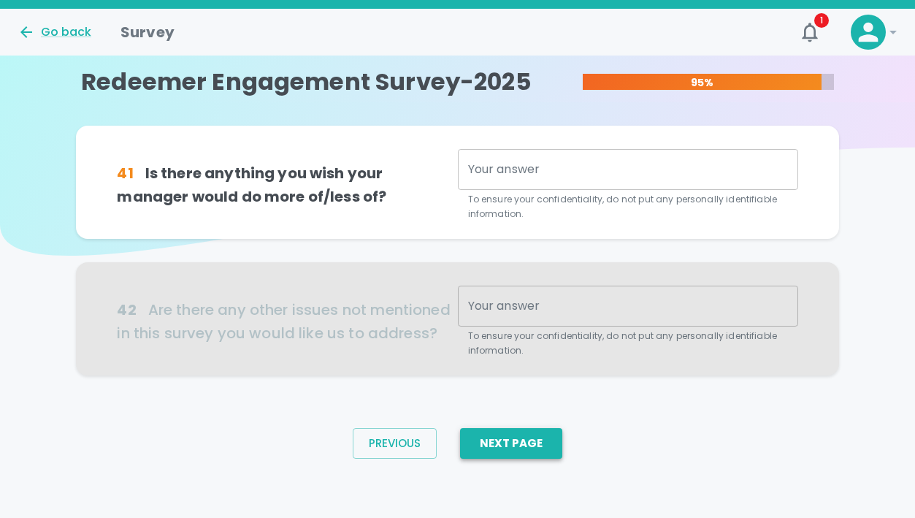
scroll to position [0, 0]
click at [548, 173] on textarea "Your answer" at bounding box center [628, 169] width 320 height 17
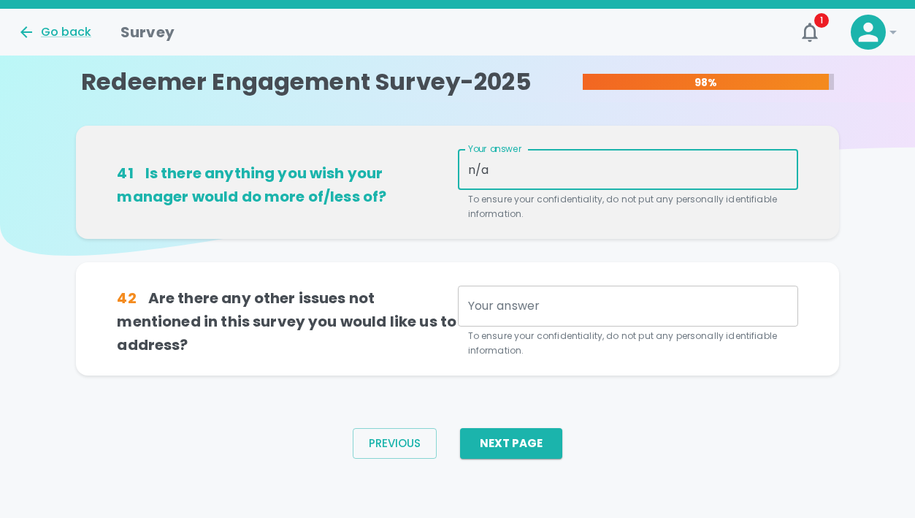
type textarea "n/a"
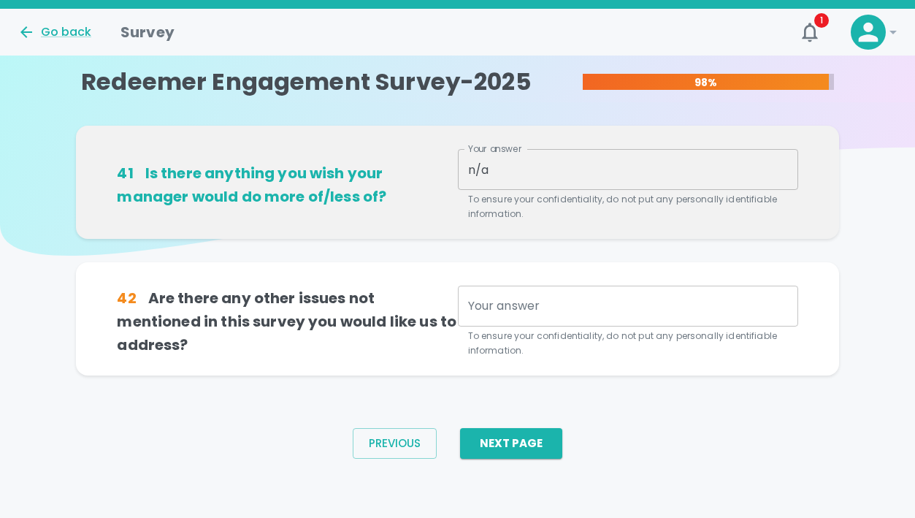
click at [530, 294] on div "x Your answer" at bounding box center [628, 306] width 340 height 41
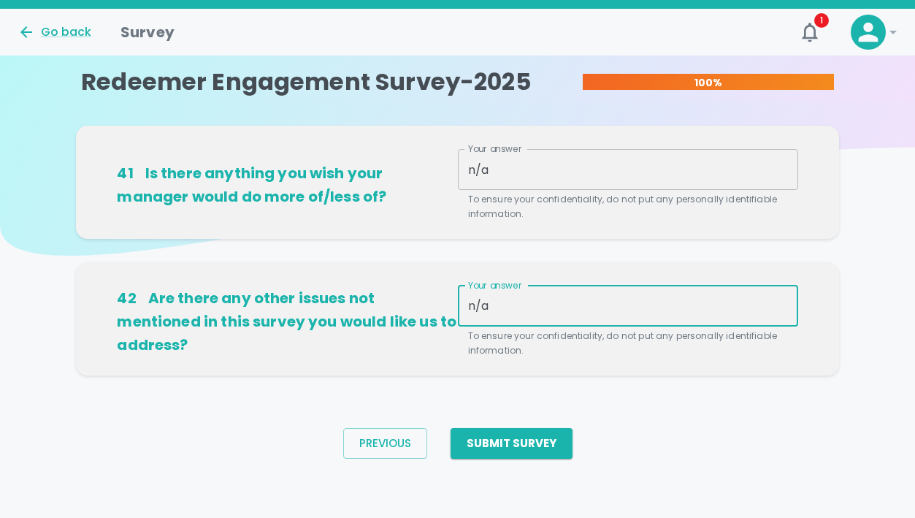
type textarea "n/a"
click at [654, 378] on div "42 Are there any other issues not mentioned in this survey you would like us to…" at bounding box center [457, 330] width 762 height 137
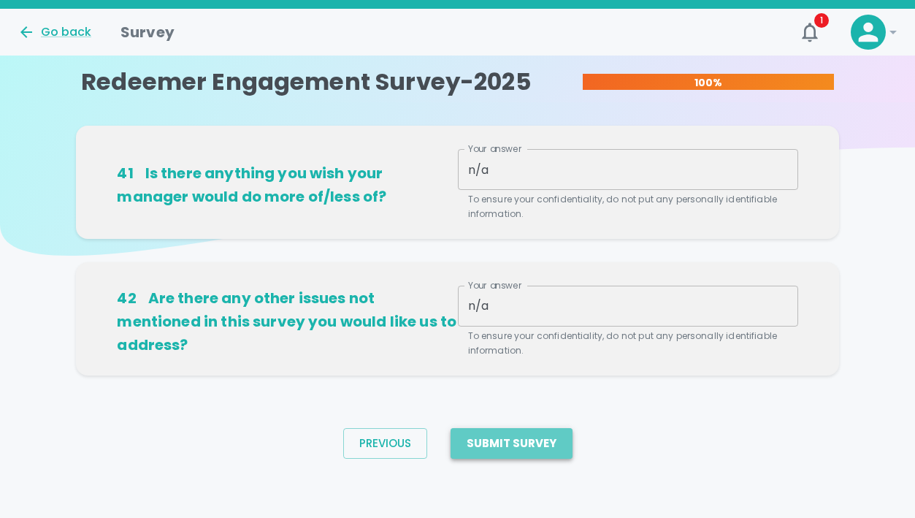
click at [534, 439] on button "Submit Survey" at bounding box center [512, 443] width 122 height 31
